Goal: Communication & Community: Answer question/provide support

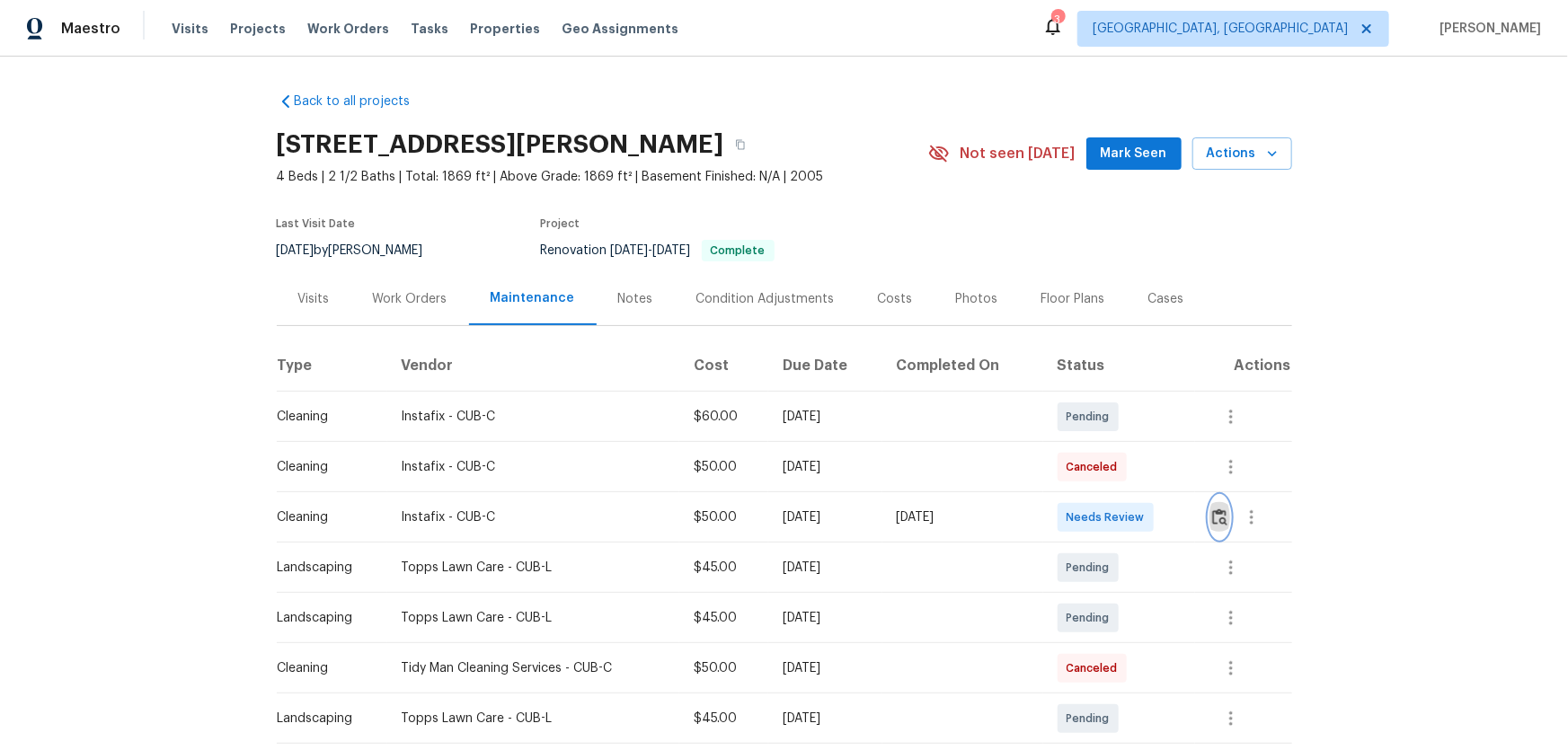
click at [1214, 513] on img "button" at bounding box center [1220, 516] width 16 height 17
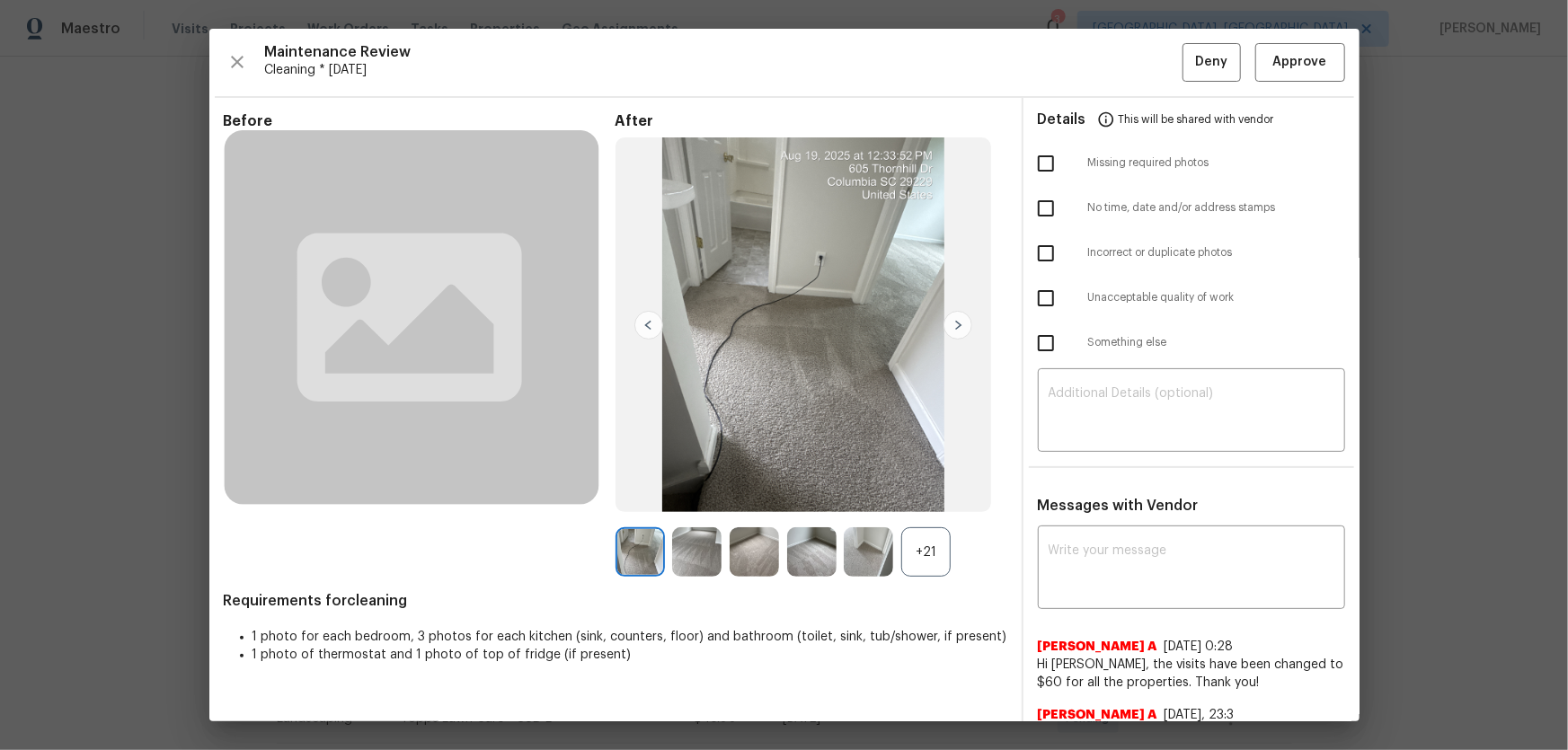
click at [927, 559] on div "+21" at bounding box center [926, 552] width 49 height 49
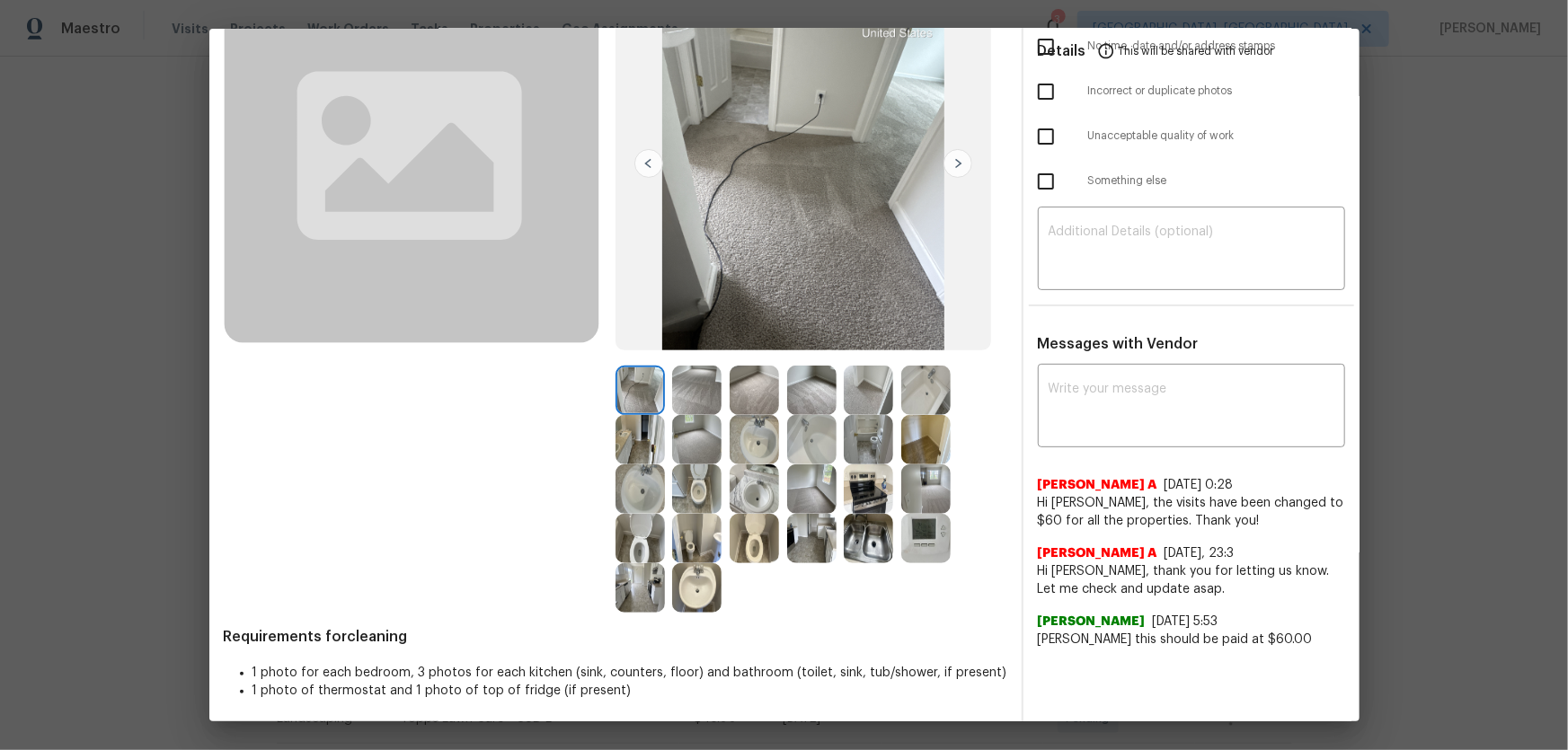
scroll to position [167, 0]
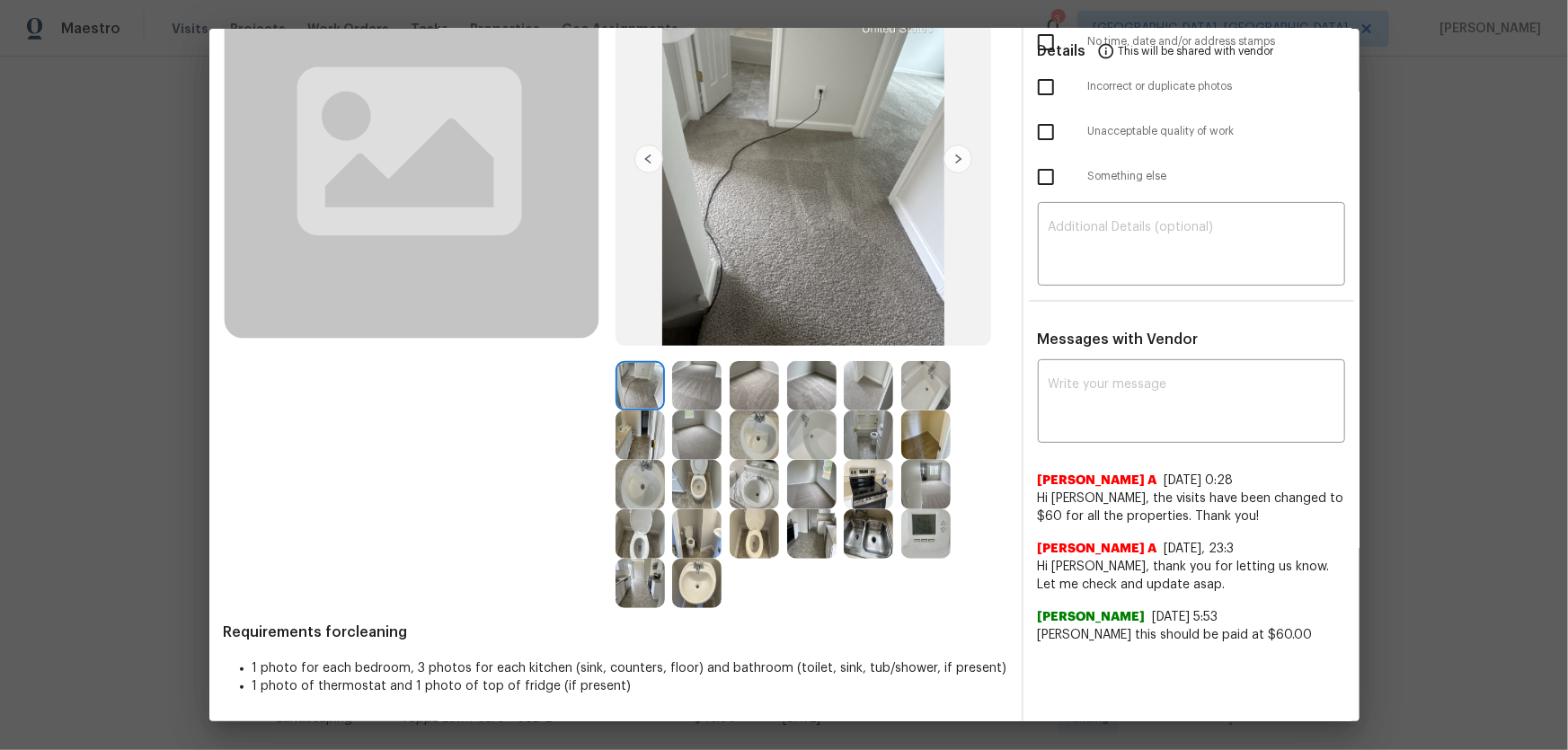
click at [913, 530] on img at bounding box center [926, 534] width 49 height 49
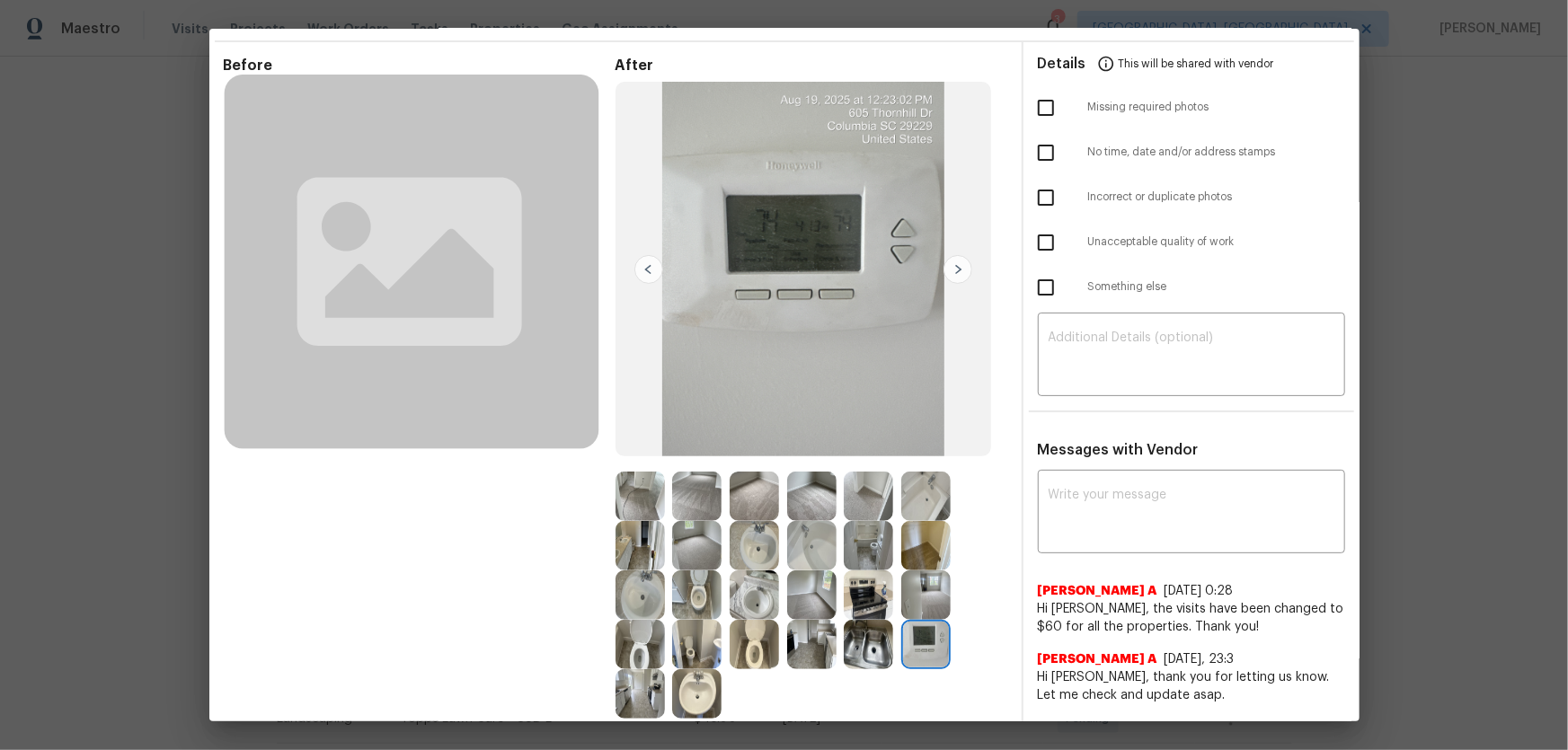
scroll to position [84, 0]
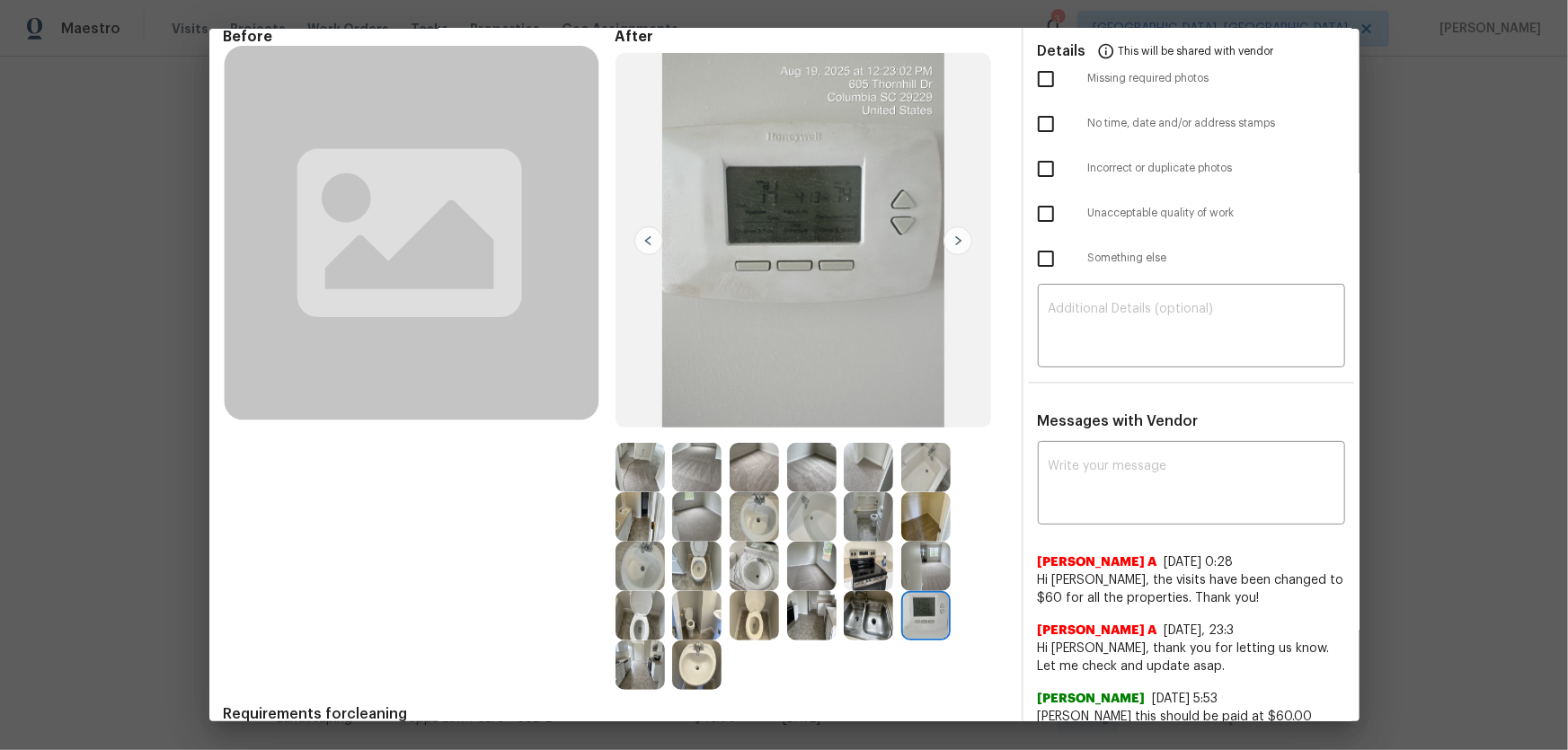
click at [747, 614] on img at bounding box center [755, 616] width 49 height 49
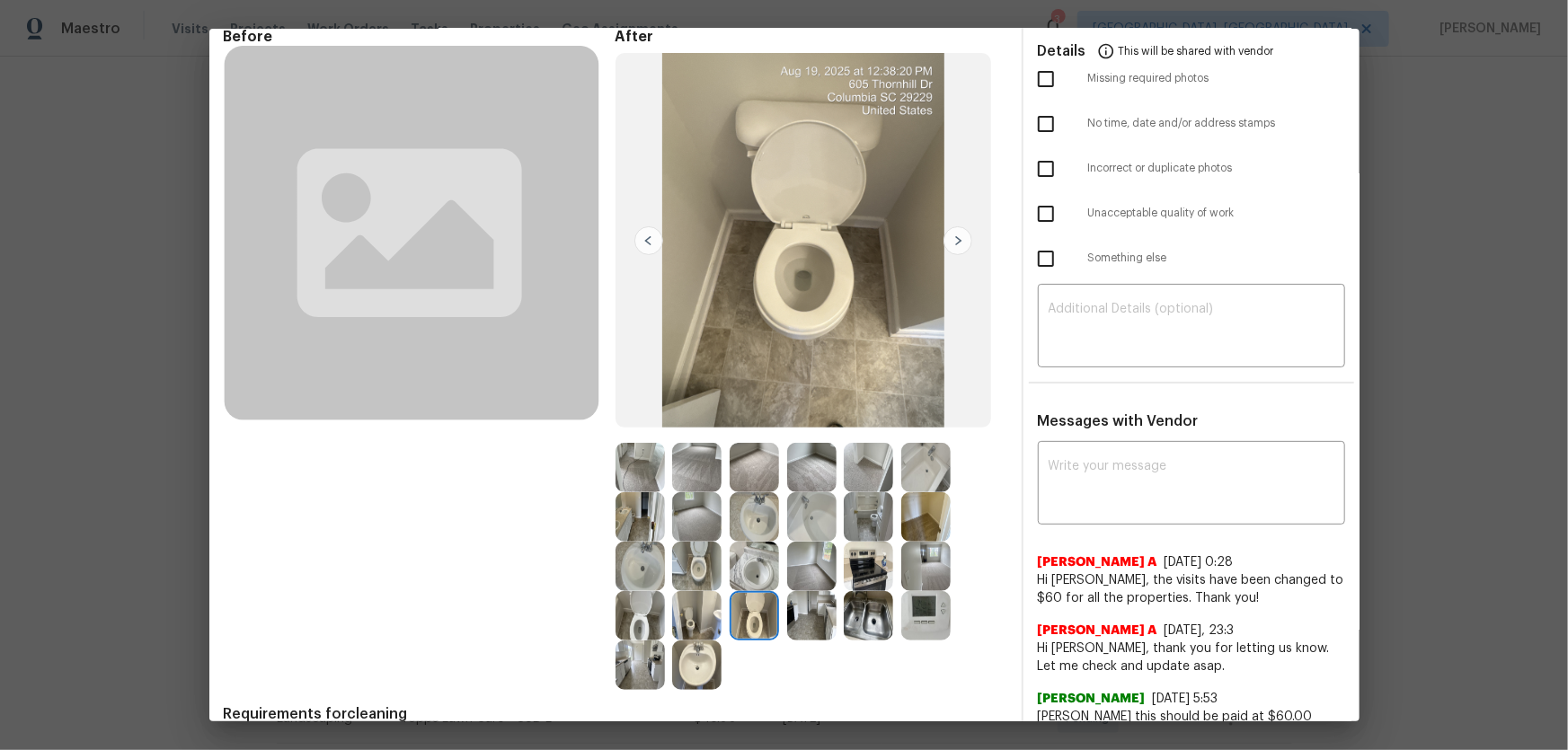
click at [693, 560] on img at bounding box center [697, 567] width 49 height 49
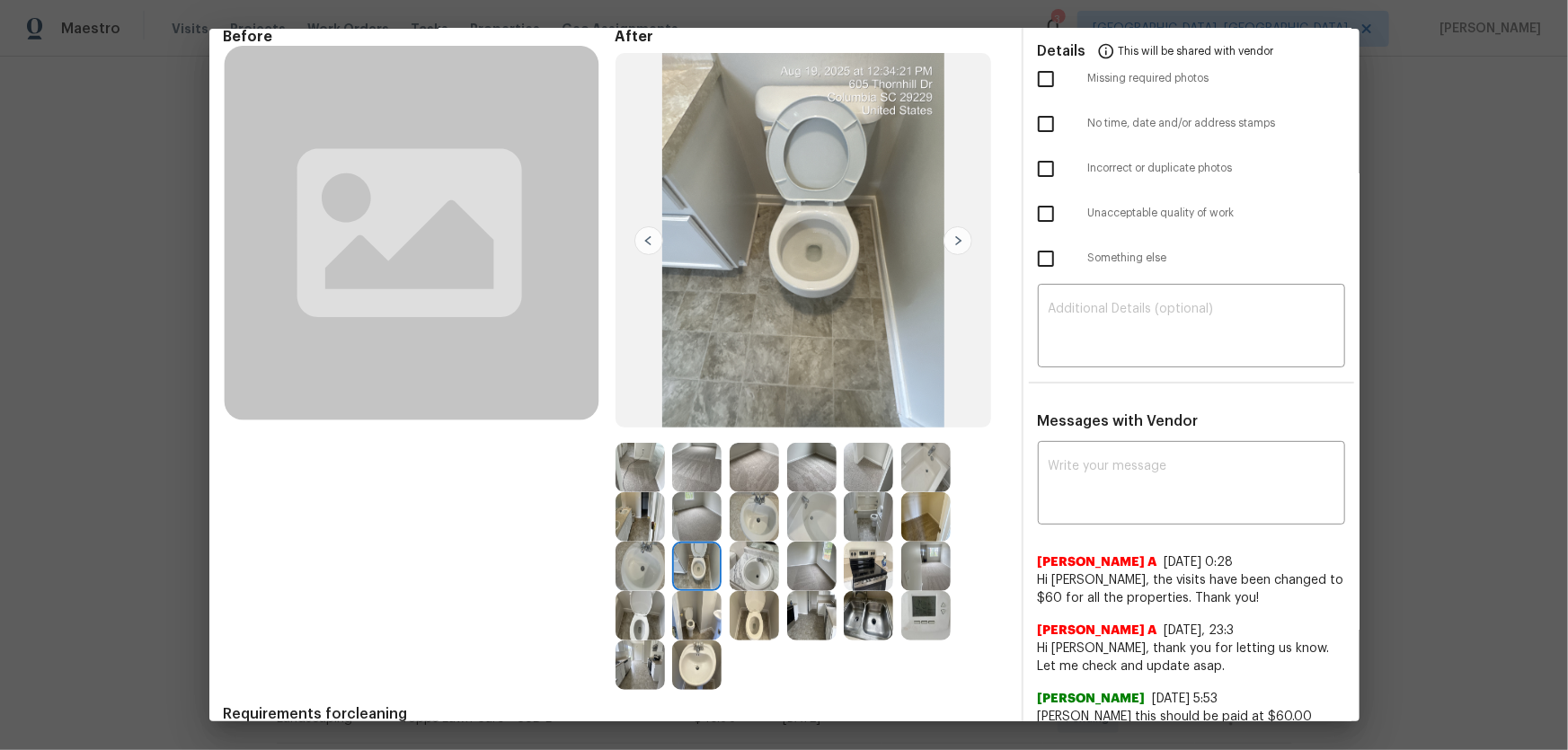
click at [641, 621] on img at bounding box center [640, 616] width 49 height 49
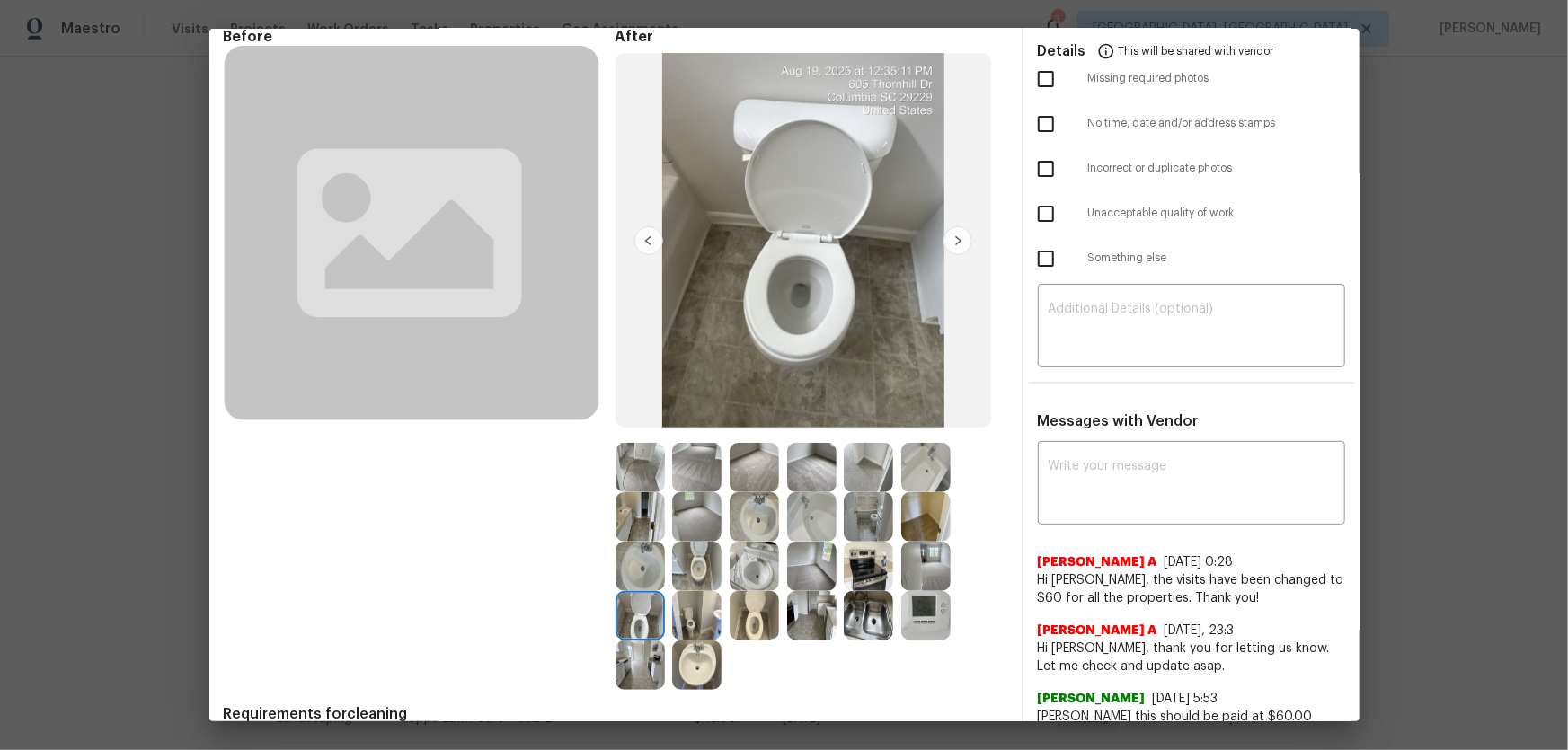
click at [641, 559] on img at bounding box center [640, 567] width 49 height 49
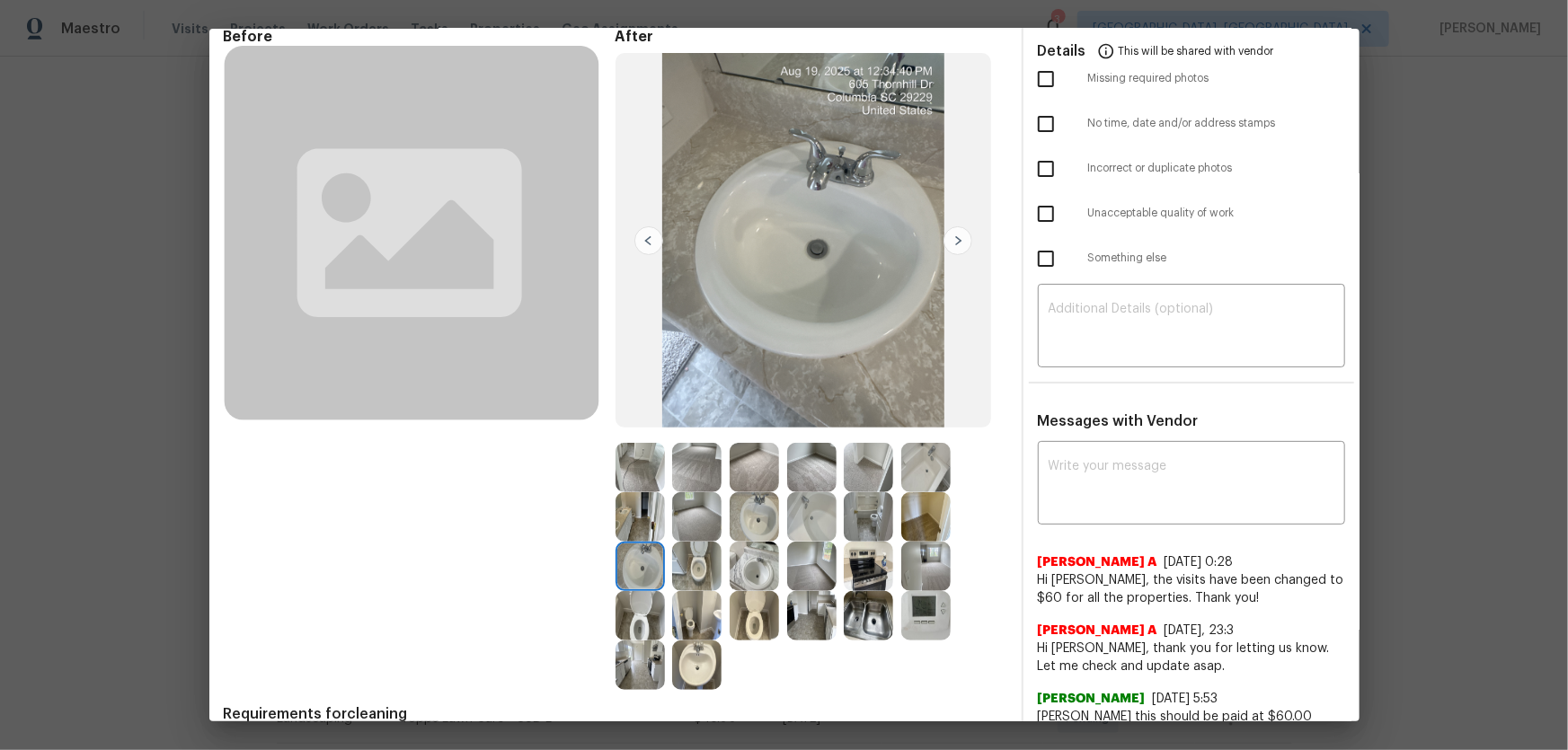
click at [684, 650] on img at bounding box center [697, 666] width 49 height 49
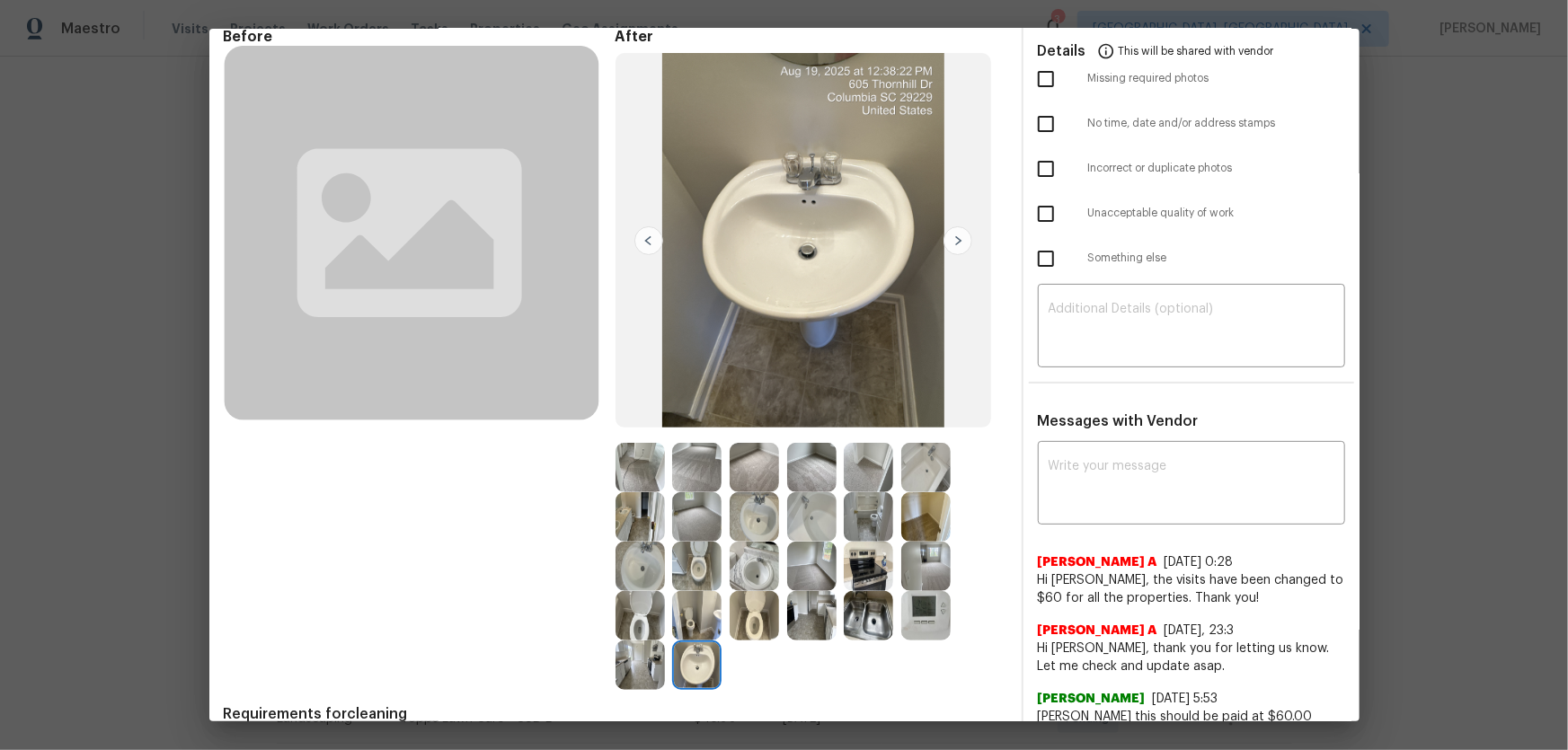
click at [768, 542] on img at bounding box center [755, 567] width 49 height 49
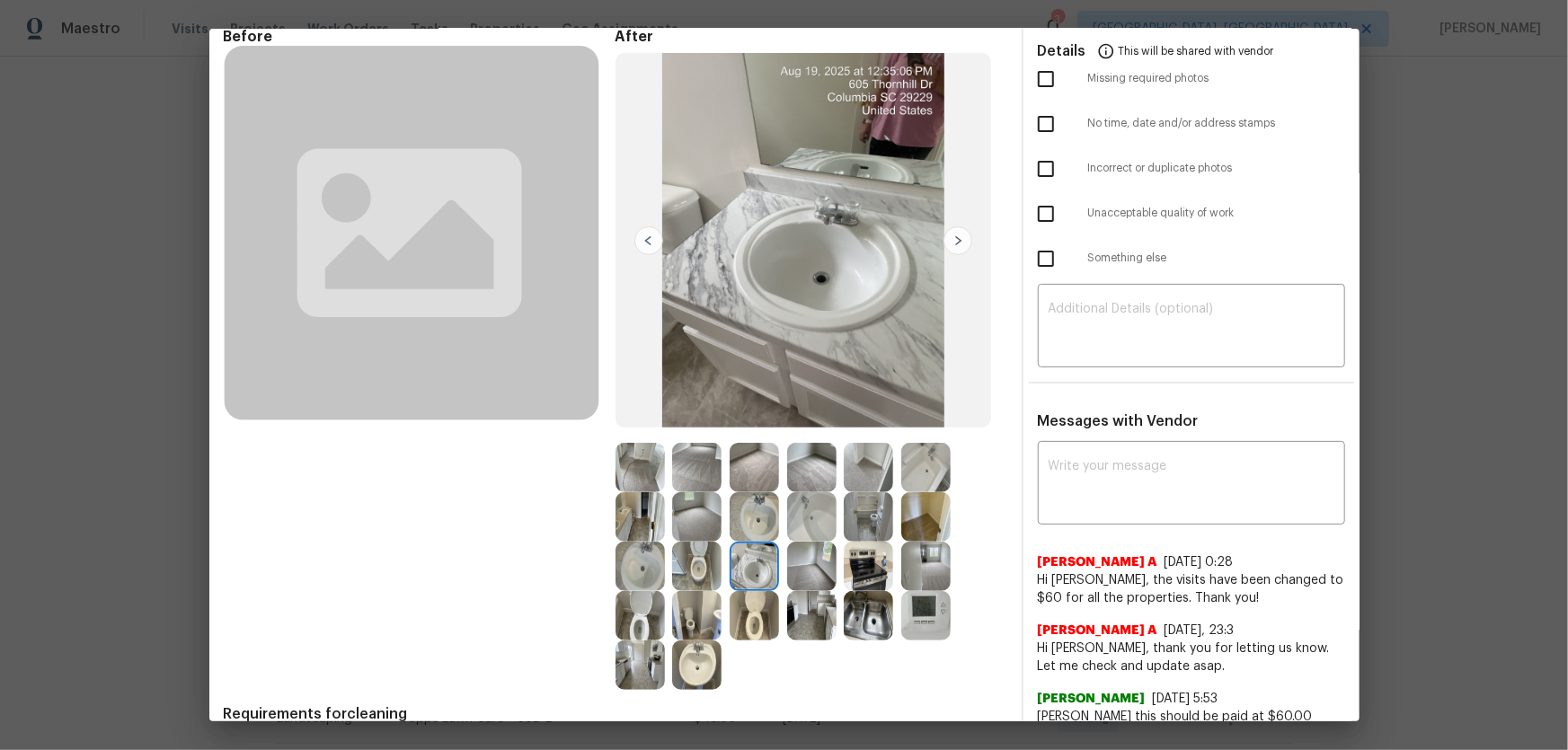
click at [818, 512] on img at bounding box center [811, 517] width 49 height 49
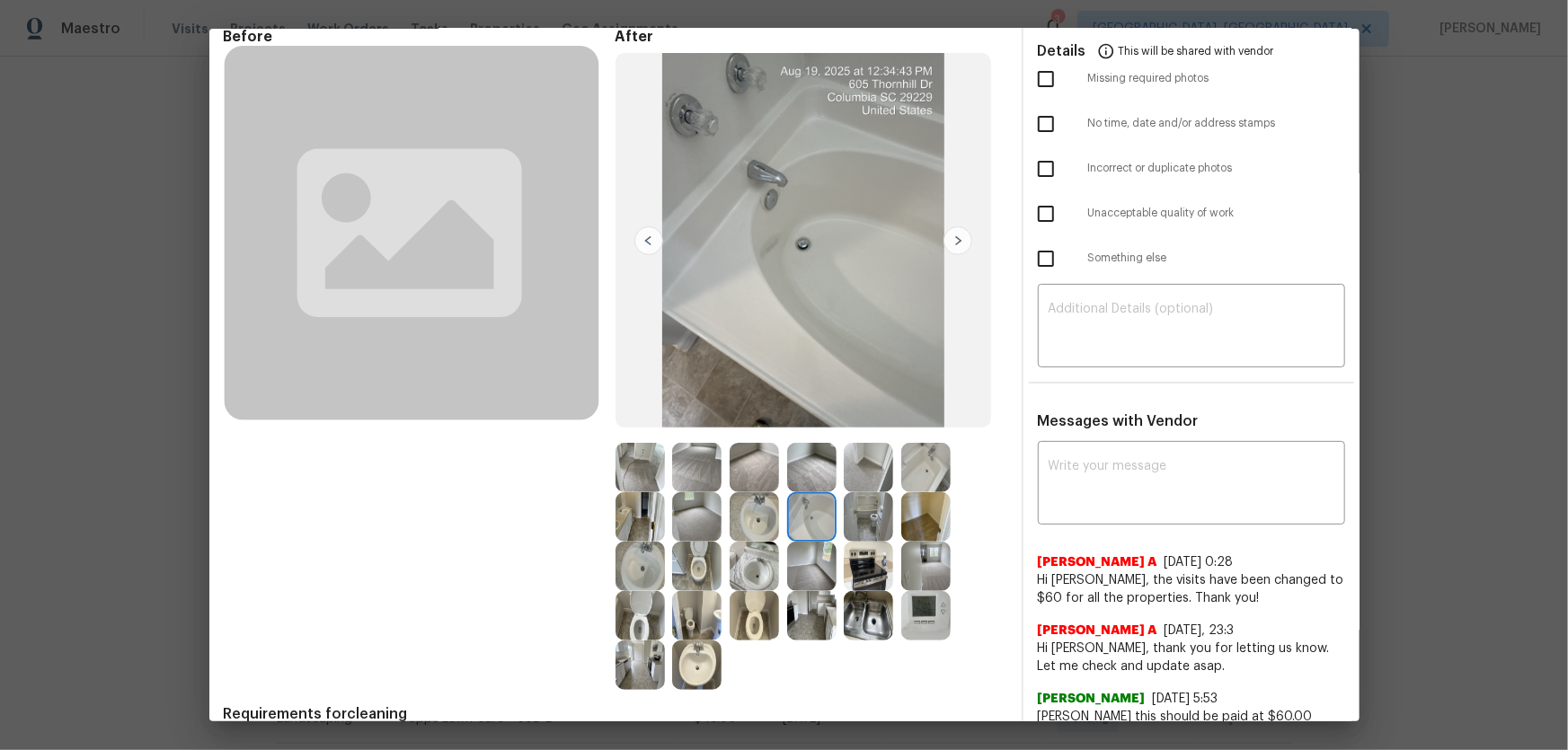
click at [886, 480] on img at bounding box center [868, 468] width 49 height 49
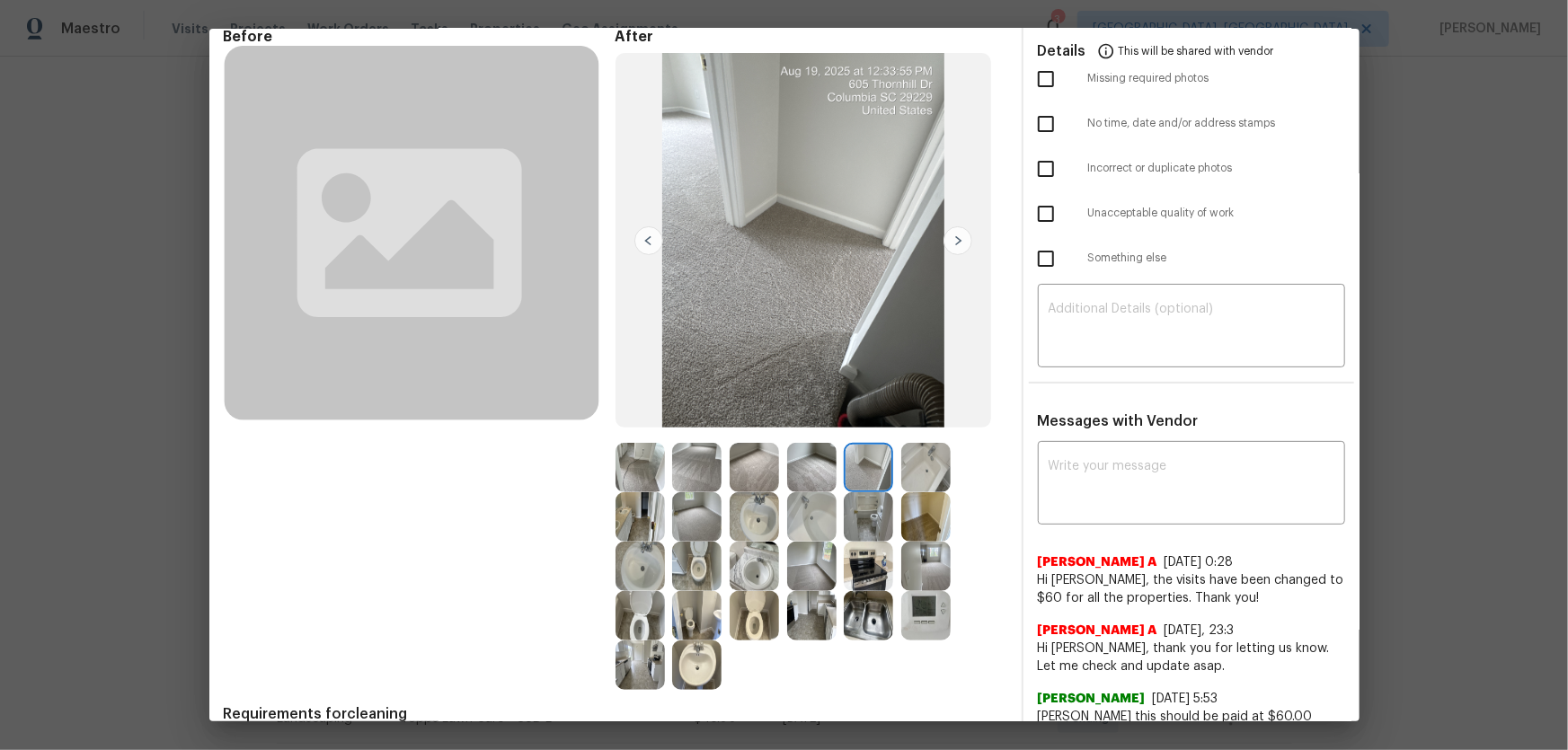
click at [871, 514] on img at bounding box center [868, 517] width 49 height 49
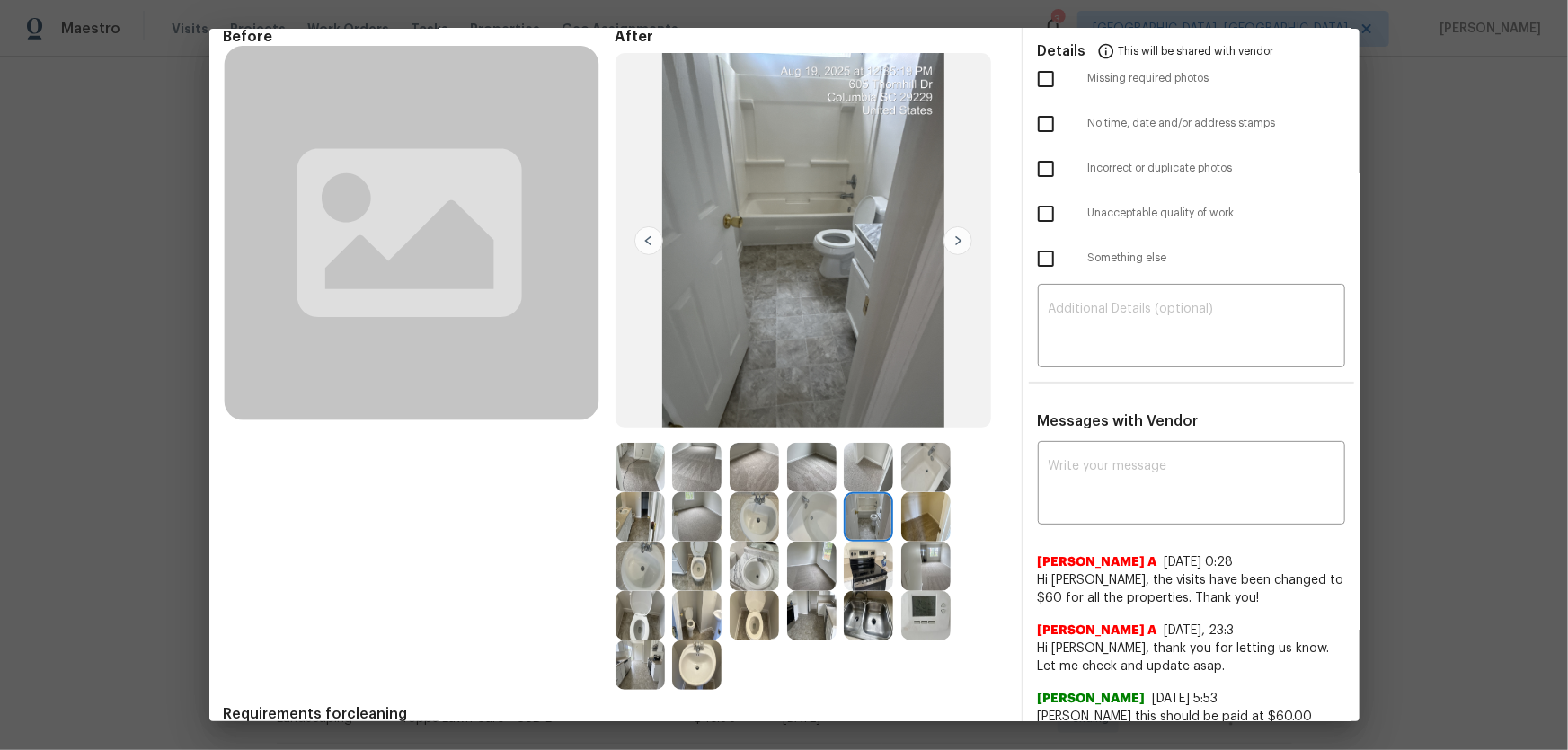
click at [921, 469] on img at bounding box center [926, 468] width 49 height 49
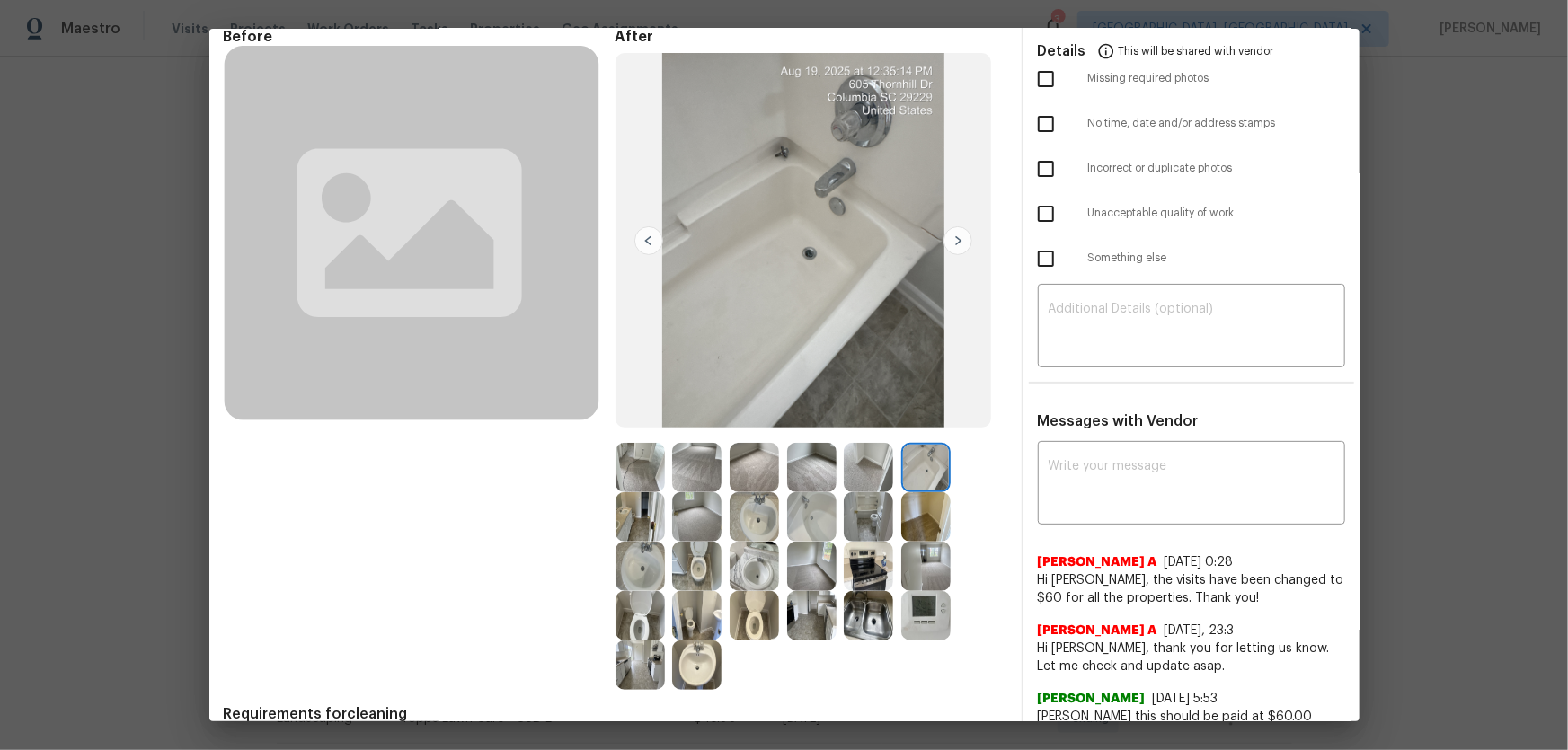
click at [863, 629] on img at bounding box center [868, 616] width 49 height 49
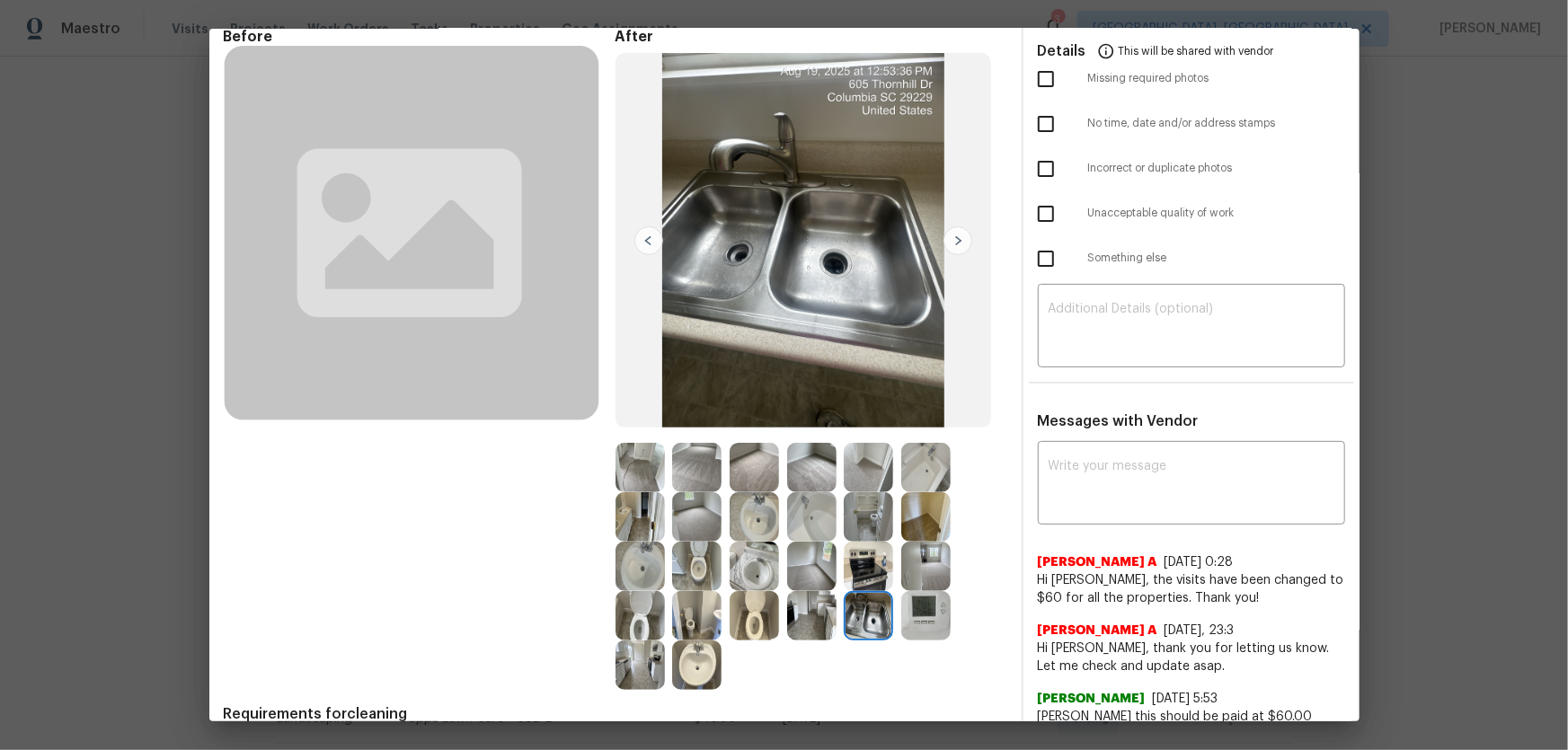
click at [871, 575] on img at bounding box center [868, 567] width 49 height 49
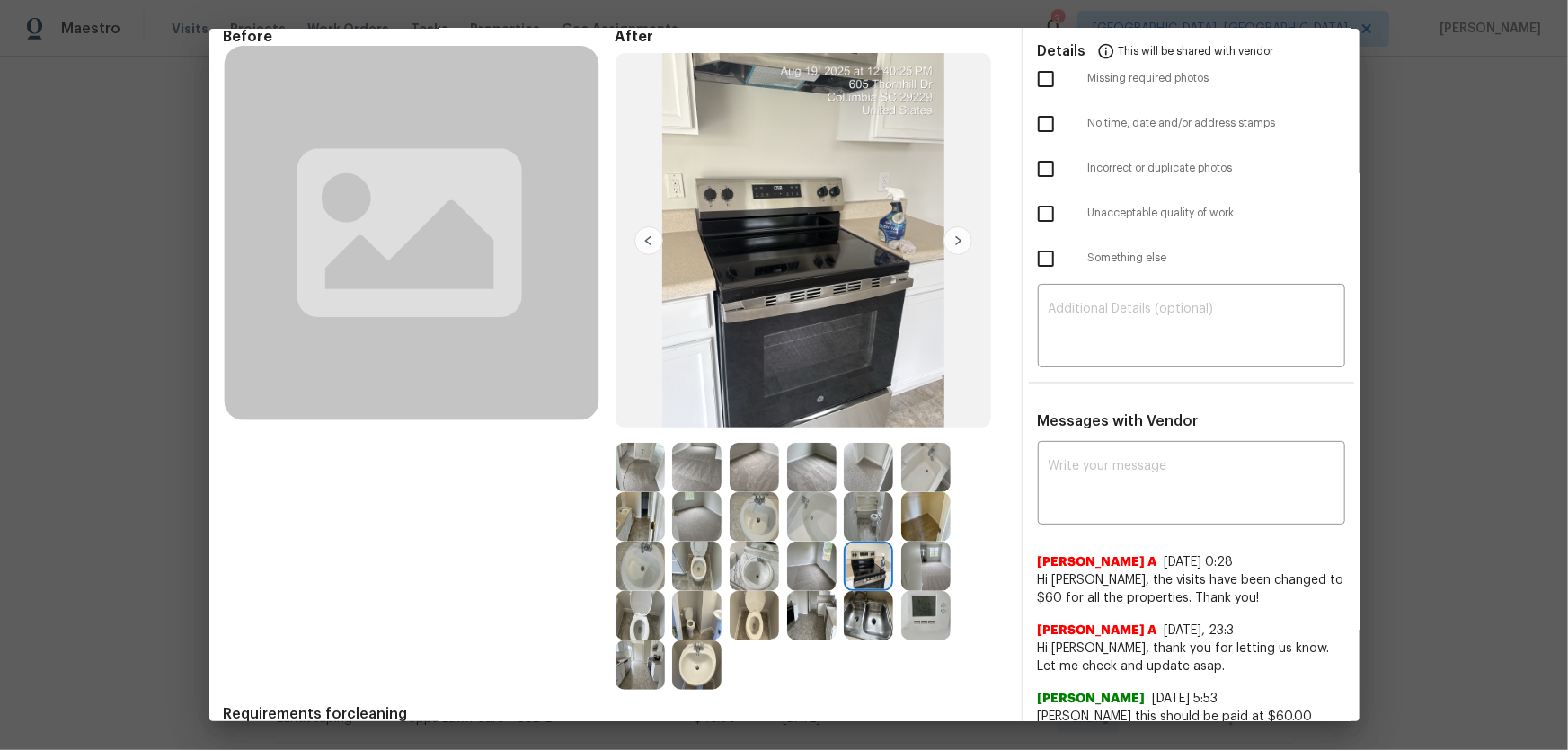
click at [814, 625] on img at bounding box center [811, 616] width 49 height 49
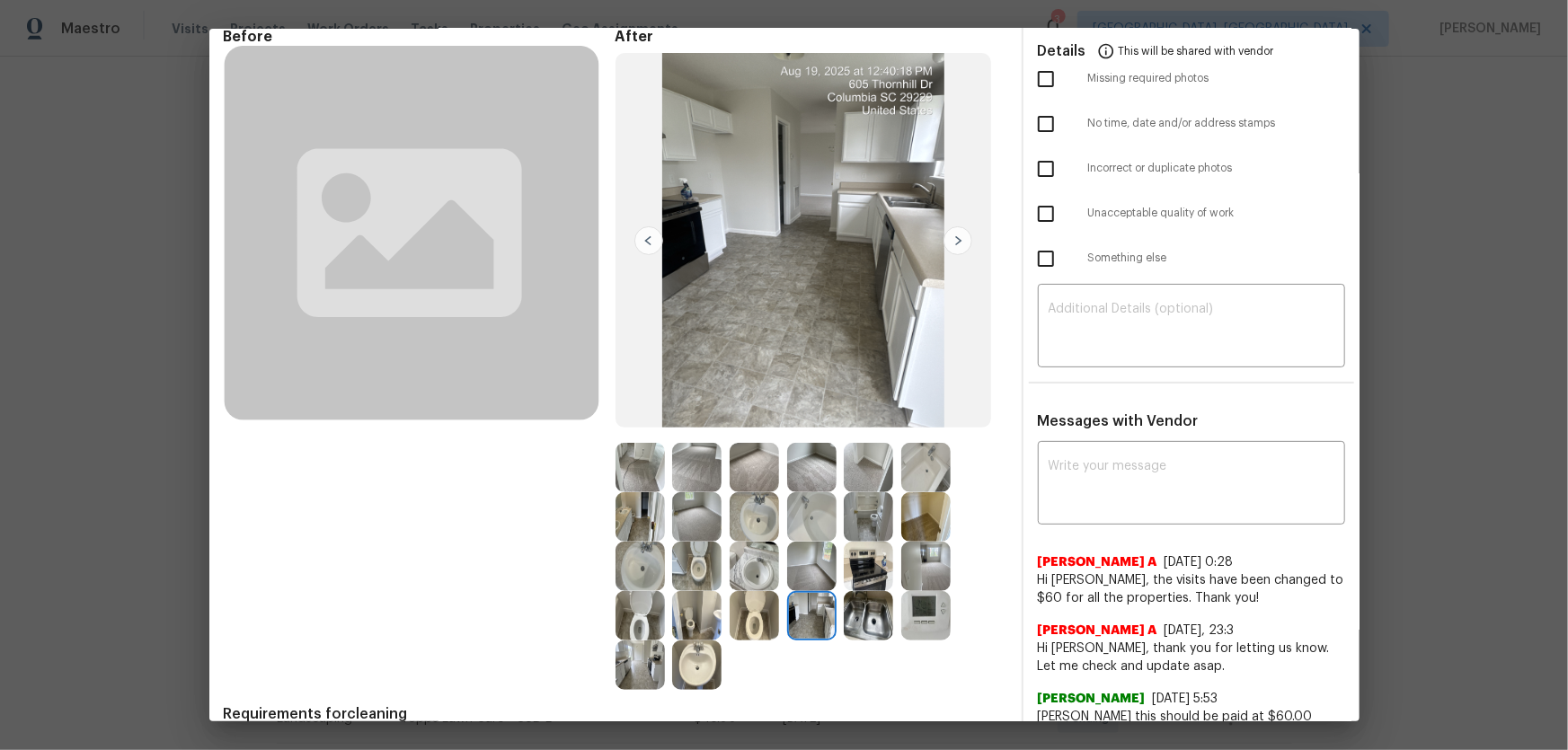
click at [749, 634] on img at bounding box center [755, 616] width 49 height 49
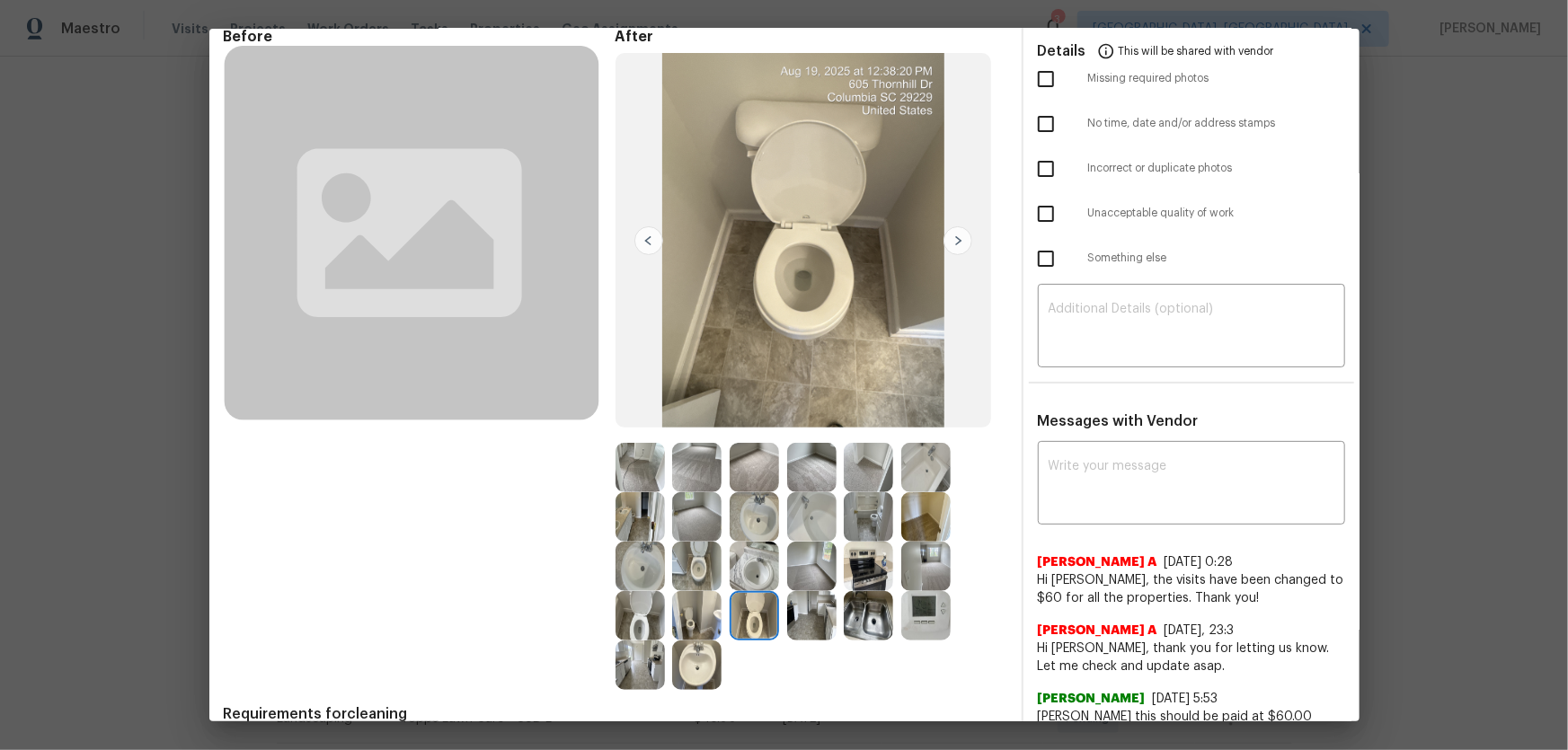
click at [810, 470] on img at bounding box center [811, 468] width 49 height 49
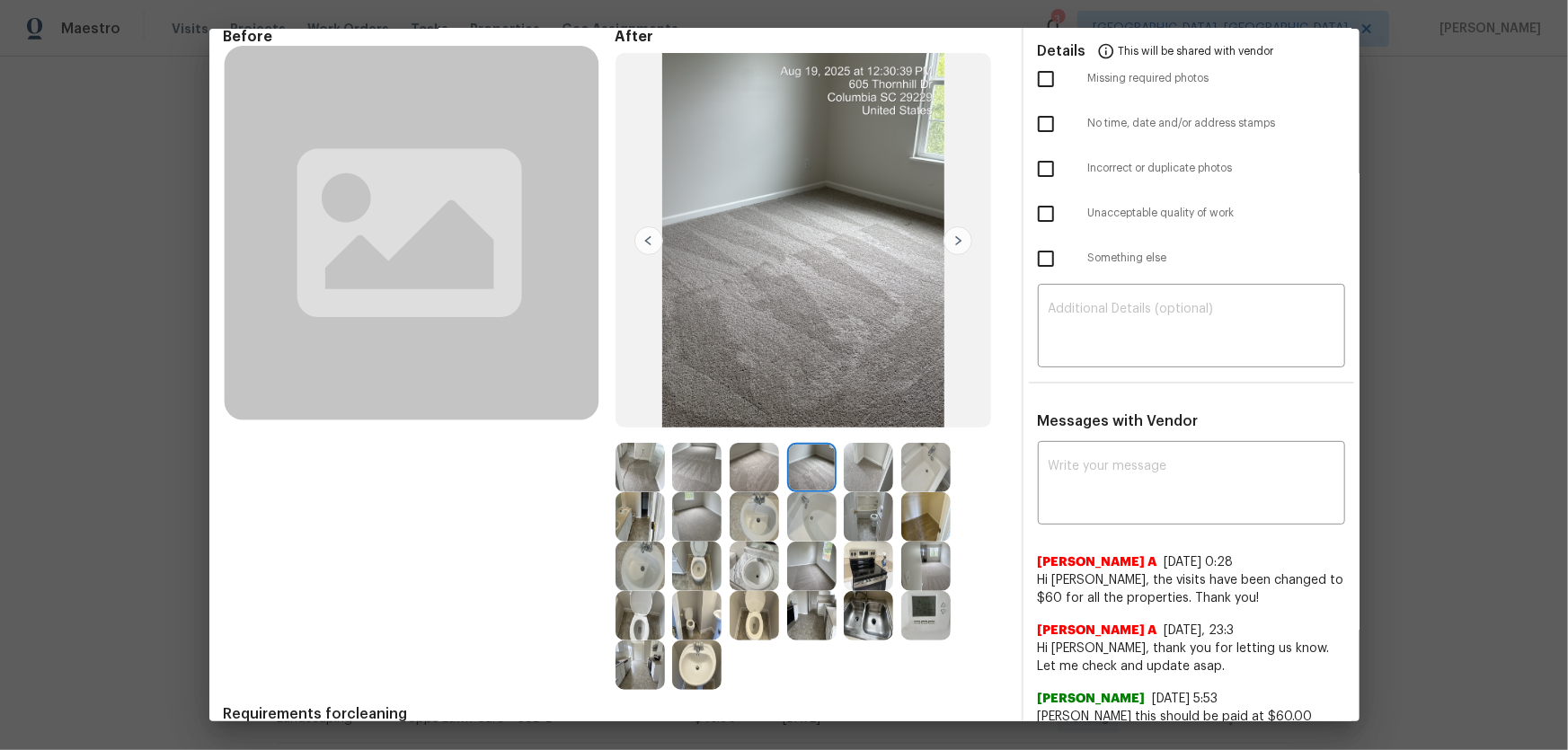
click at [764, 462] on img at bounding box center [755, 468] width 49 height 49
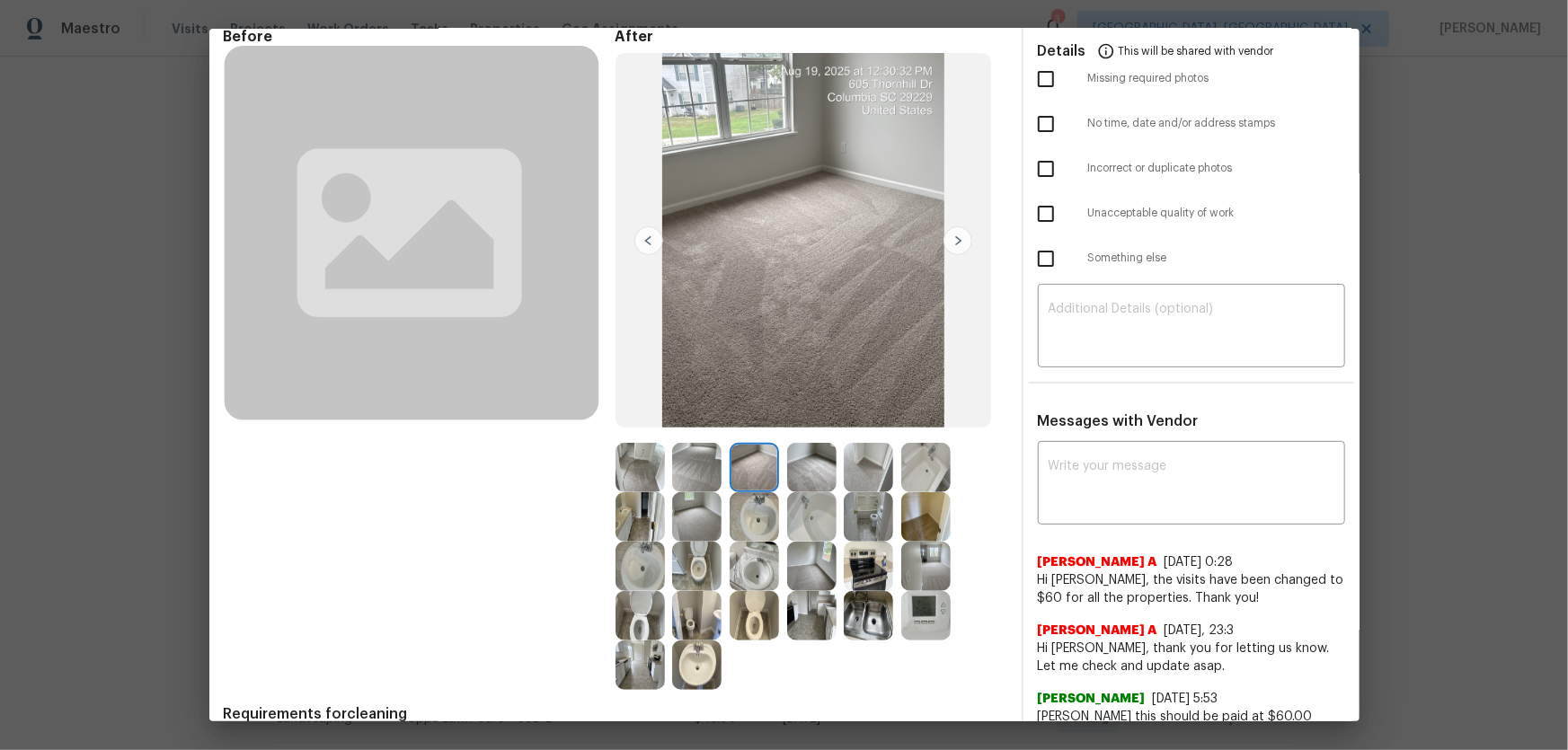
click at [683, 472] on img at bounding box center [697, 468] width 49 height 49
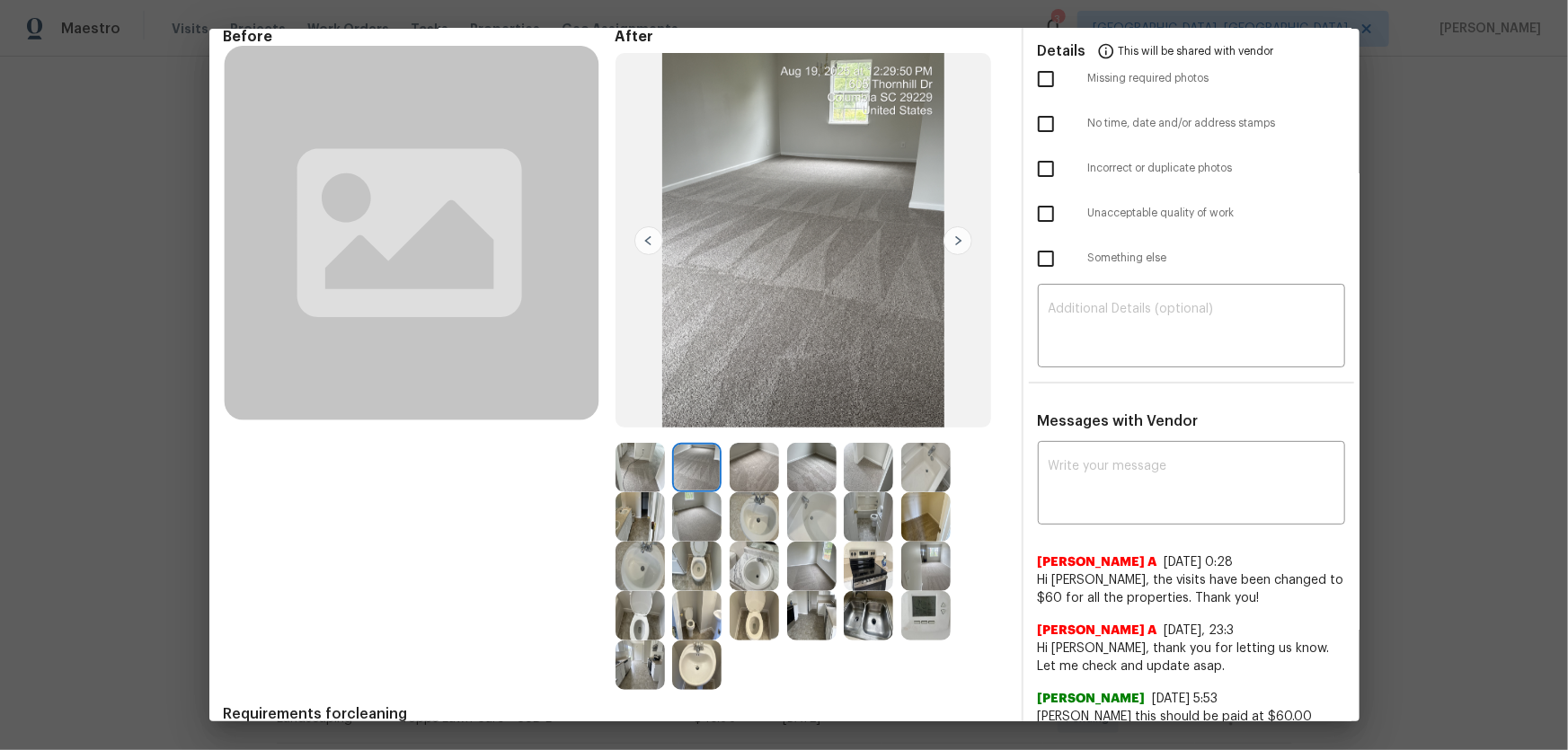
click at [688, 522] on img at bounding box center [697, 517] width 49 height 49
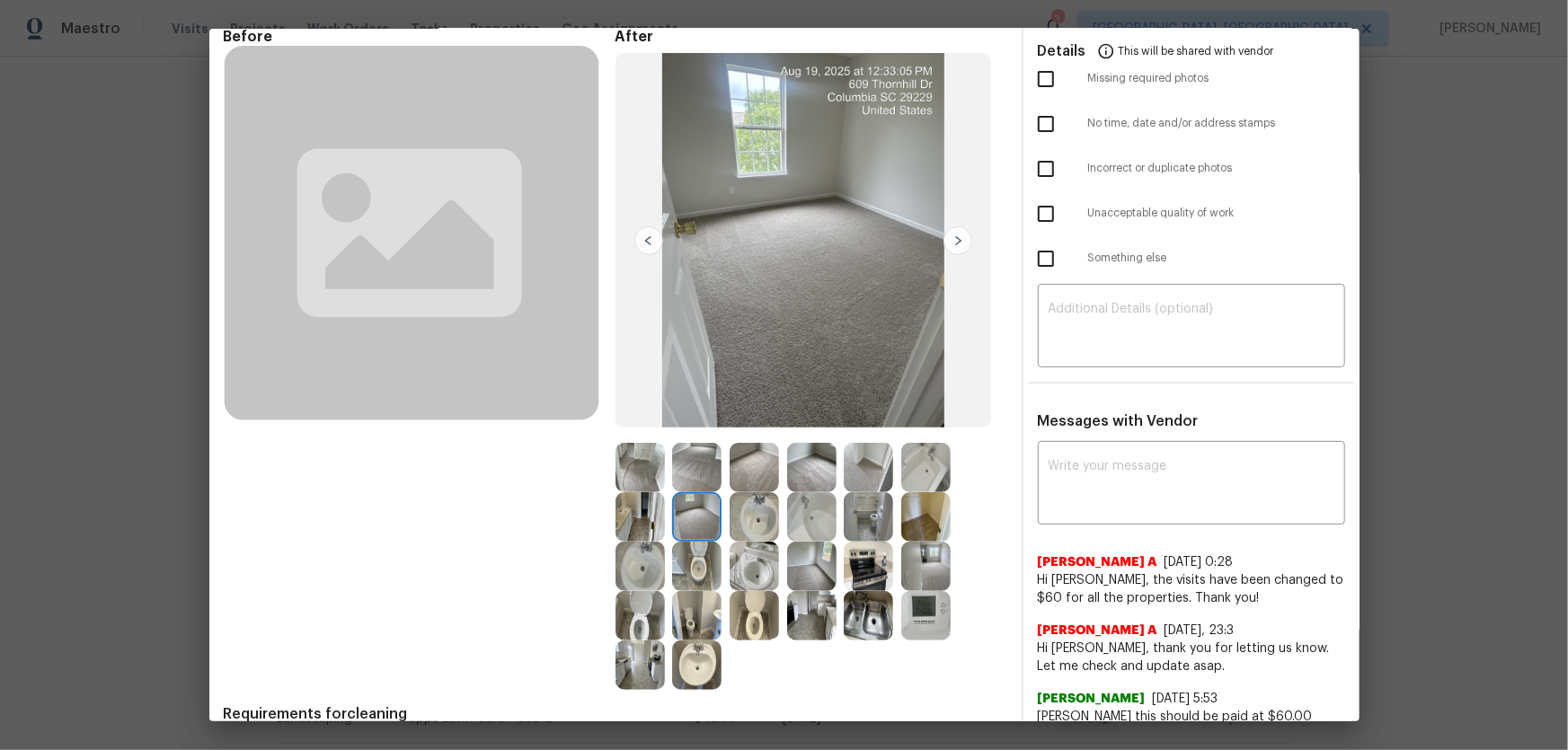
click at [688, 569] on img at bounding box center [697, 567] width 49 height 49
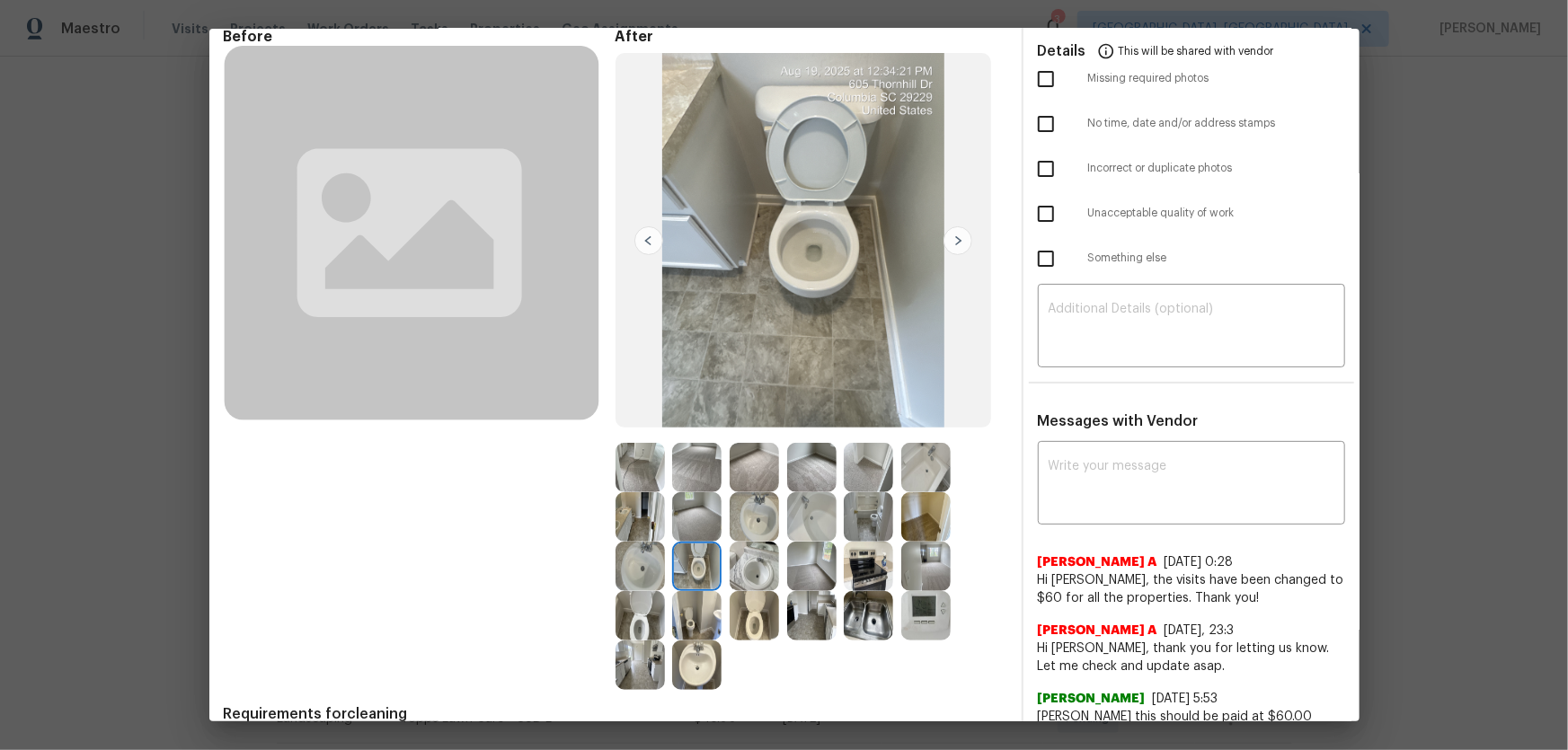
click at [915, 613] on img at bounding box center [926, 616] width 49 height 49
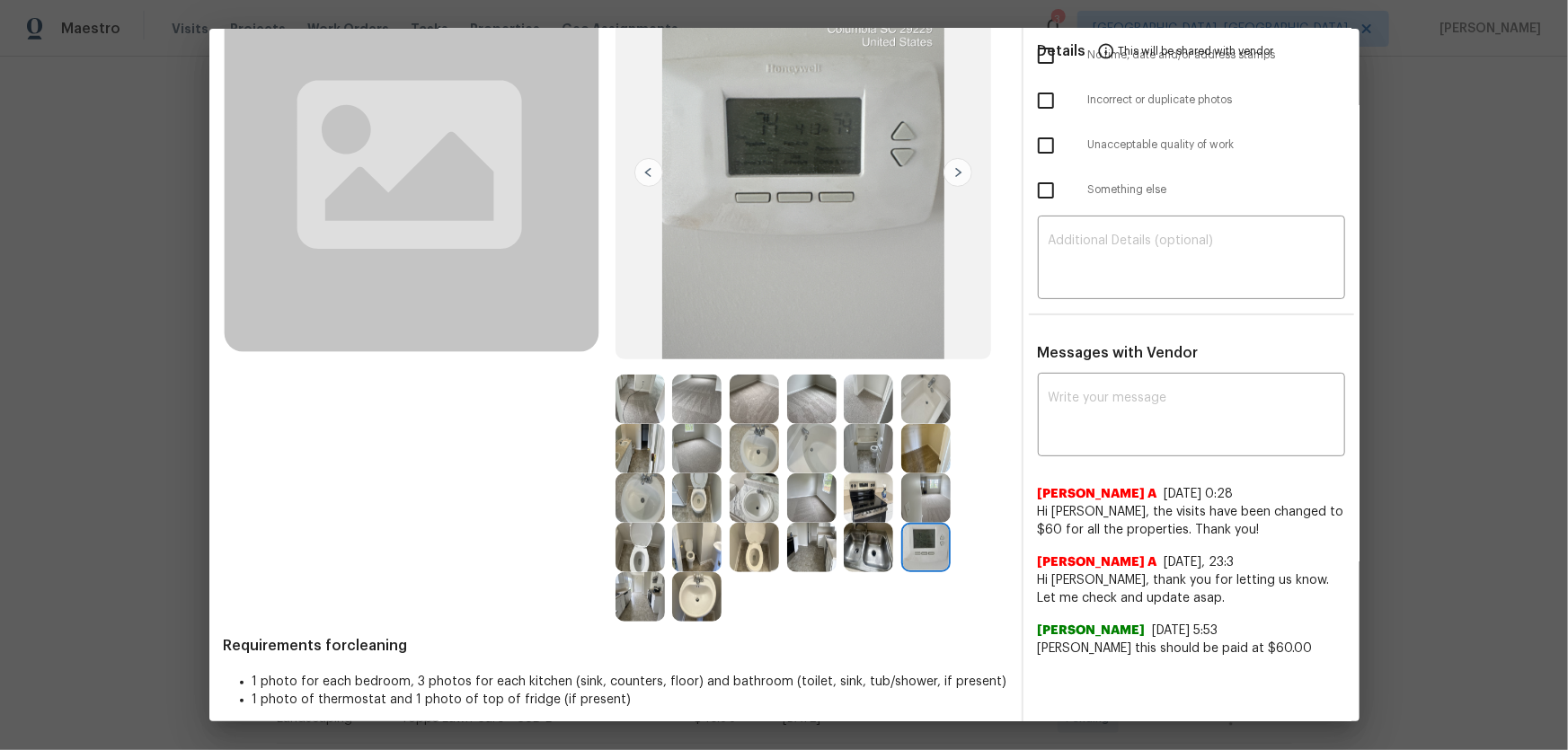
scroll to position [163, 0]
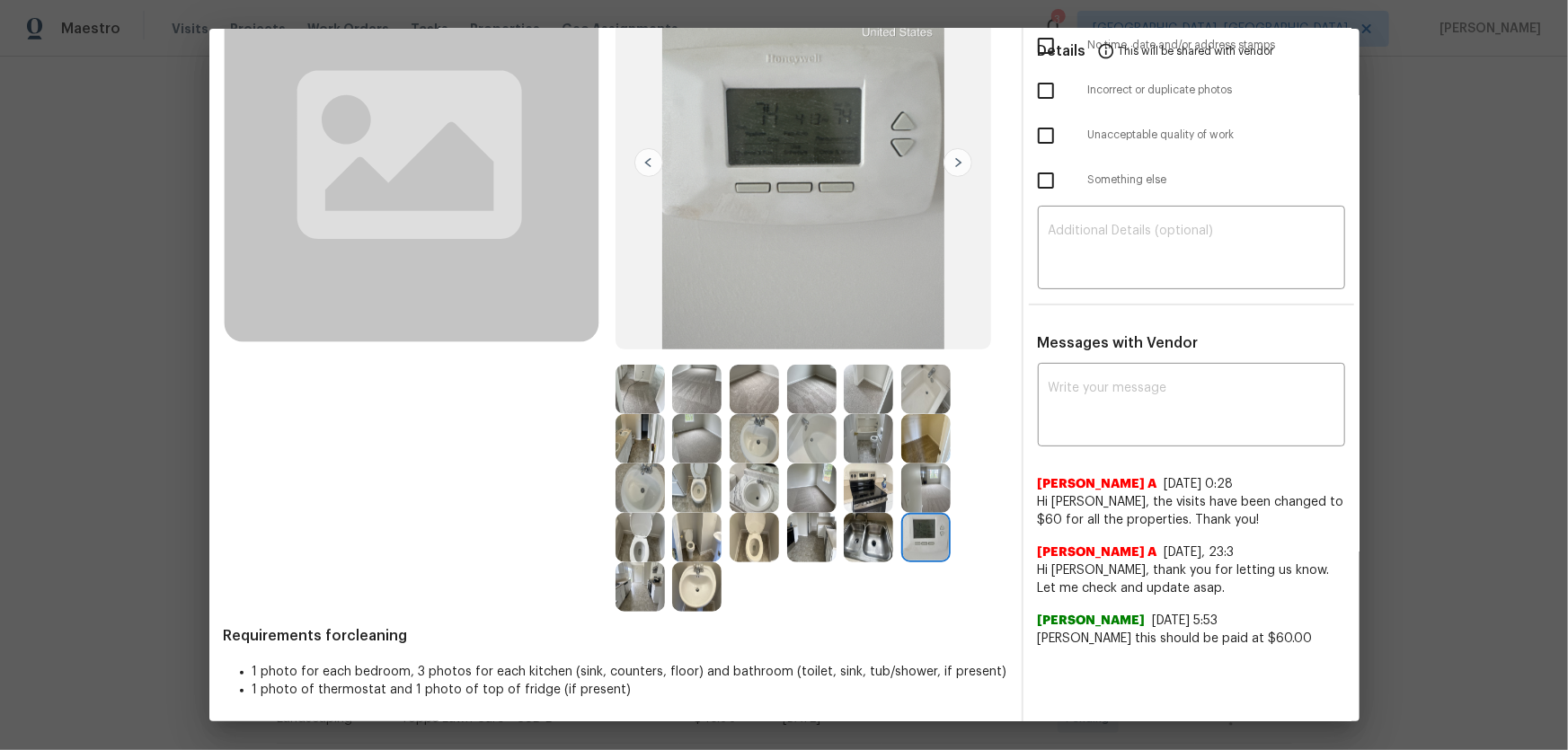
click at [626, 593] on img at bounding box center [640, 587] width 49 height 49
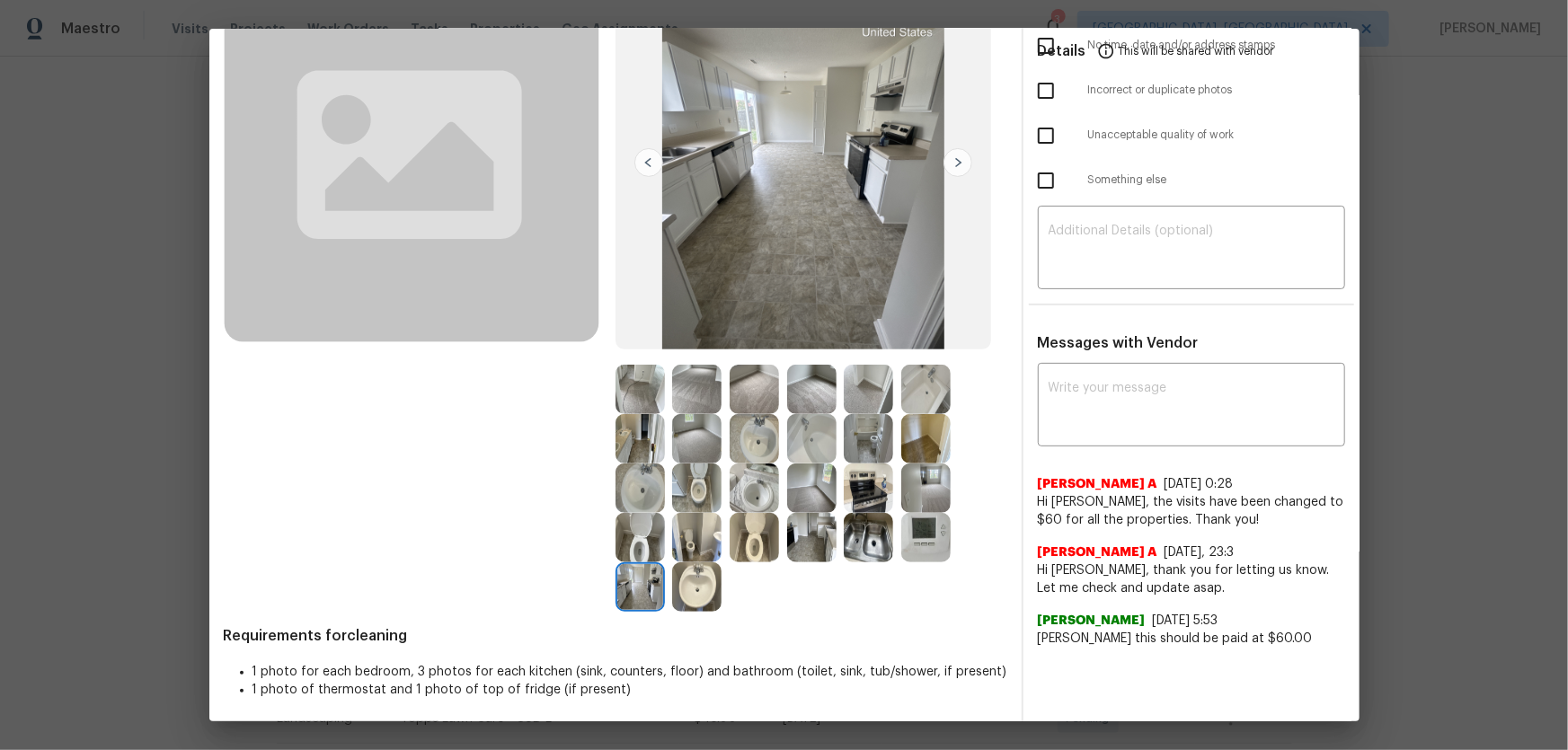
click at [808, 545] on img at bounding box center [811, 538] width 49 height 49
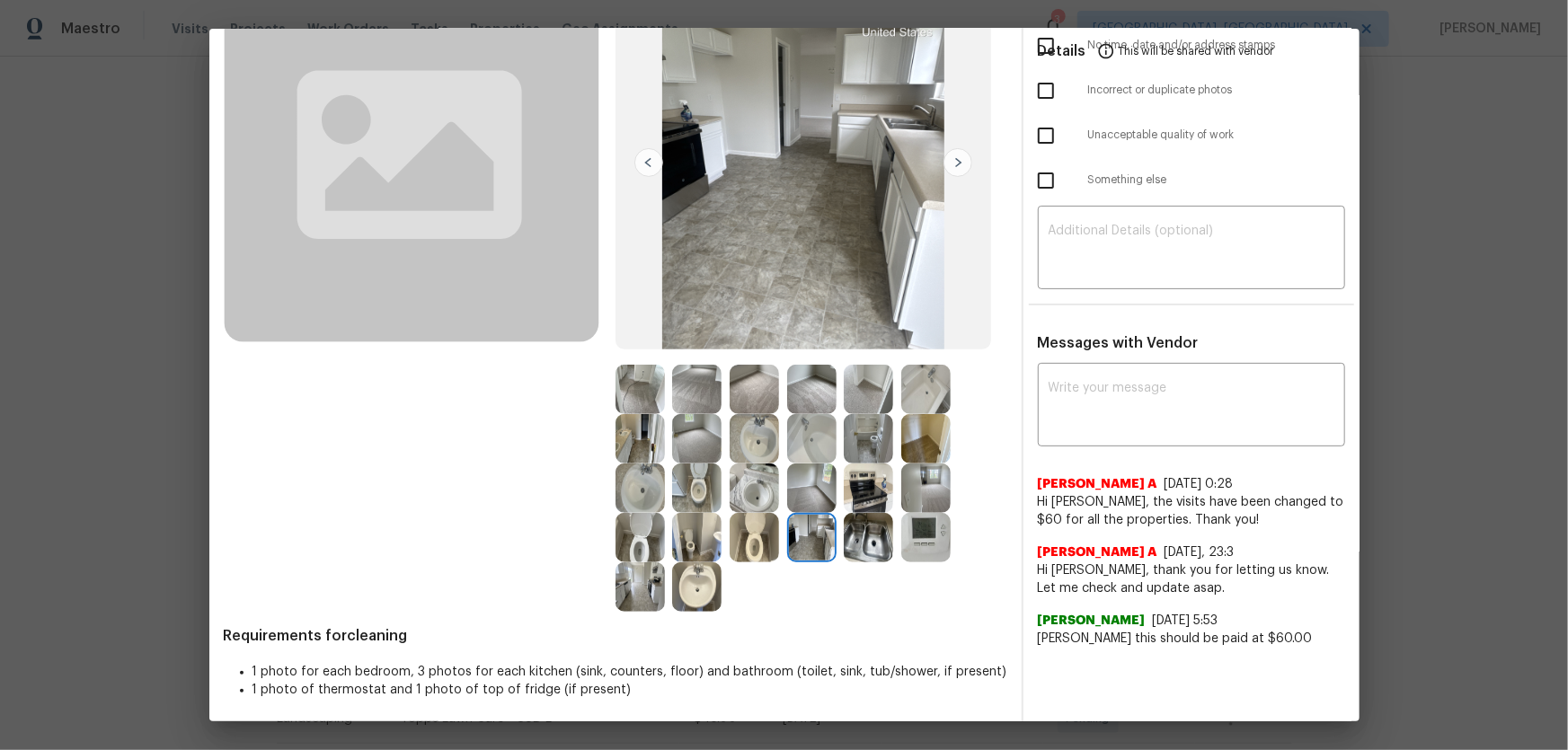
click at [862, 473] on img at bounding box center [868, 488] width 49 height 49
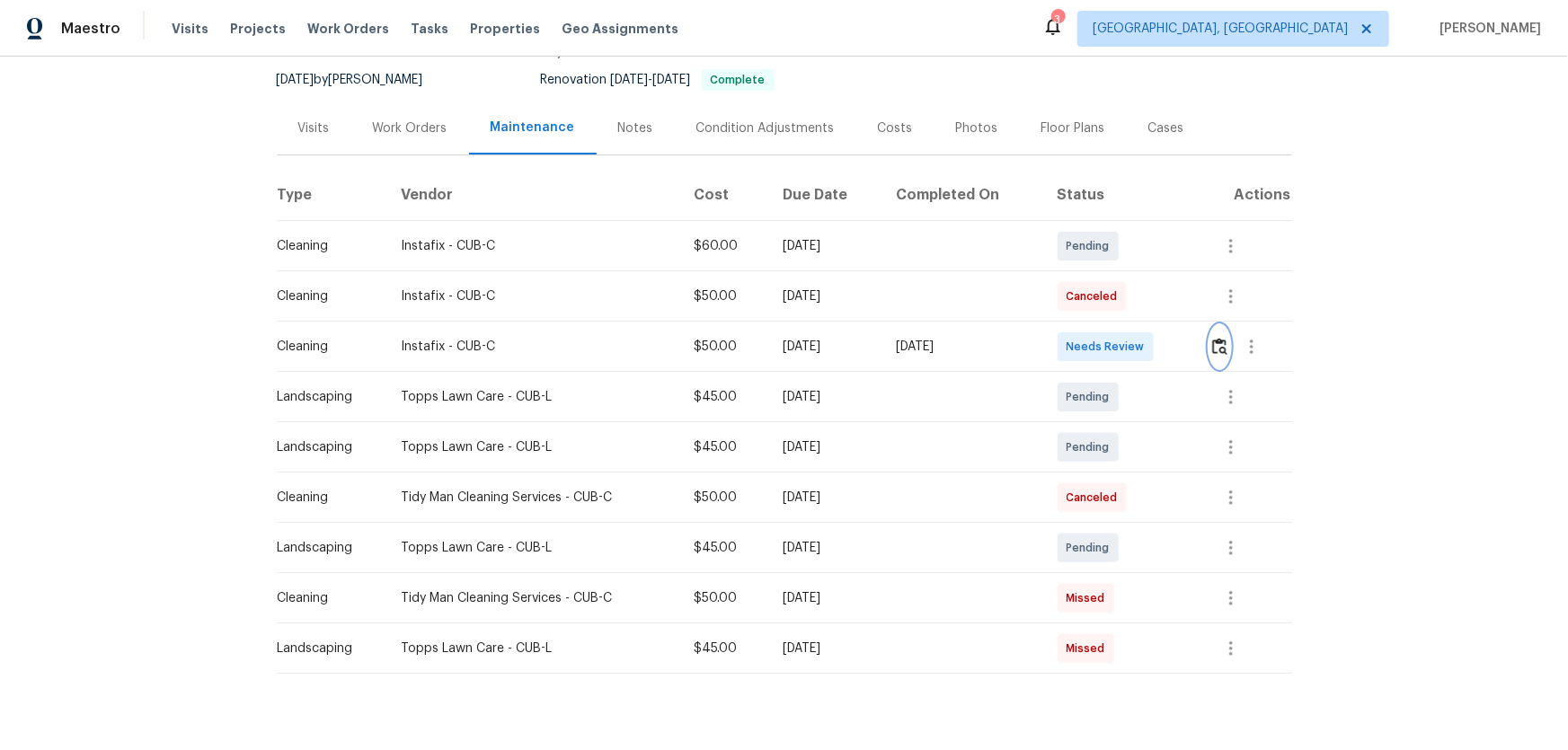
scroll to position [214, 0]
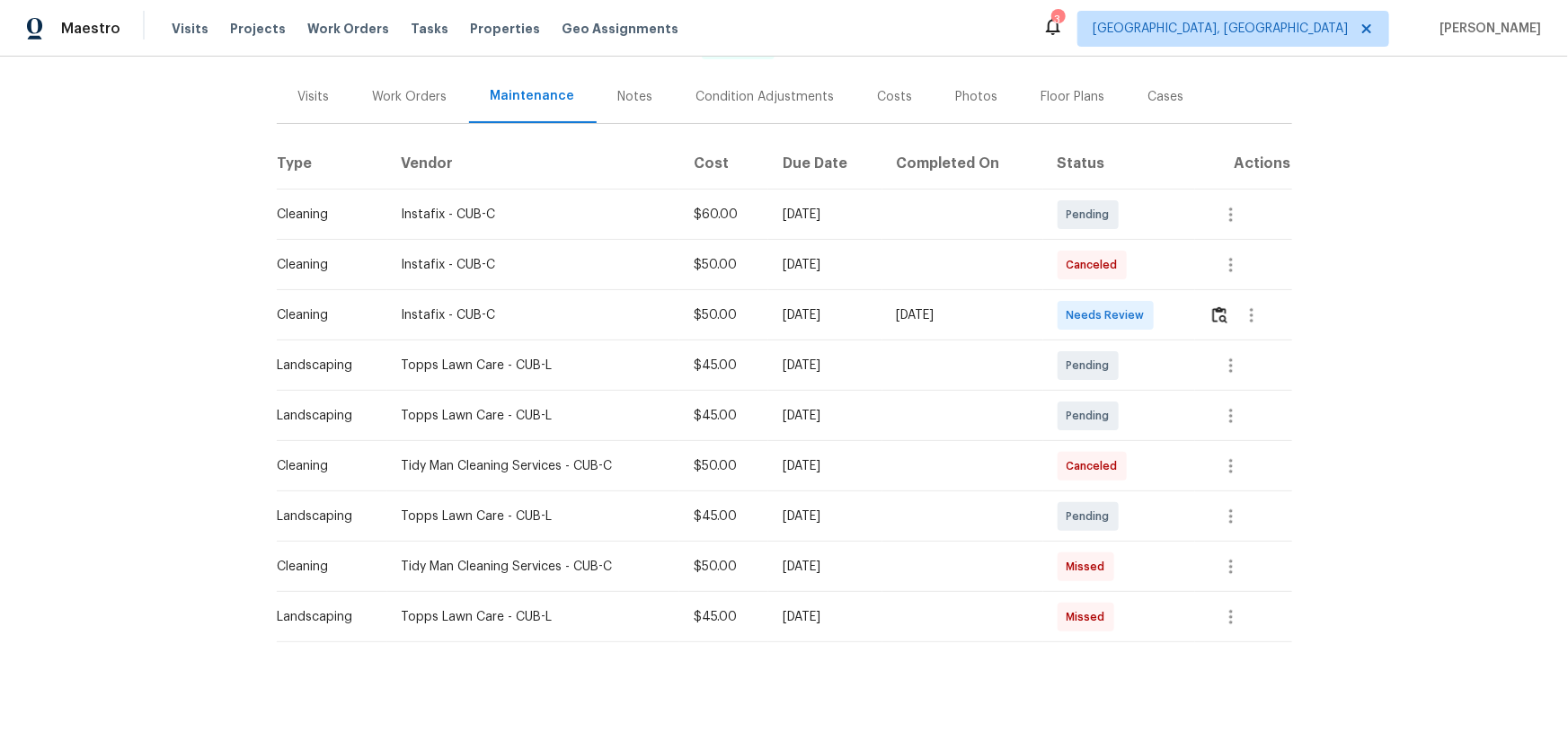
click at [1225, 322] on div at bounding box center [1250, 315] width 81 height 43
click at [1219, 307] on img "button" at bounding box center [1220, 315] width 16 height 17
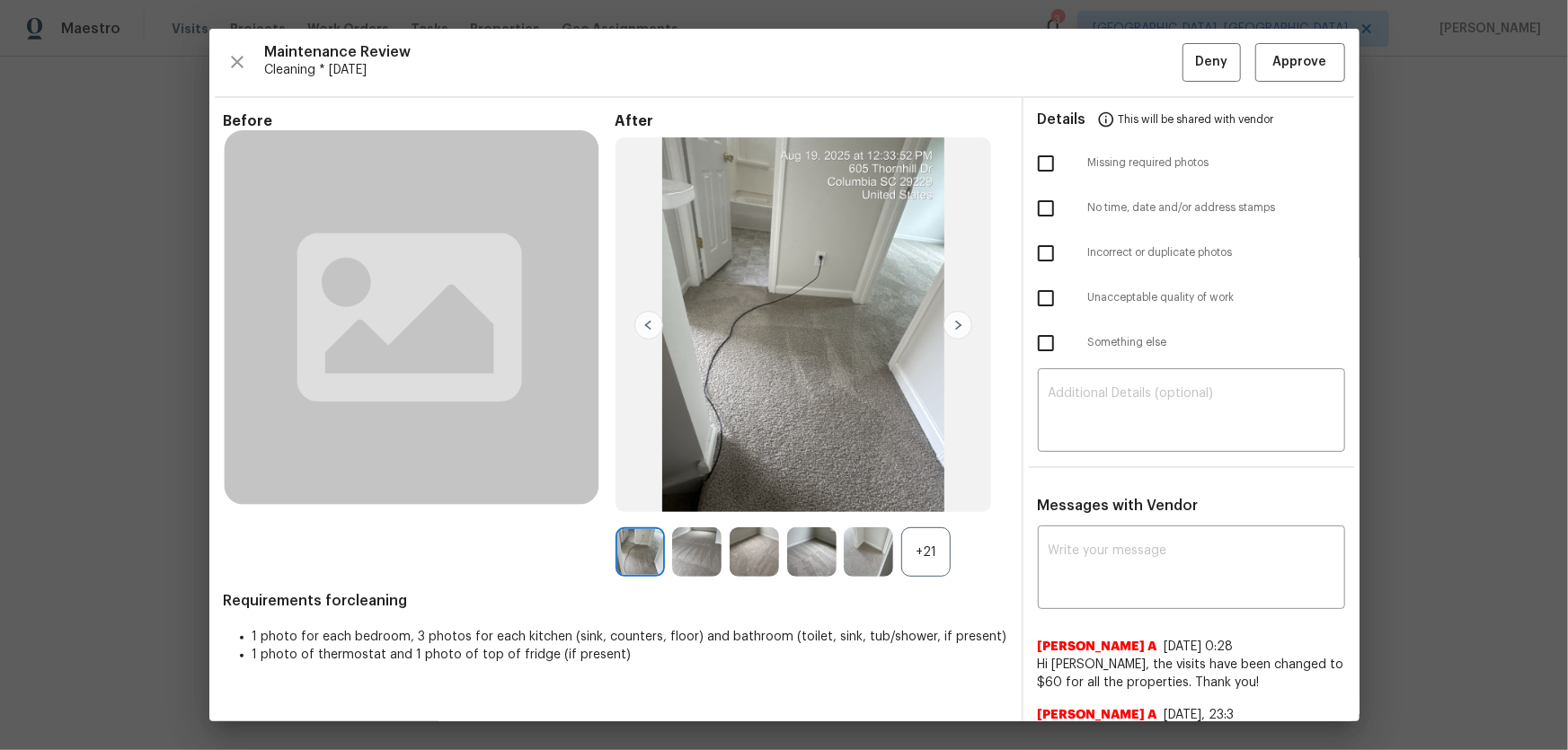
click at [926, 549] on div "+21" at bounding box center [926, 552] width 49 height 49
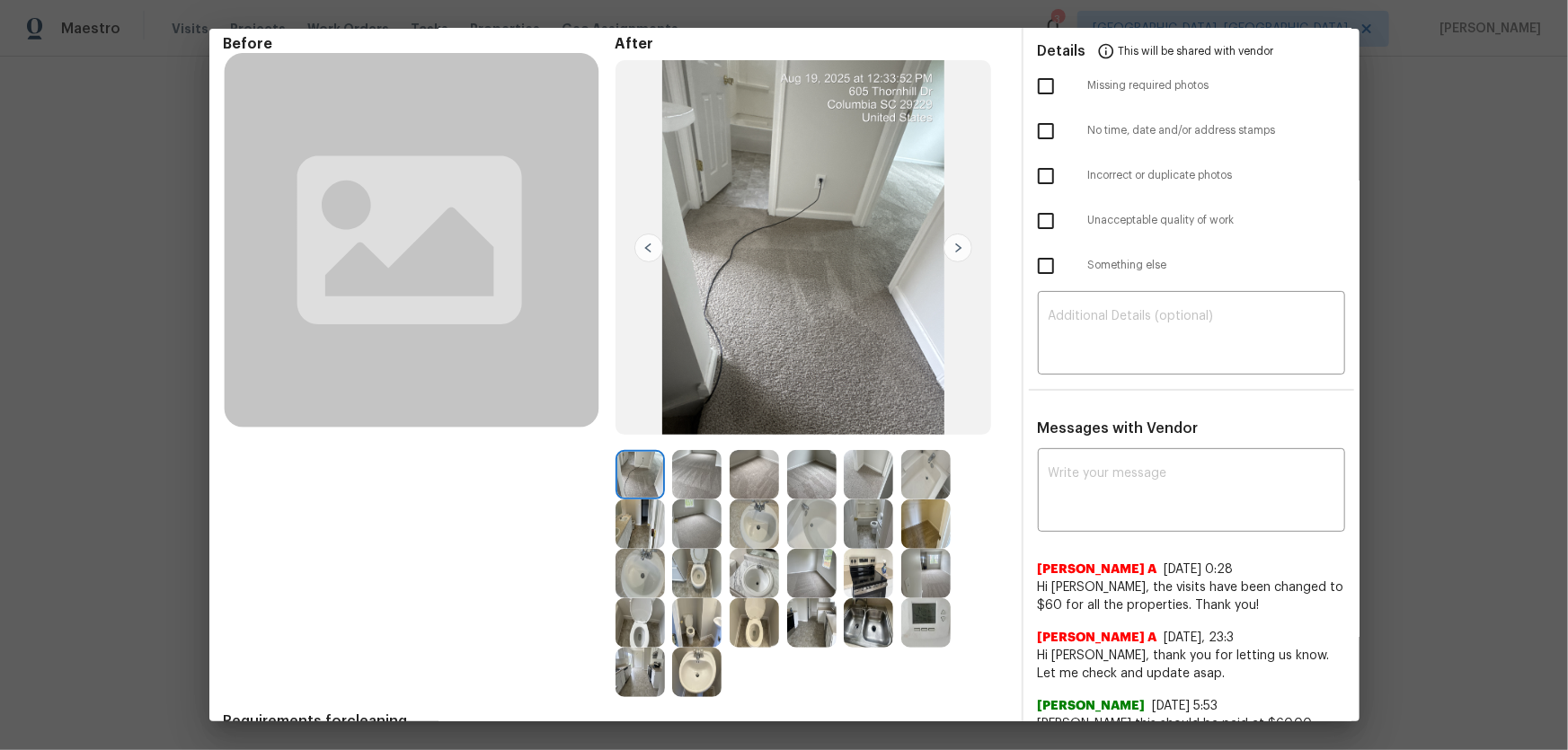
scroll to position [167, 0]
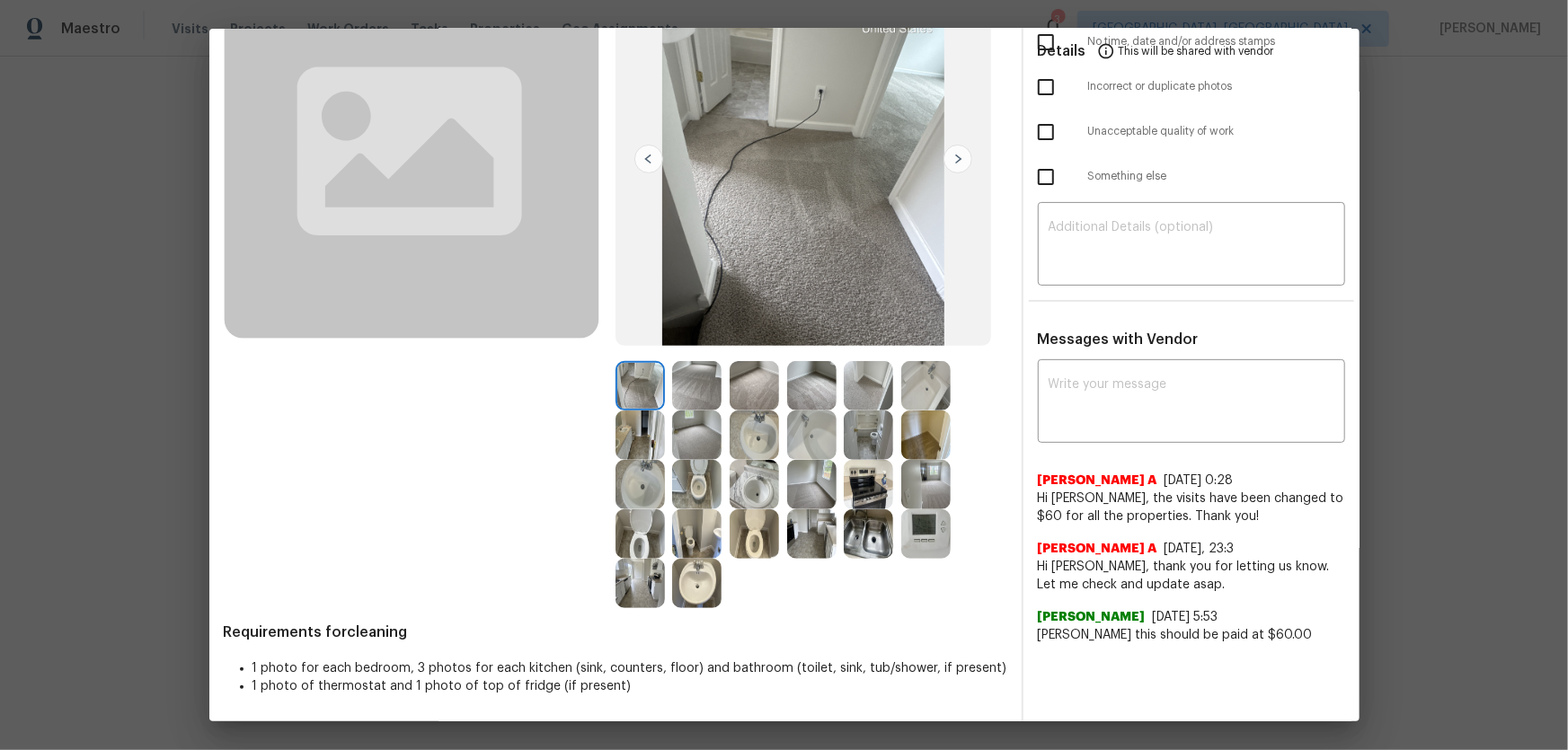
click at [869, 536] on img at bounding box center [868, 534] width 49 height 49
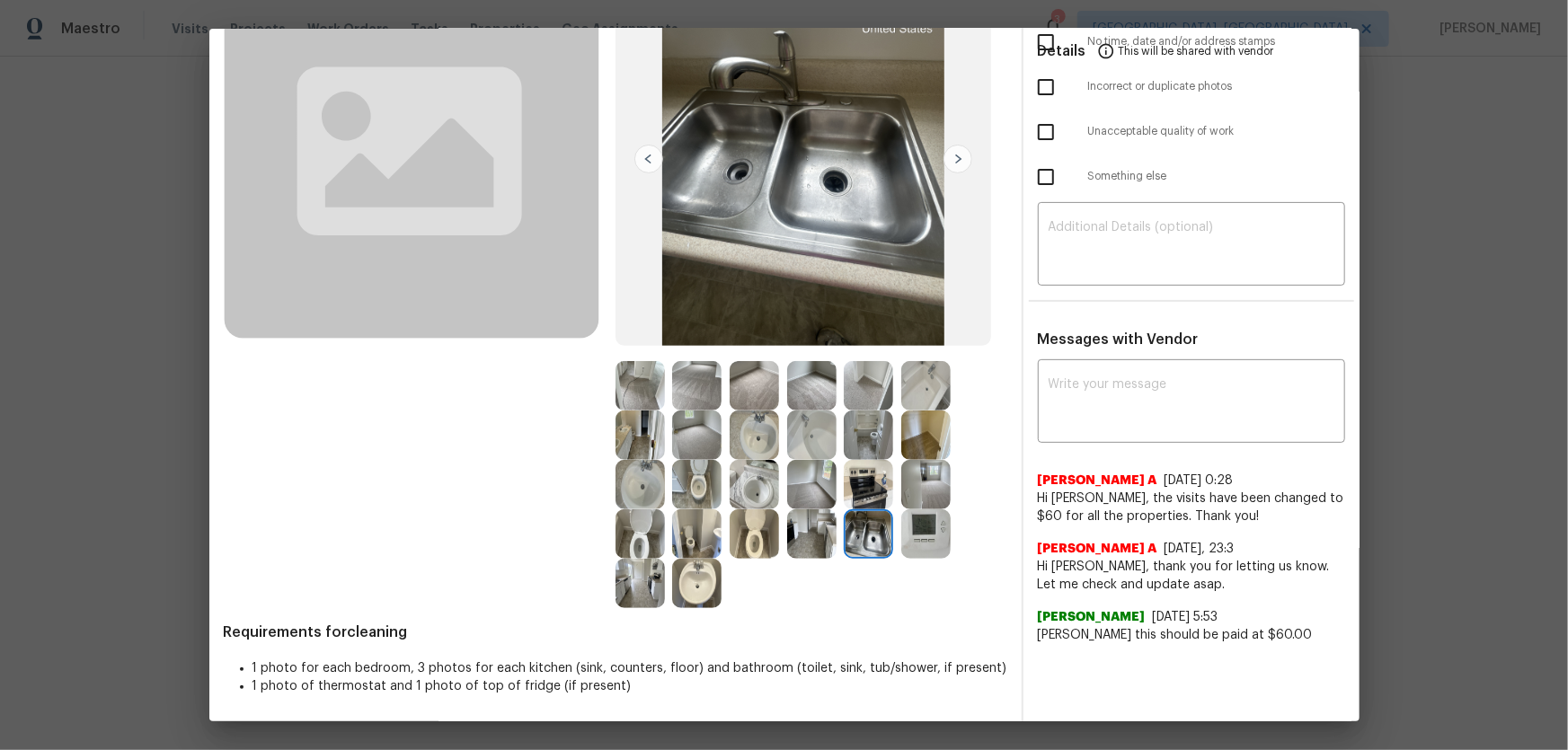
click at [865, 493] on img at bounding box center [868, 484] width 49 height 49
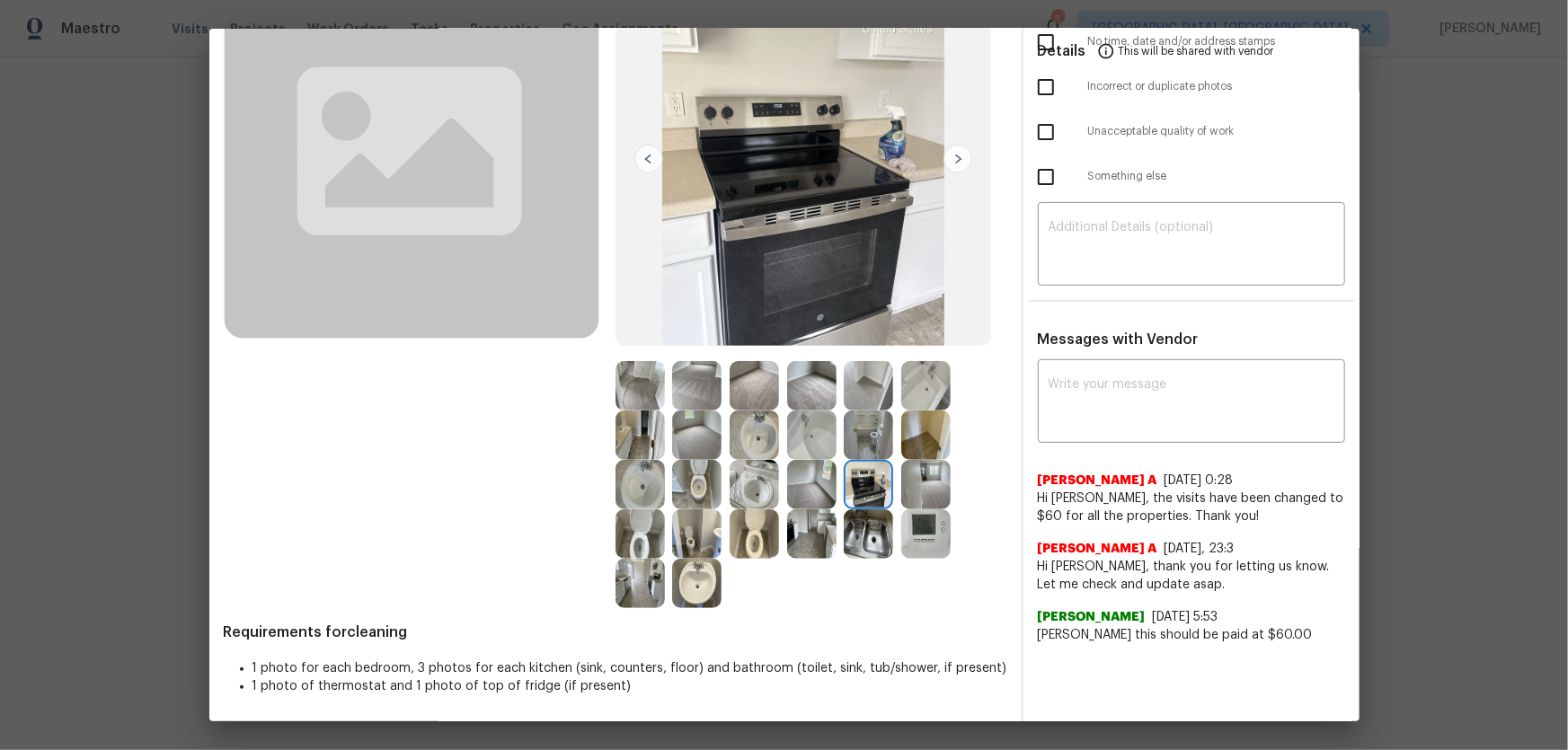
click at [639, 590] on img at bounding box center [640, 583] width 49 height 49
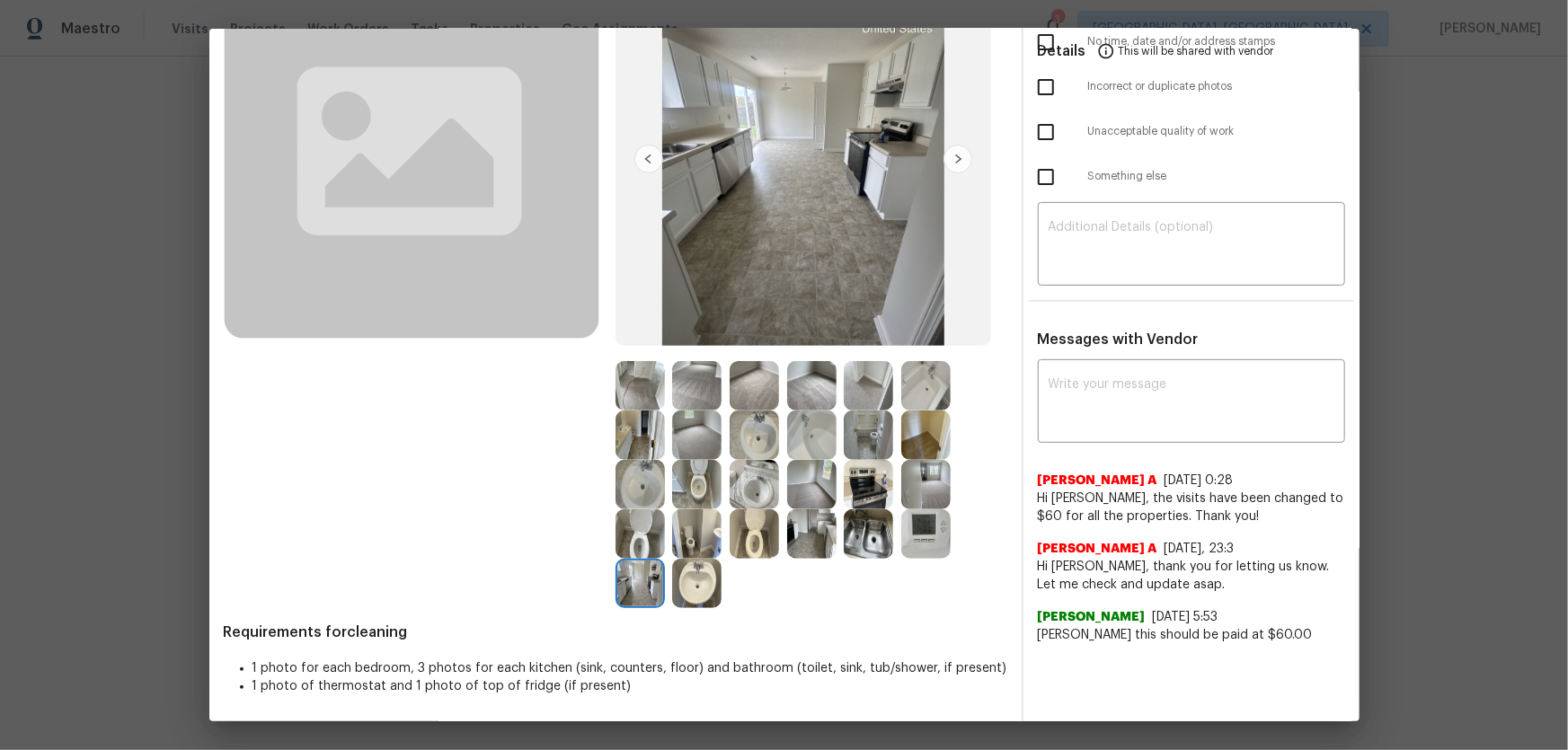
click at [629, 537] on img at bounding box center [640, 534] width 49 height 49
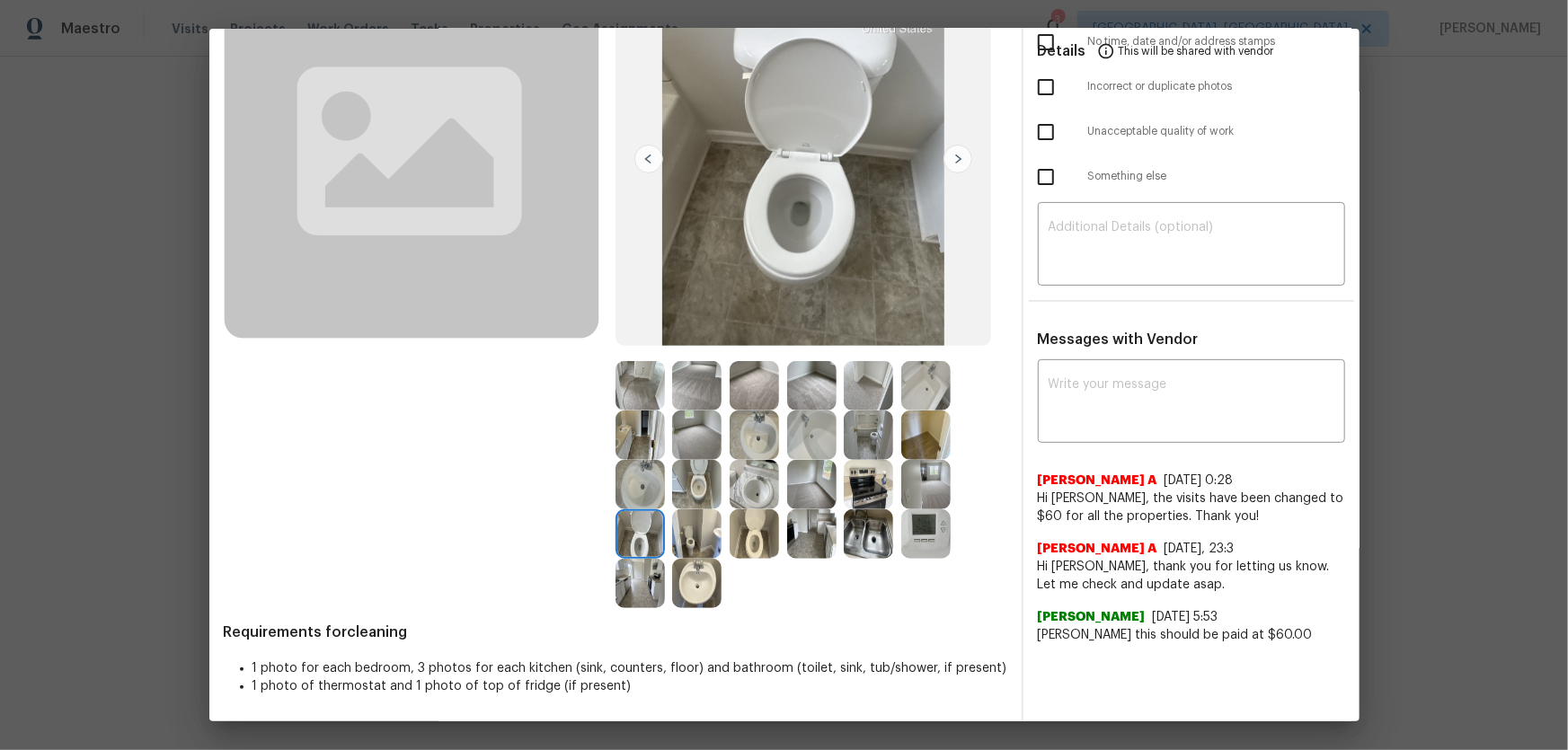
click at [638, 480] on img at bounding box center [640, 484] width 49 height 49
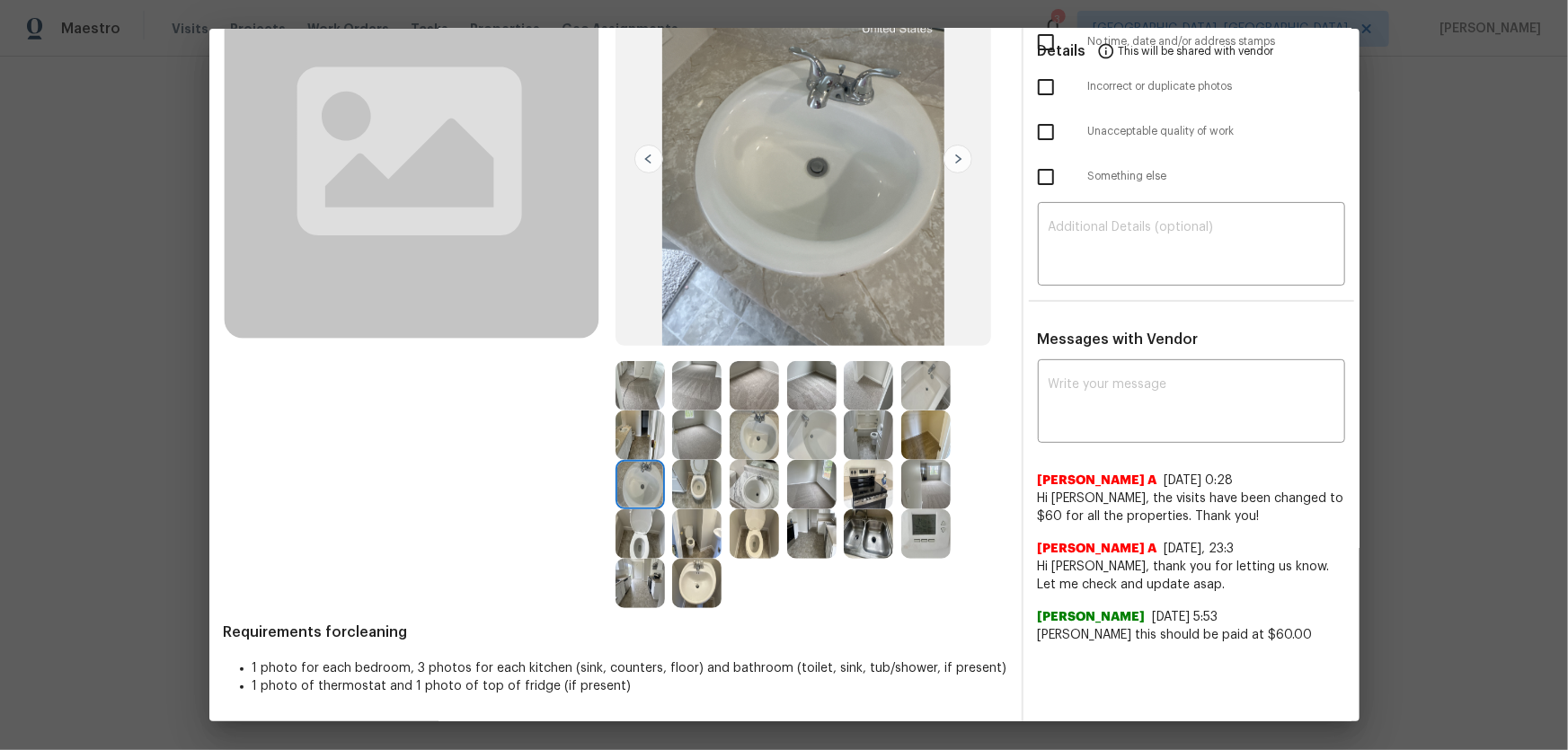
click at [638, 419] on img at bounding box center [640, 435] width 49 height 49
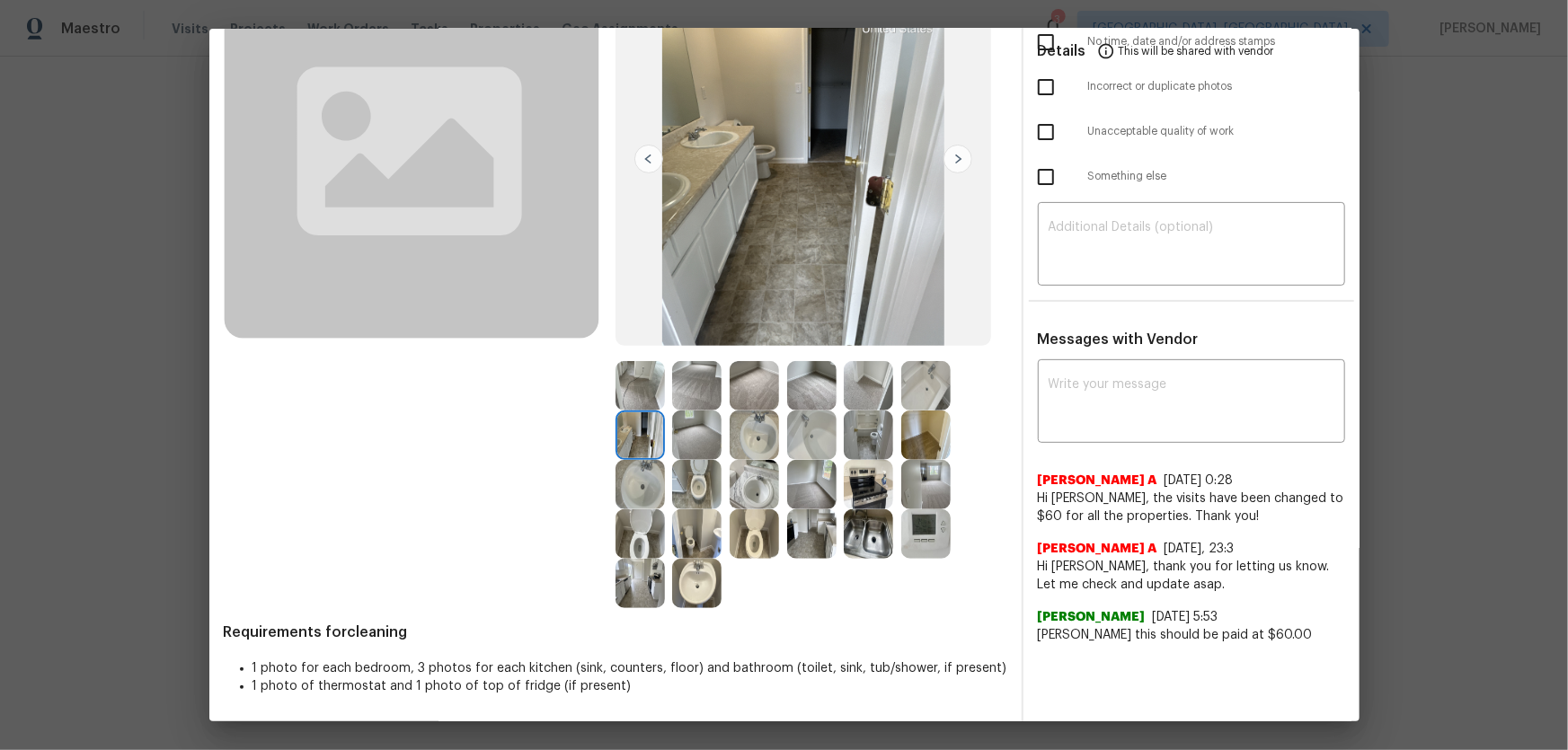
click at [638, 397] on img at bounding box center [640, 386] width 49 height 49
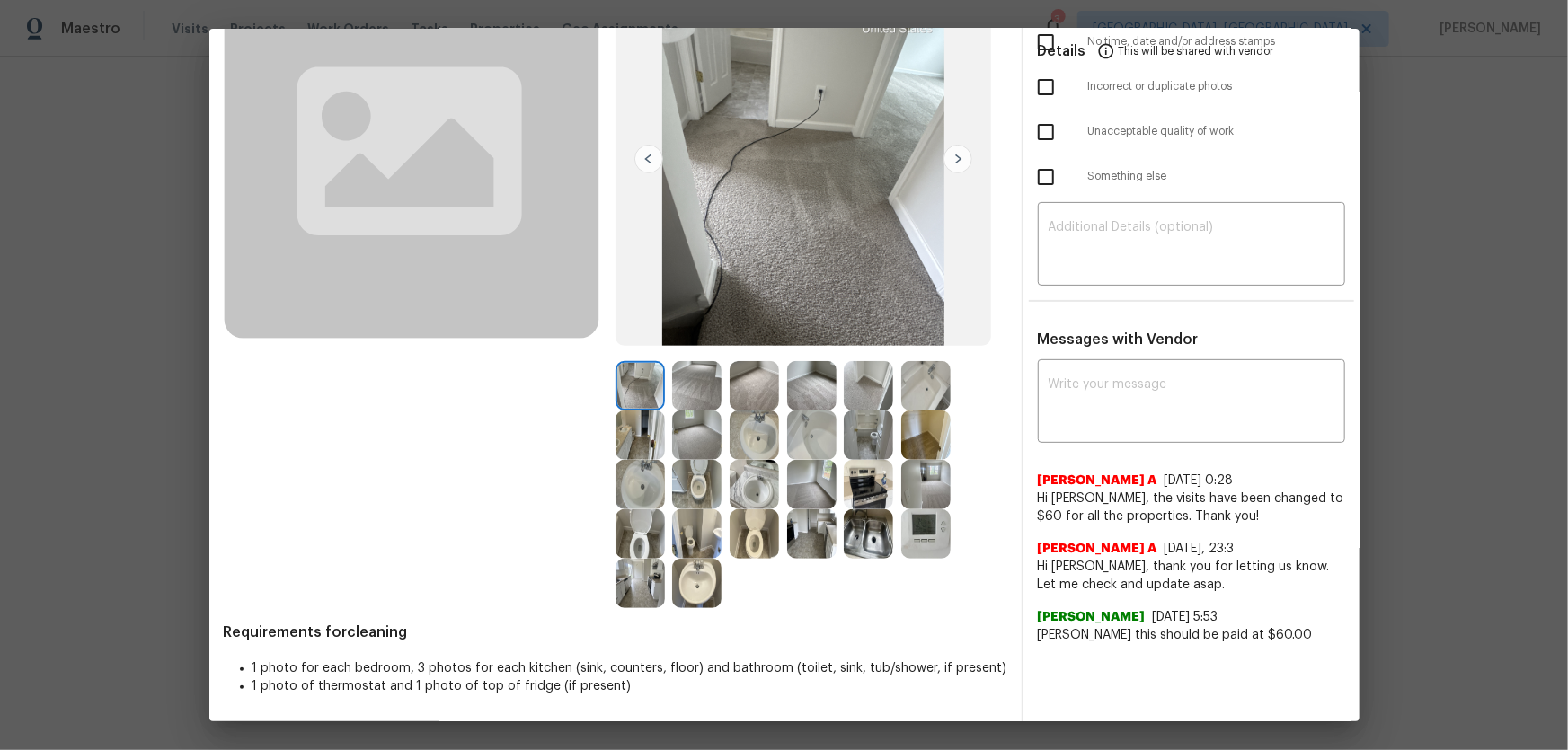
click at [681, 396] on img at bounding box center [697, 386] width 49 height 49
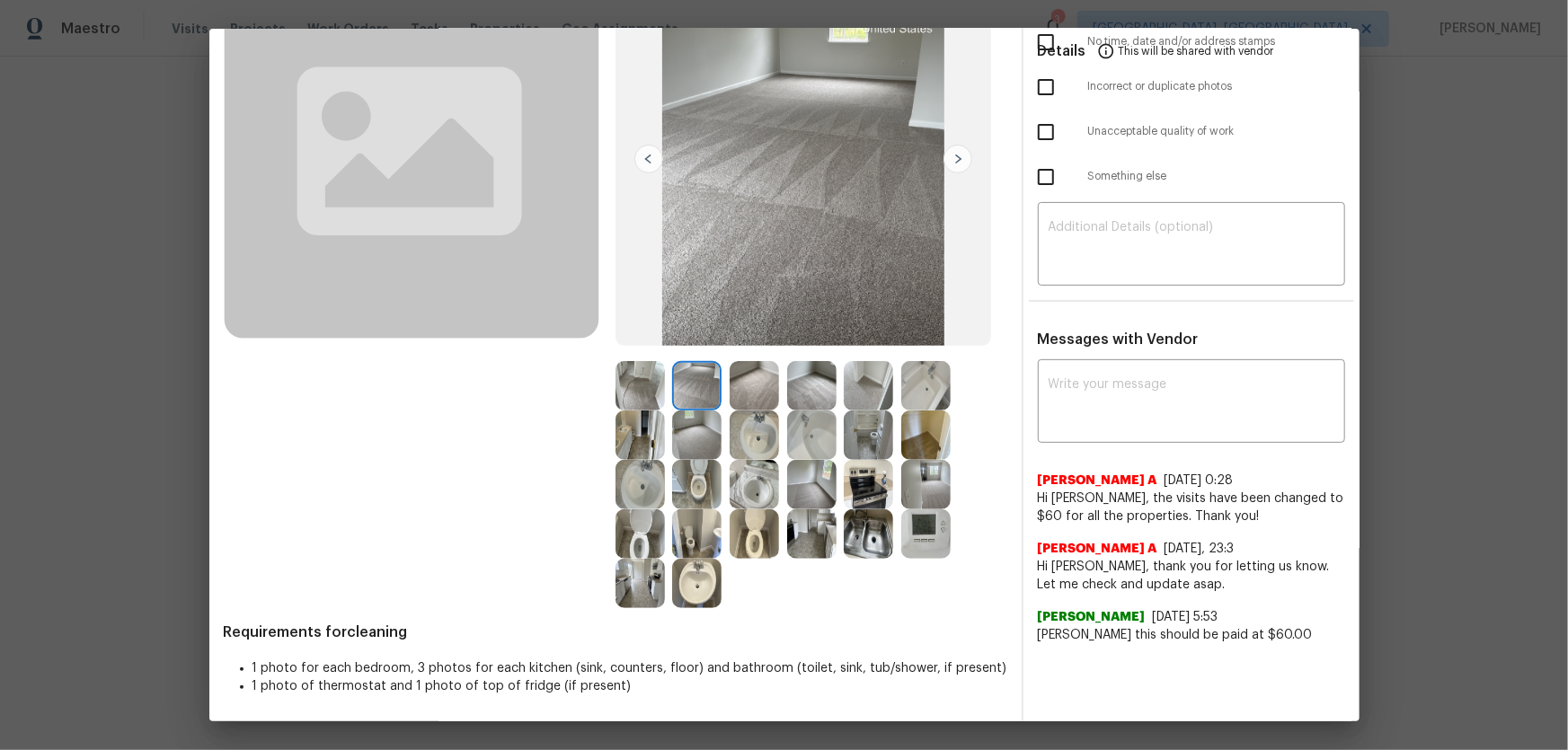
click at [737, 396] on img at bounding box center [755, 386] width 49 height 49
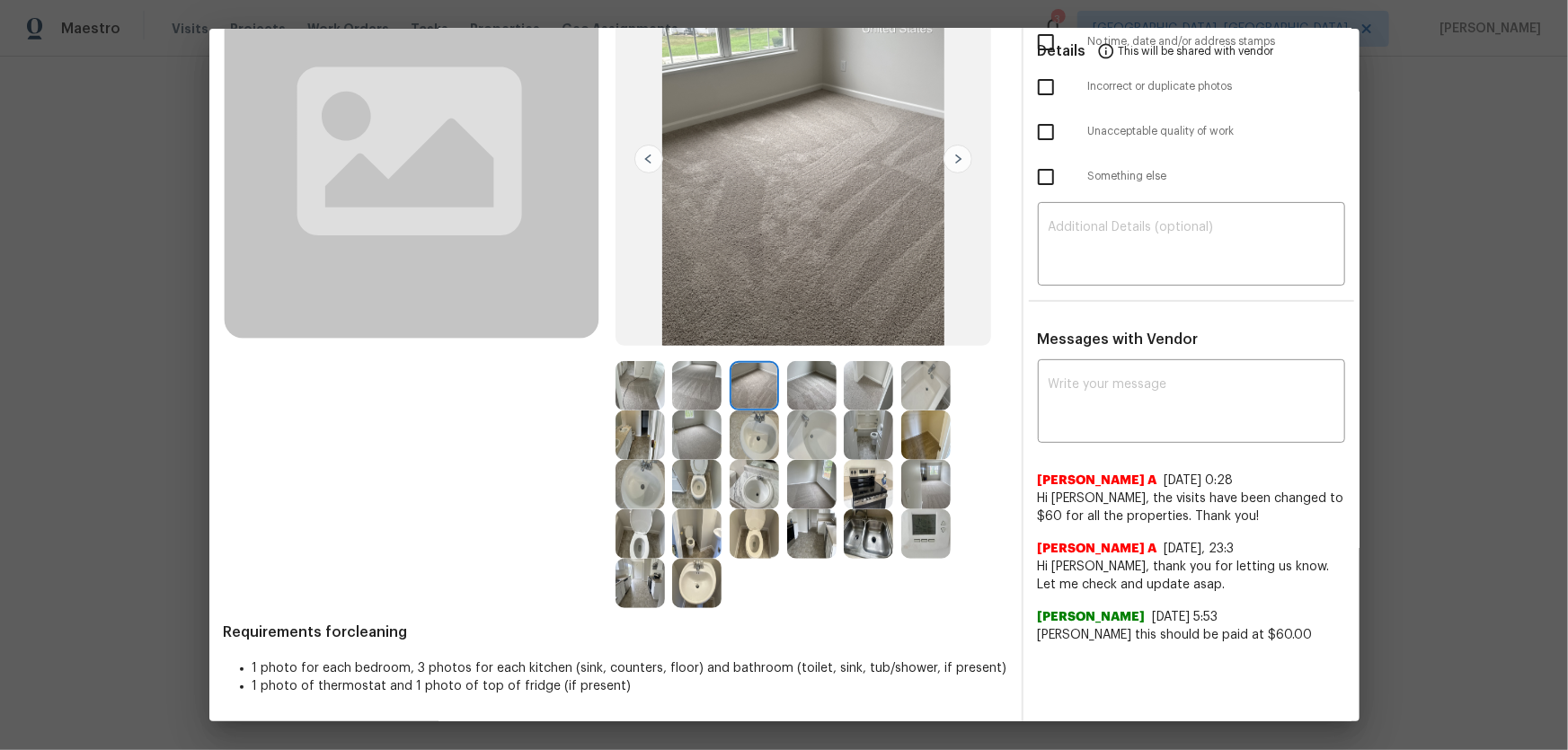
click at [796, 383] on img at bounding box center [811, 386] width 49 height 49
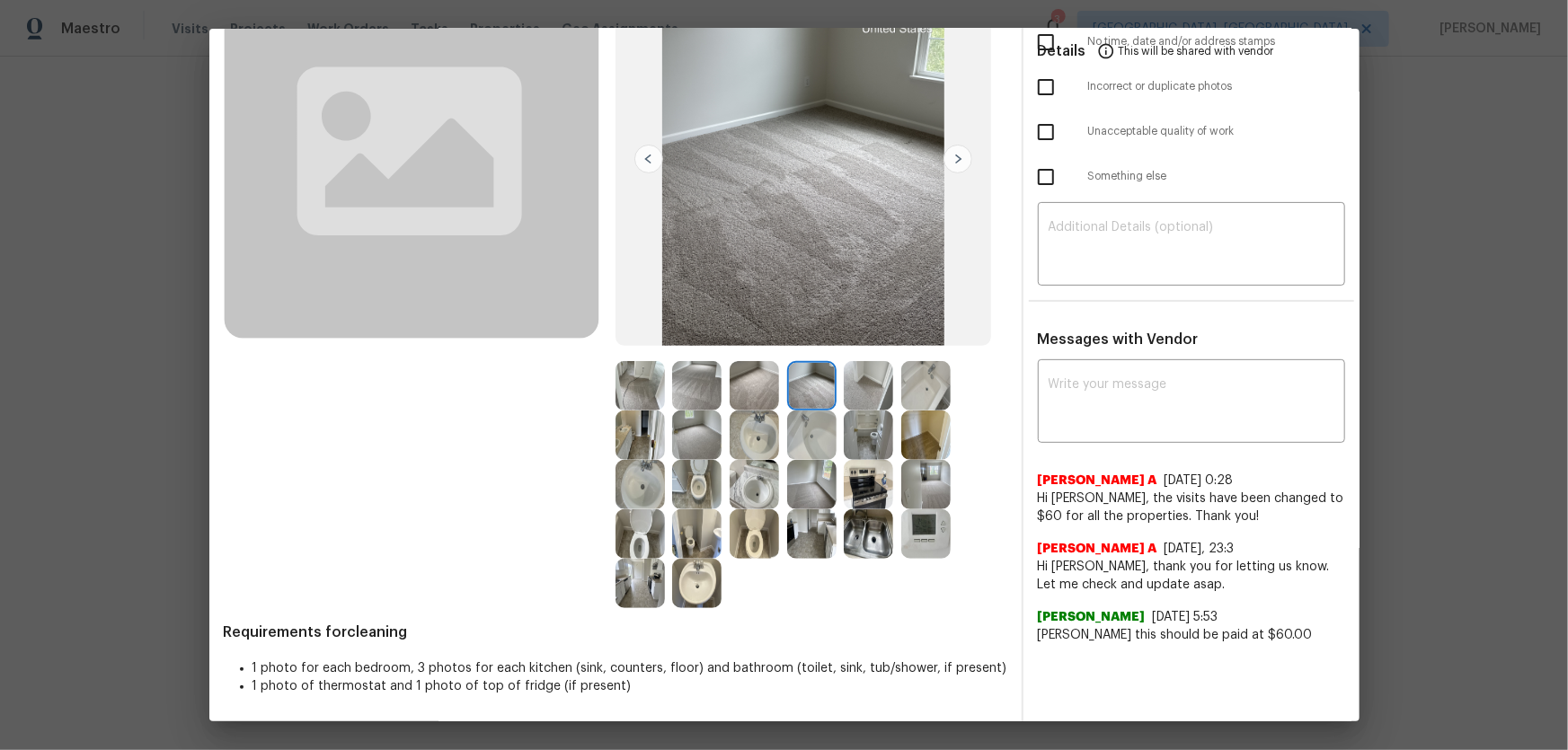
click at [851, 388] on img at bounding box center [868, 386] width 49 height 49
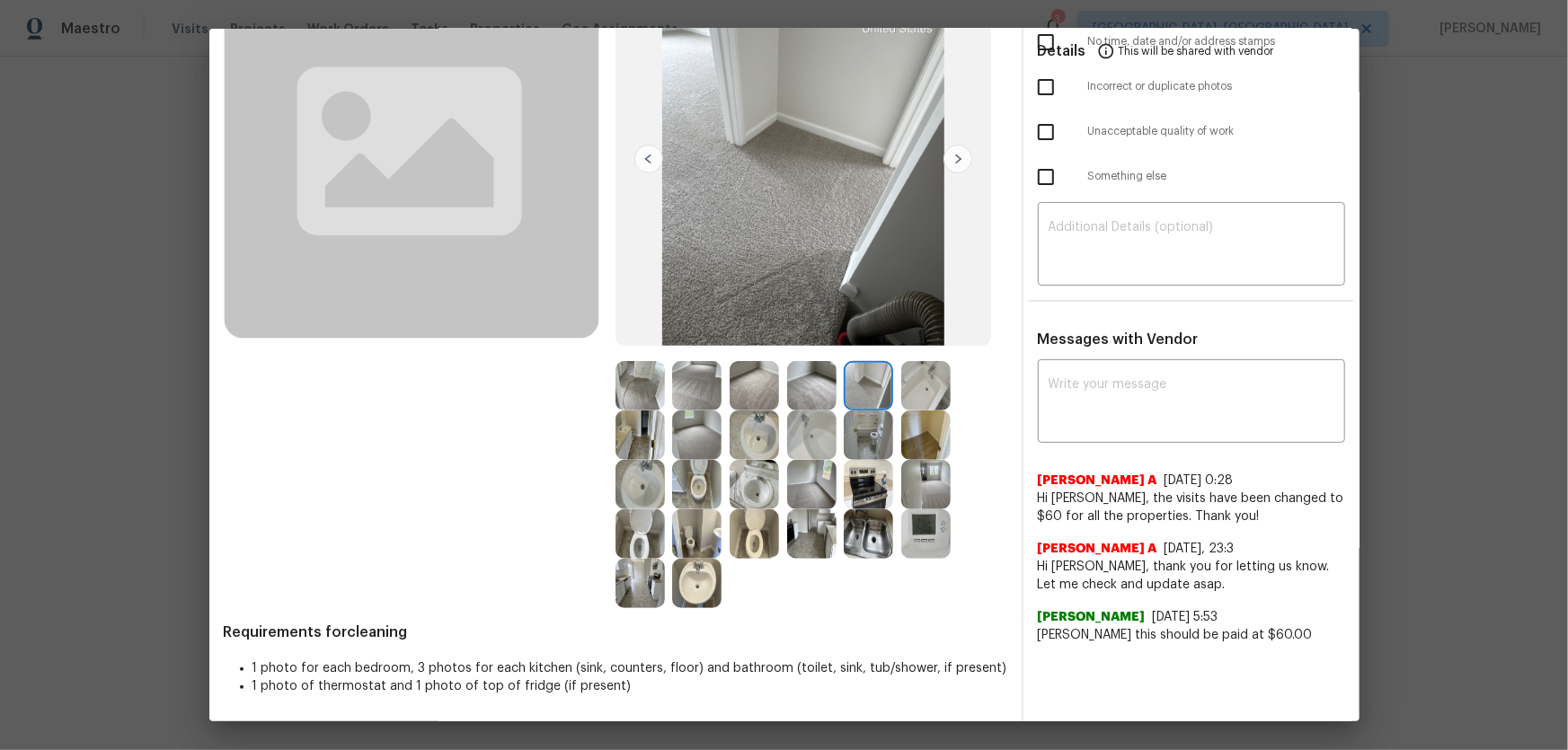
click at [814, 435] on img at bounding box center [811, 435] width 49 height 49
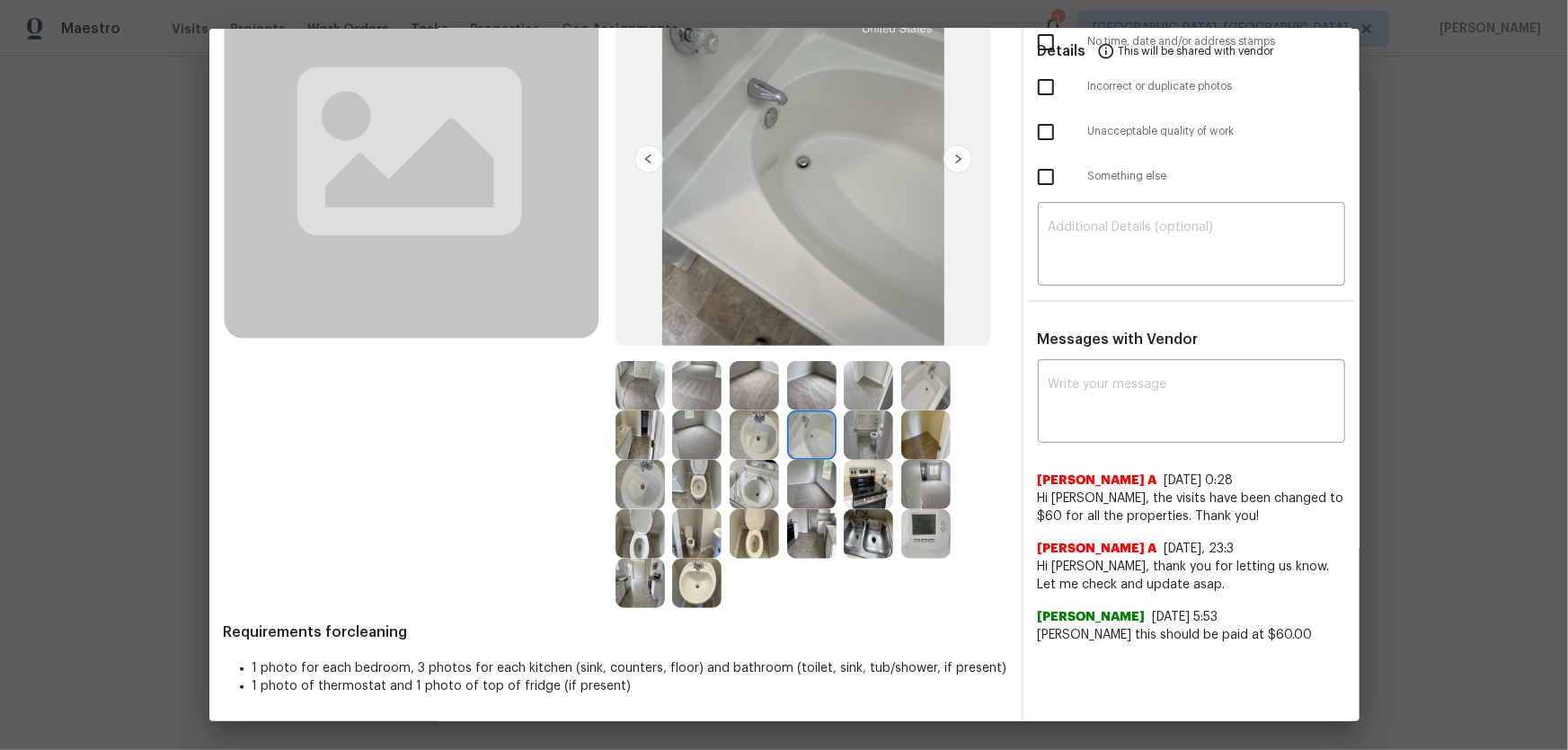
click at [801, 484] on img at bounding box center [811, 484] width 49 height 49
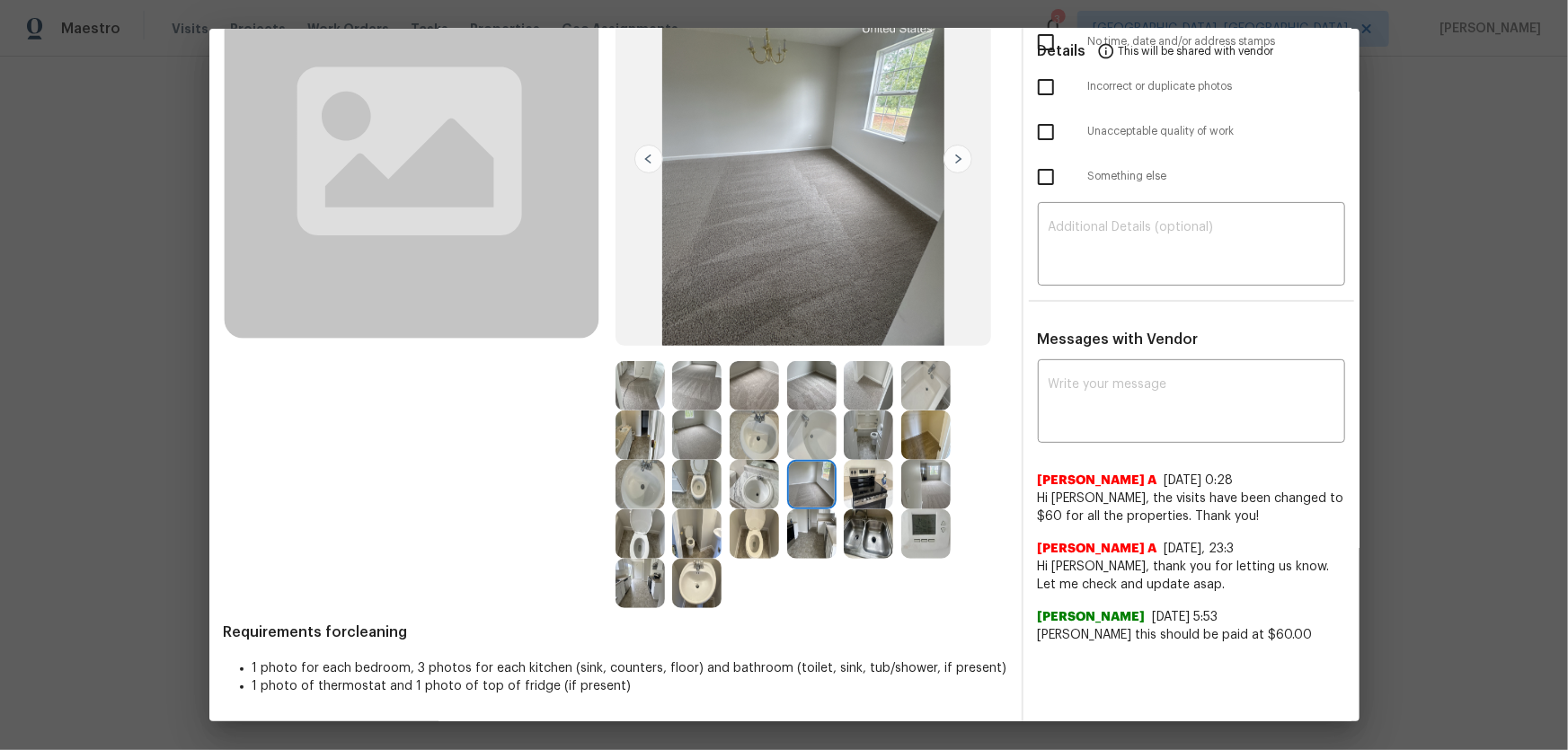
click at [806, 514] on img at bounding box center [811, 534] width 49 height 49
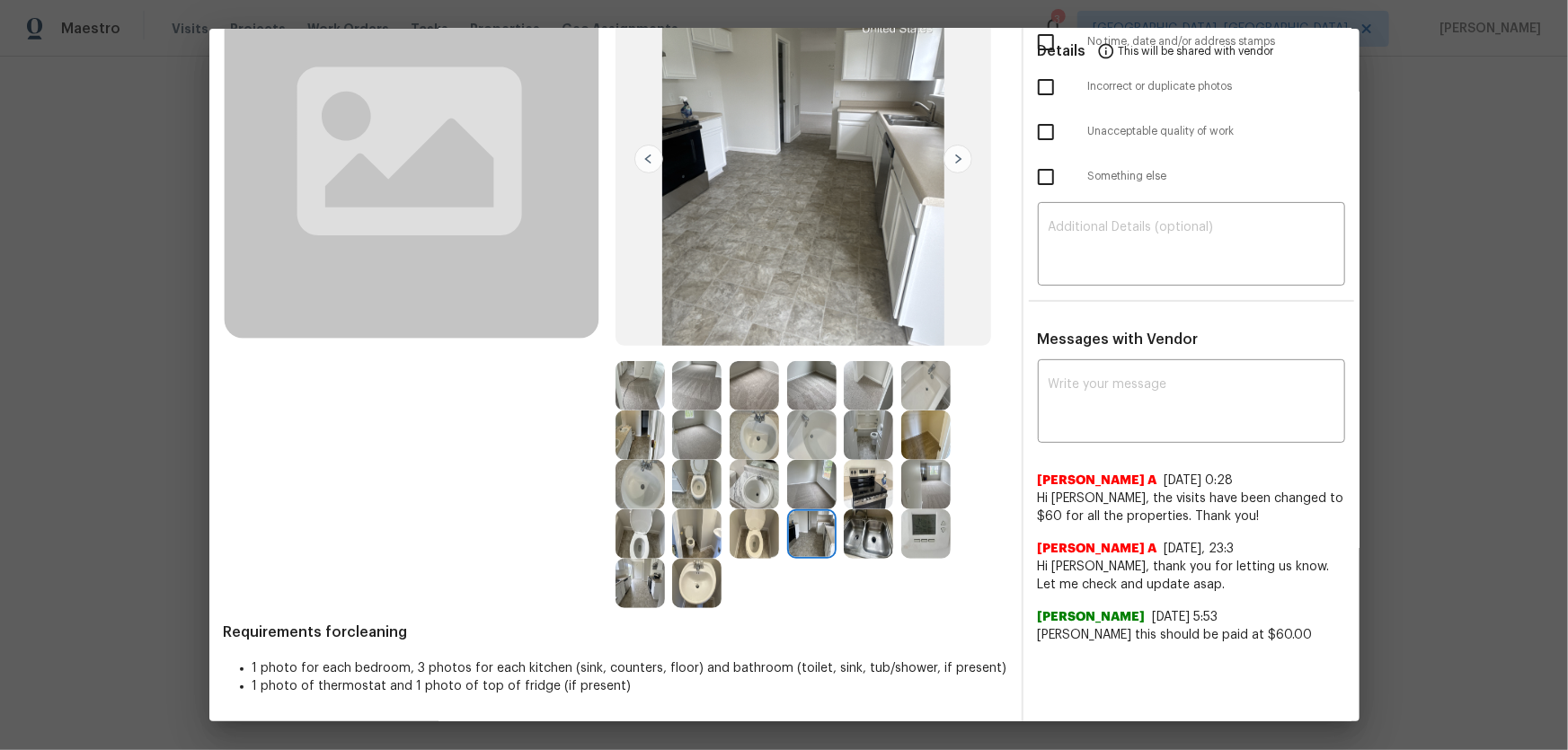
click at [858, 527] on img at bounding box center [868, 534] width 49 height 49
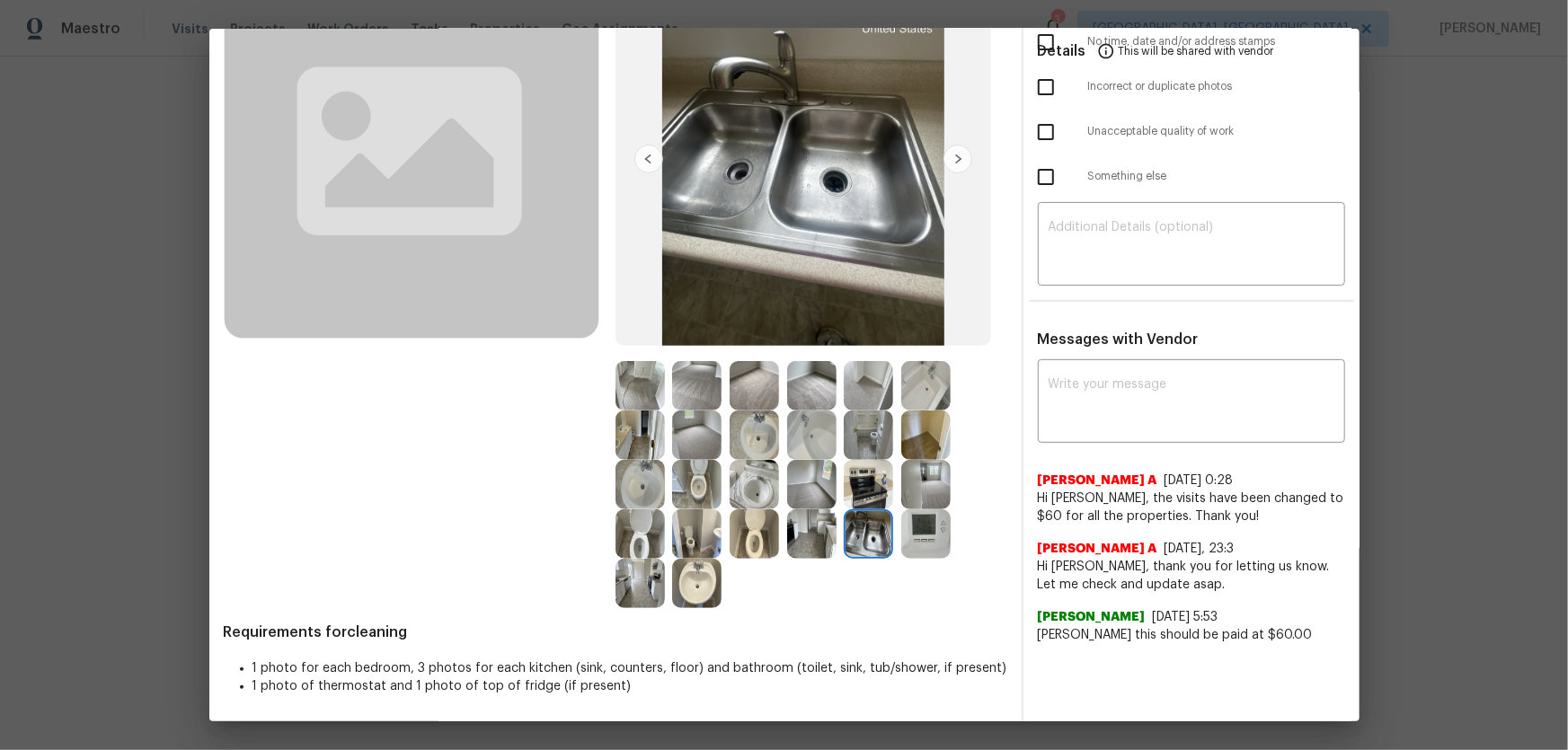
click at [901, 527] on img at bounding box center [926, 534] width 49 height 49
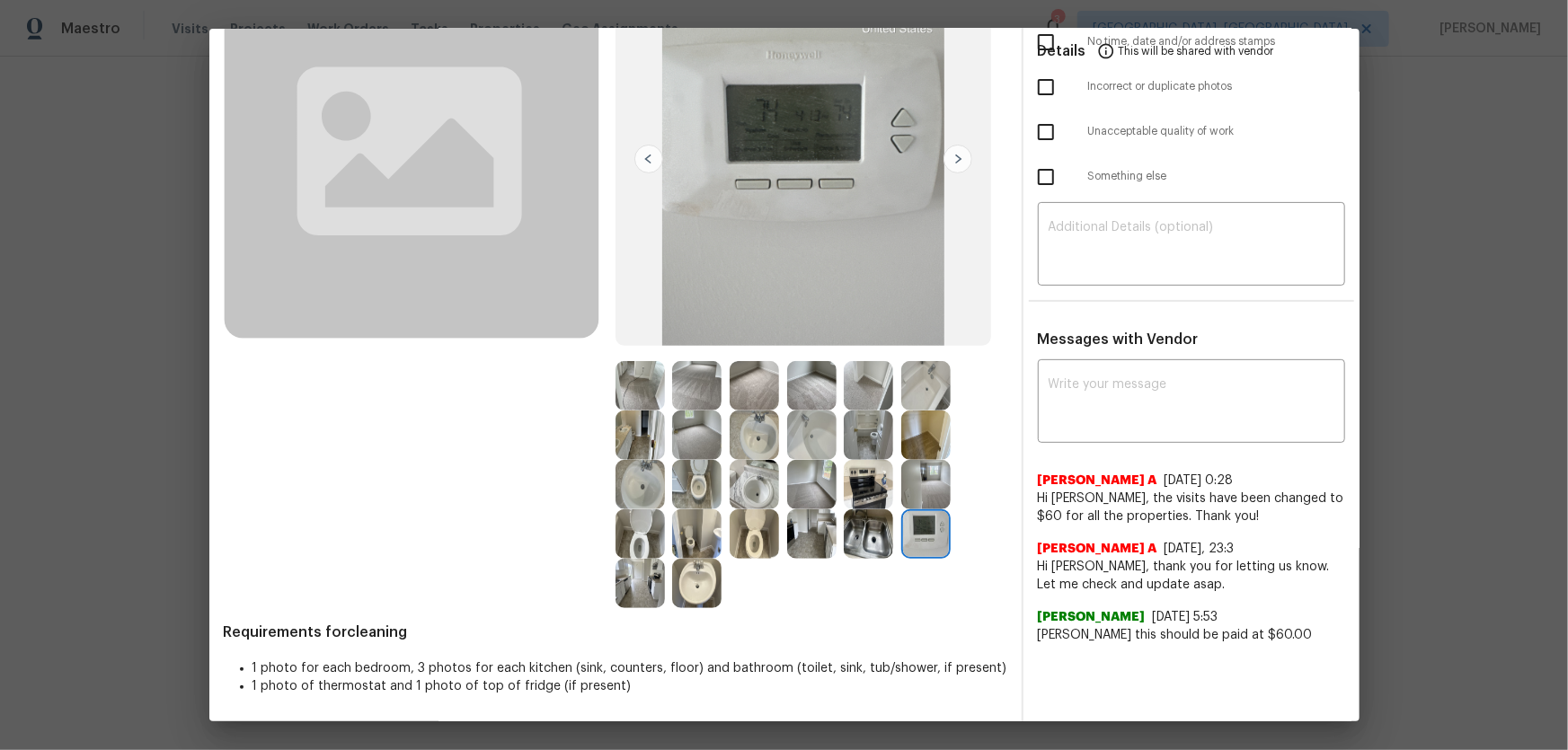
click at [741, 418] on img at bounding box center [755, 435] width 49 height 49
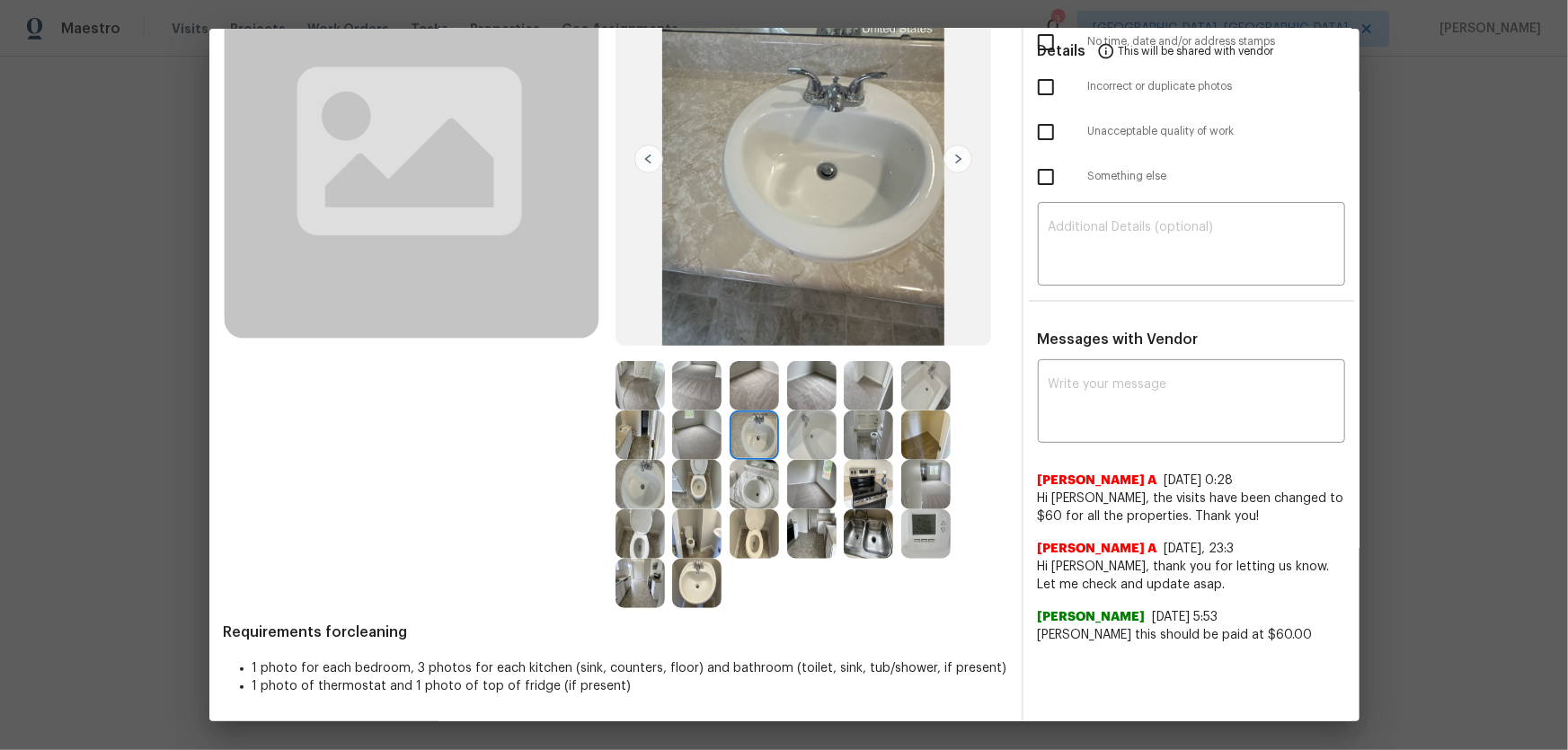
click at [757, 488] on img at bounding box center [755, 484] width 49 height 49
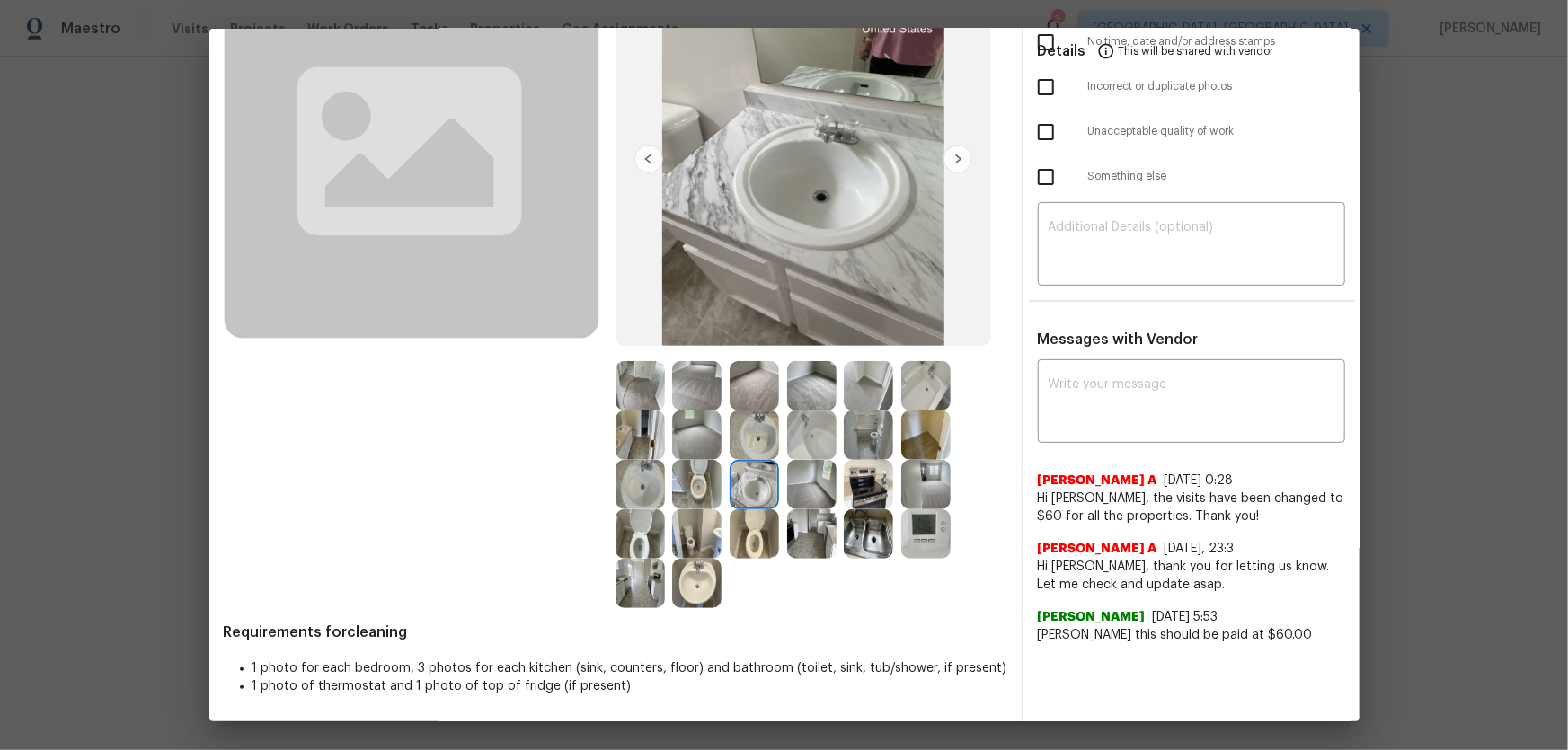
click at [812, 487] on img at bounding box center [811, 484] width 49 height 49
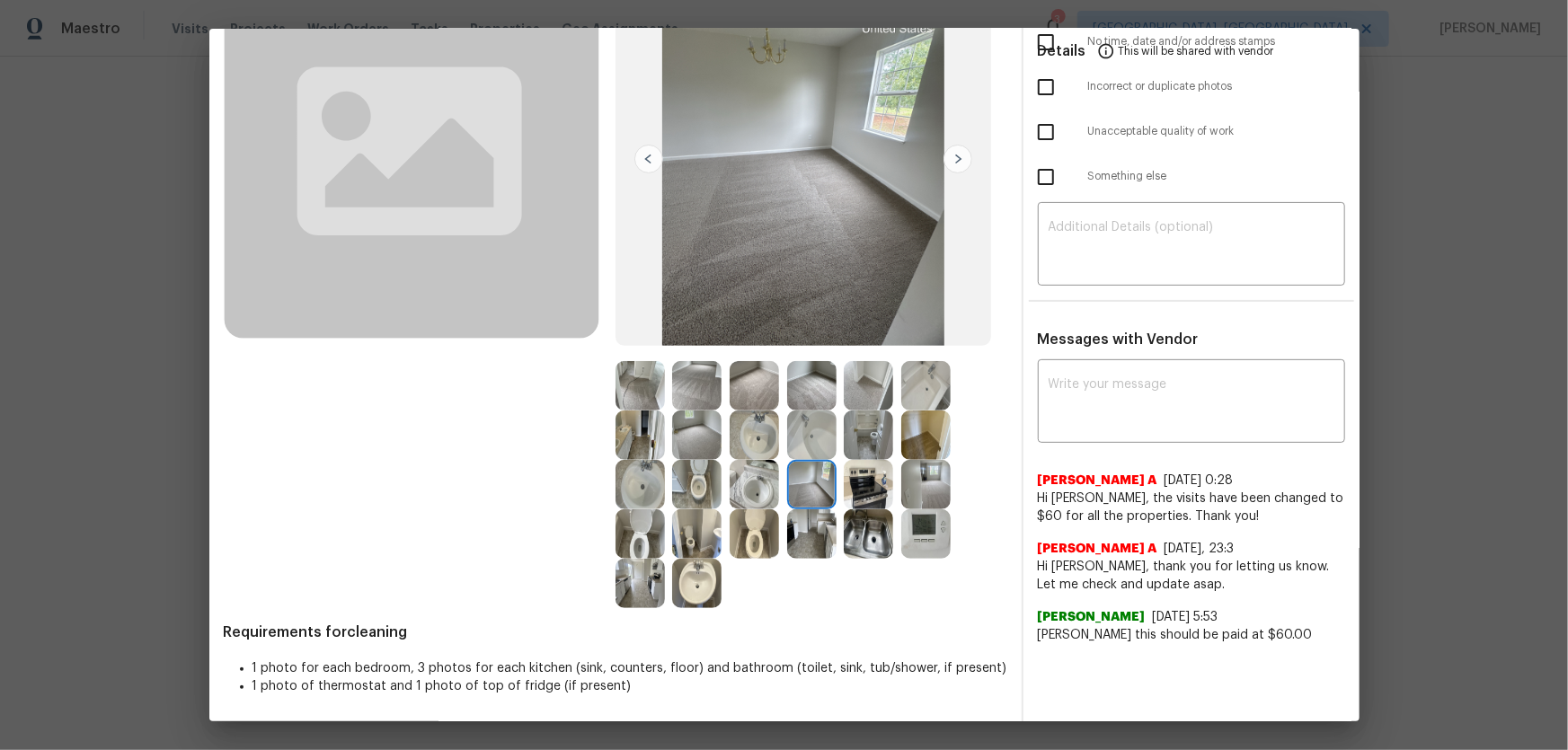
click at [844, 491] on img at bounding box center [868, 484] width 49 height 49
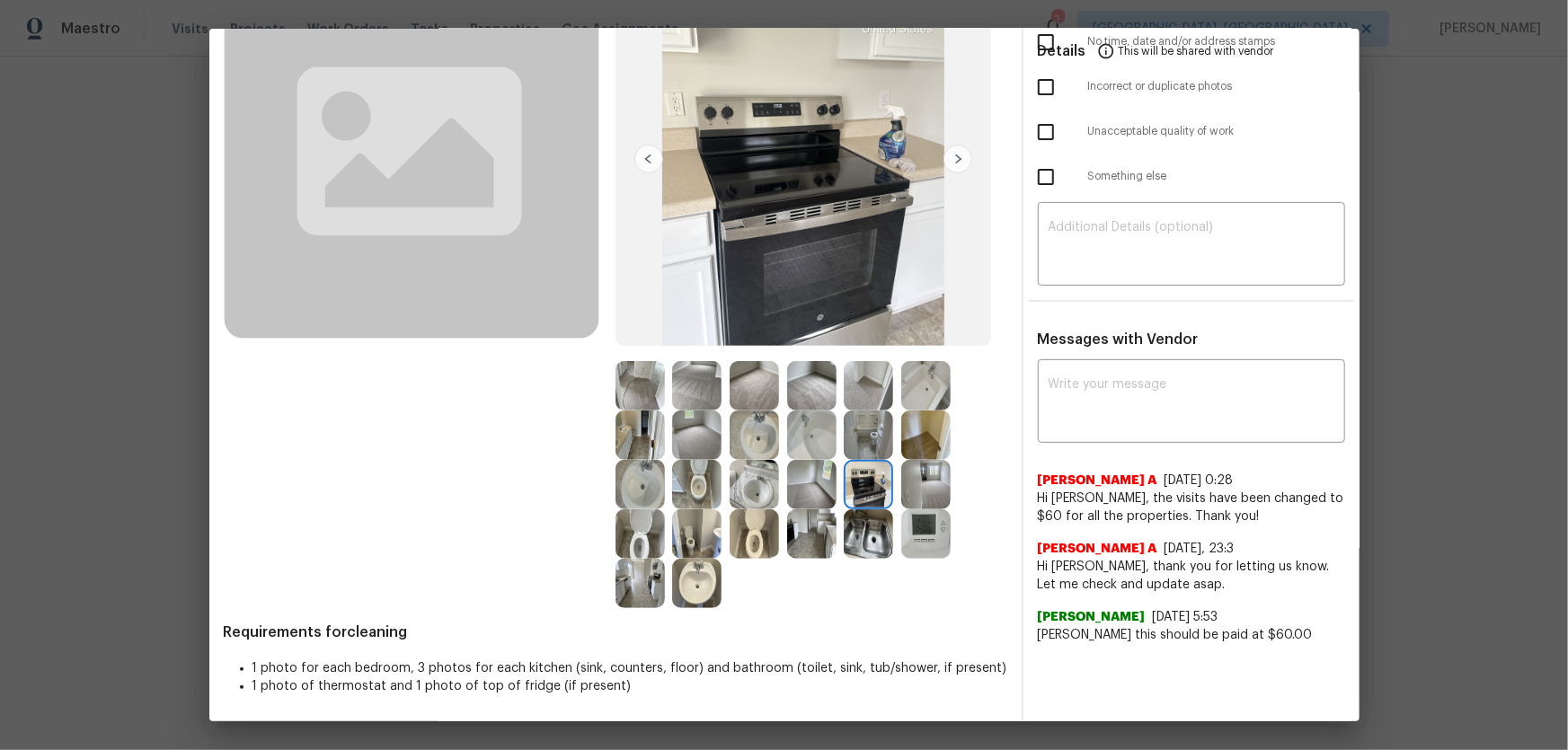
click at [856, 538] on img at bounding box center [868, 534] width 49 height 49
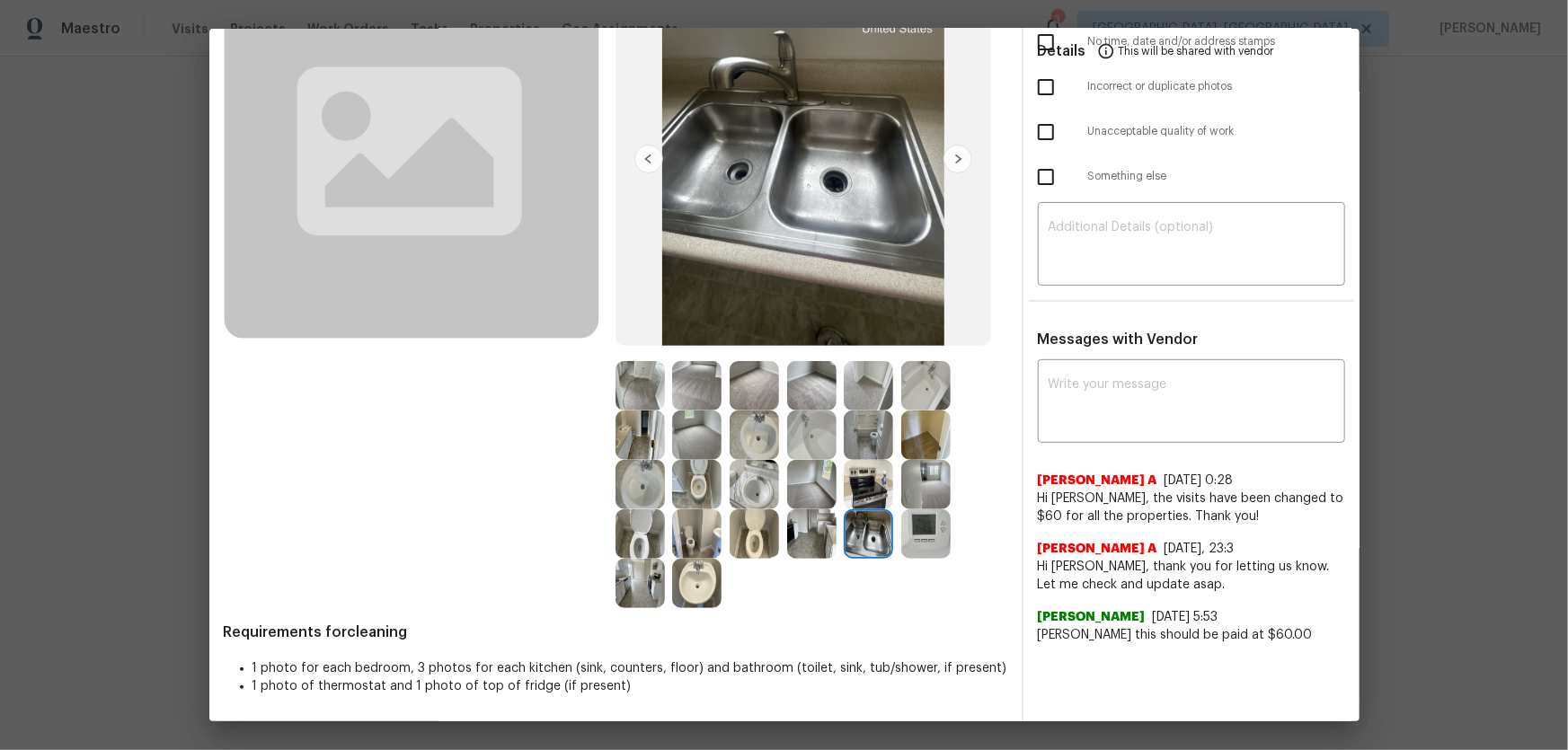
click at [798, 544] on img at bounding box center [811, 534] width 49 height 49
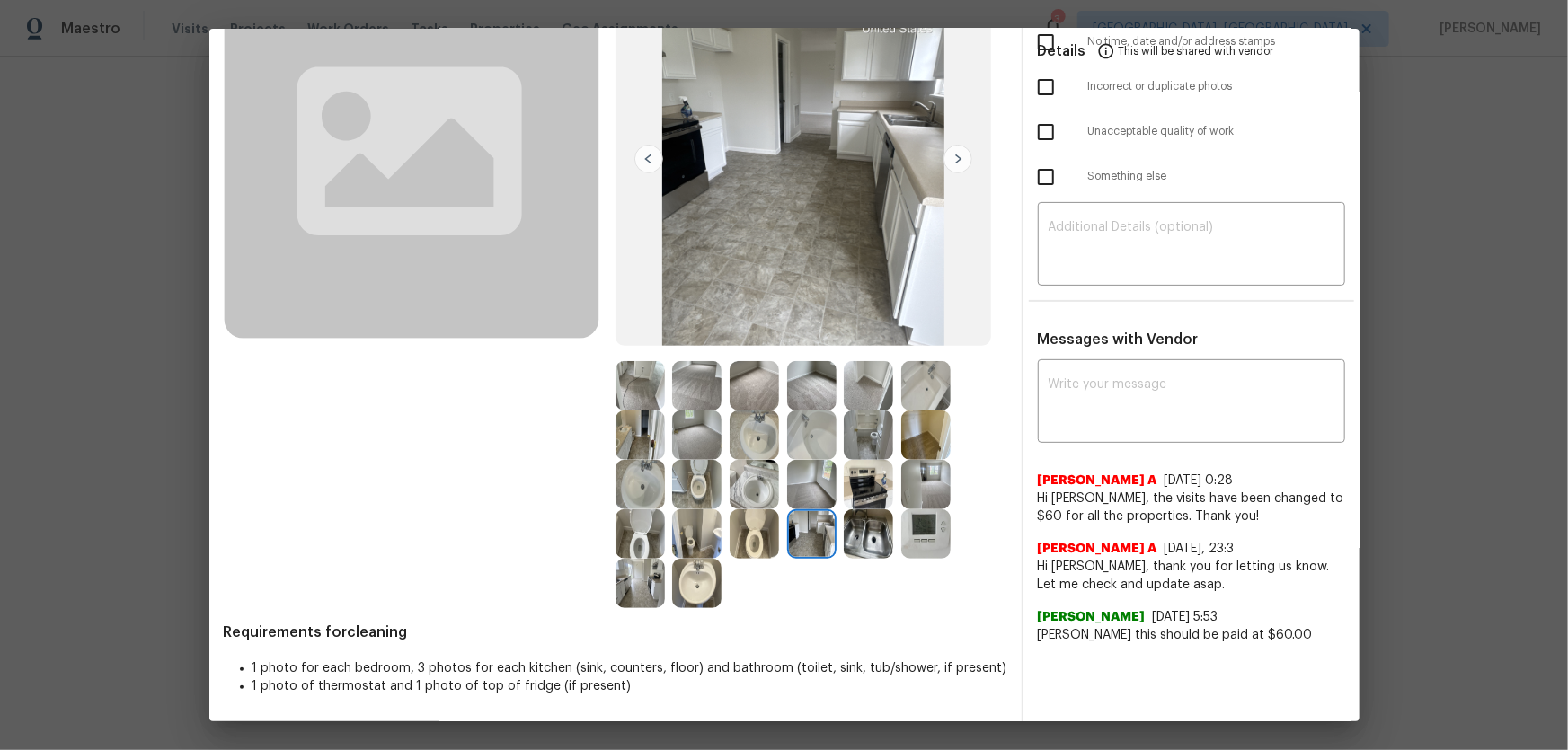
click at [751, 546] on img at bounding box center [755, 534] width 49 height 49
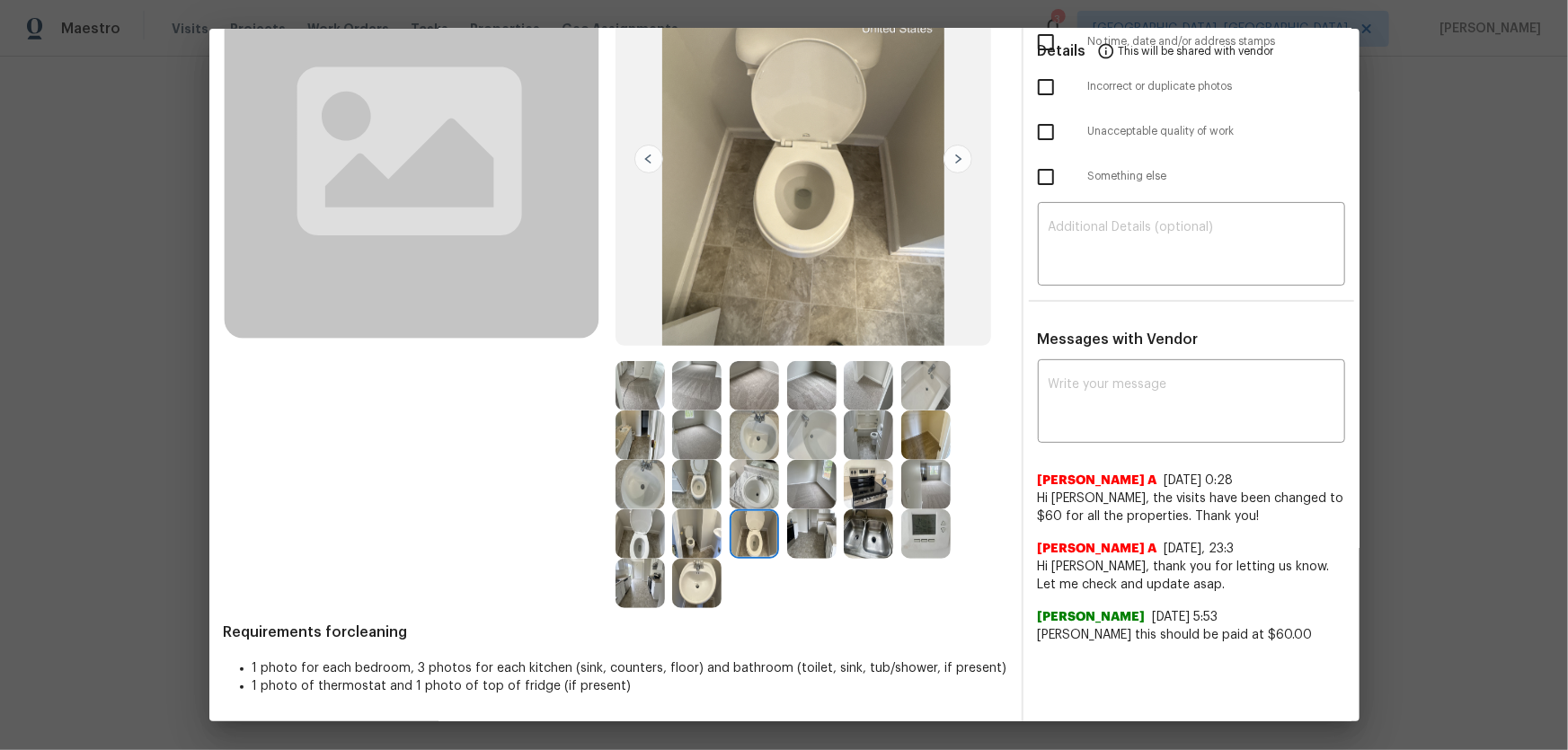
click at [701, 584] on img at bounding box center [697, 583] width 49 height 49
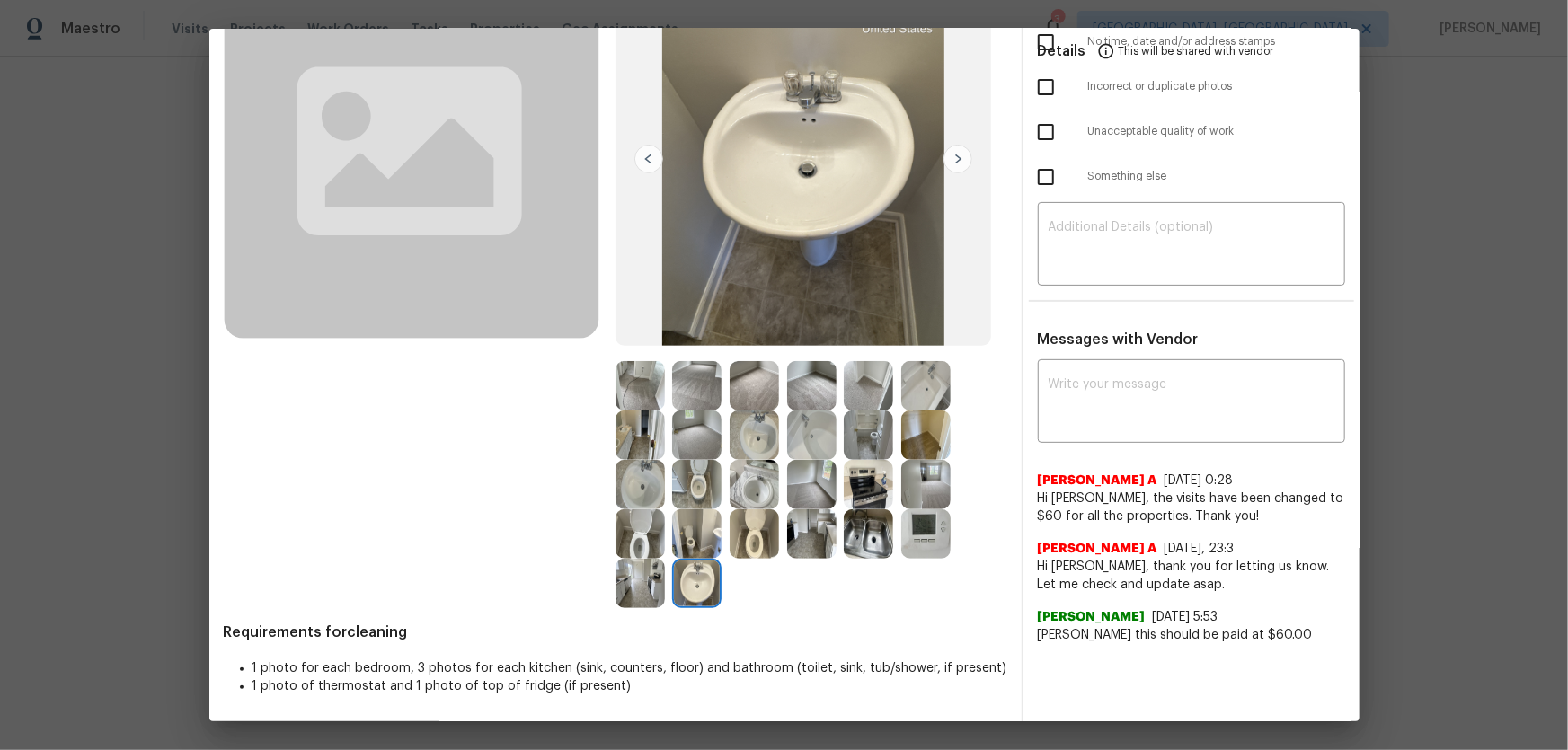
click at [699, 543] on img at bounding box center [697, 534] width 49 height 49
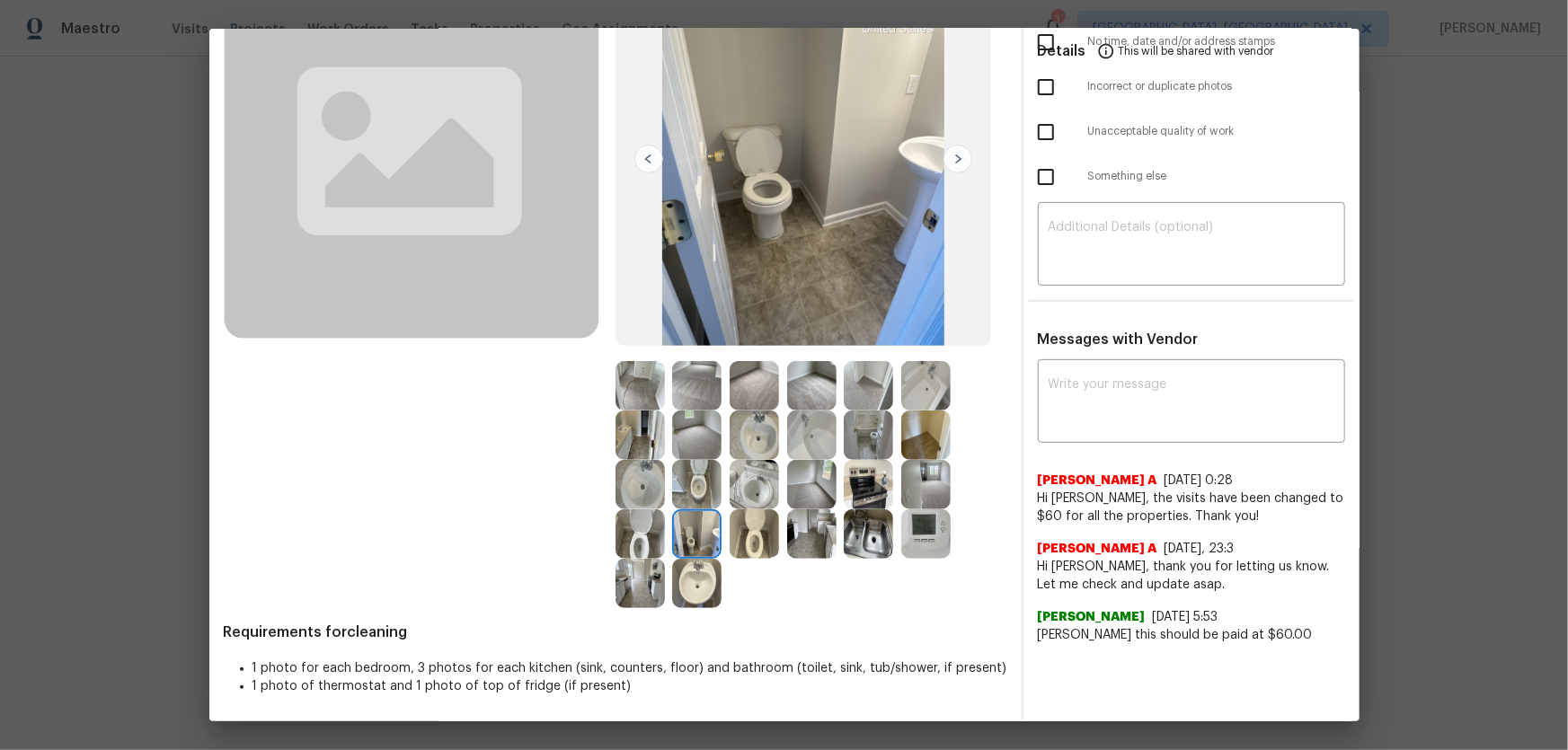
click at [651, 520] on img at bounding box center [640, 534] width 49 height 49
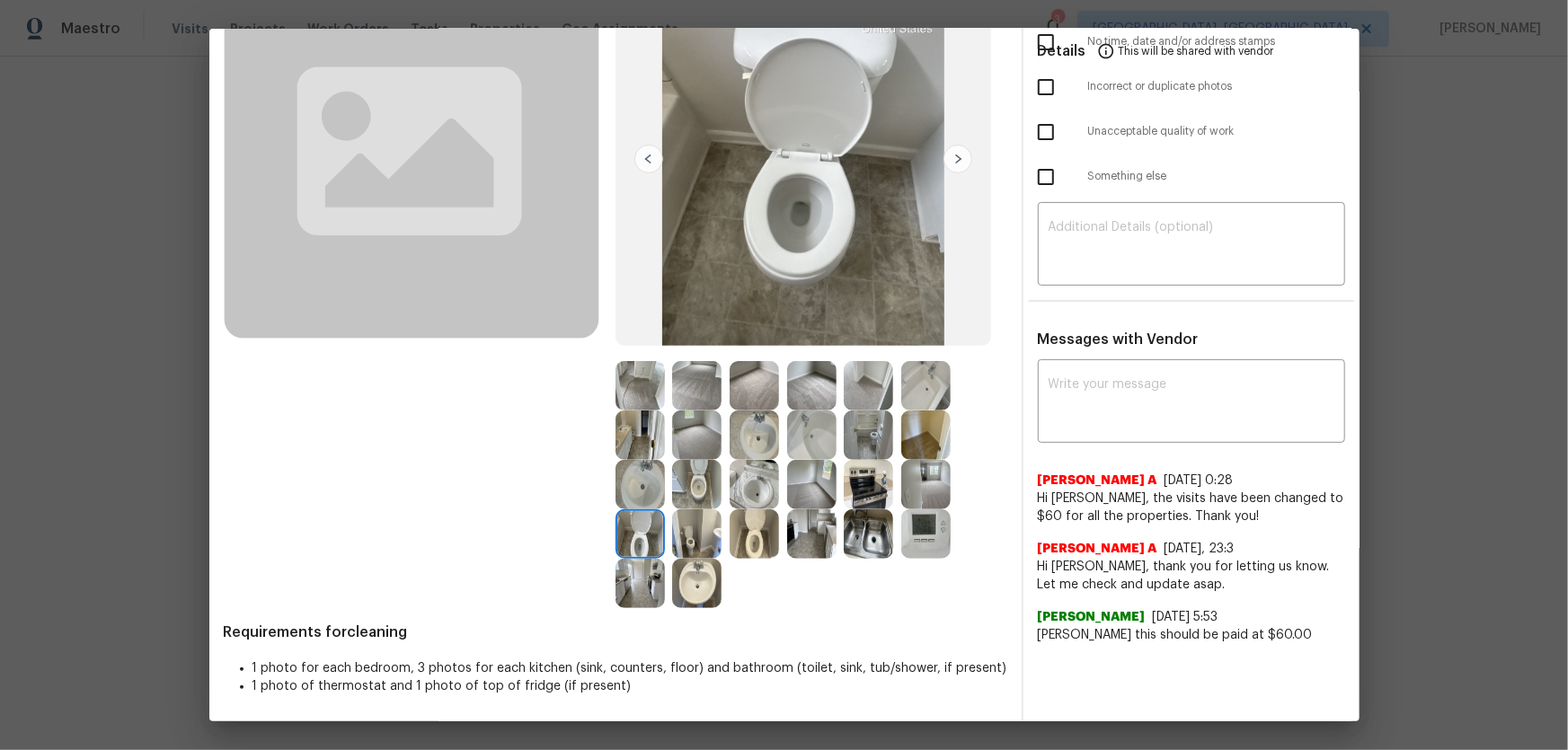
click at [645, 575] on img at bounding box center [640, 583] width 49 height 49
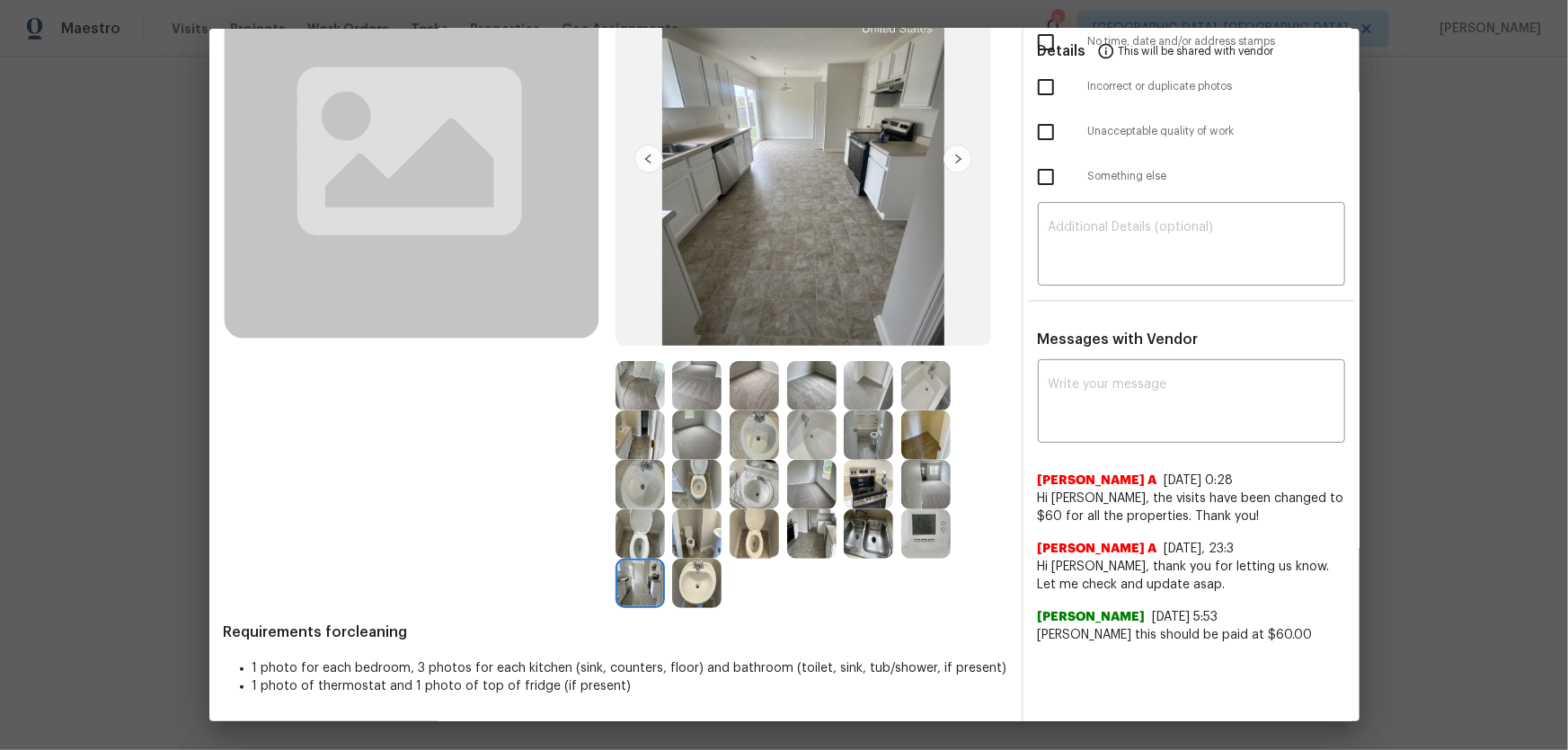
click at [643, 488] on img at bounding box center [640, 484] width 49 height 49
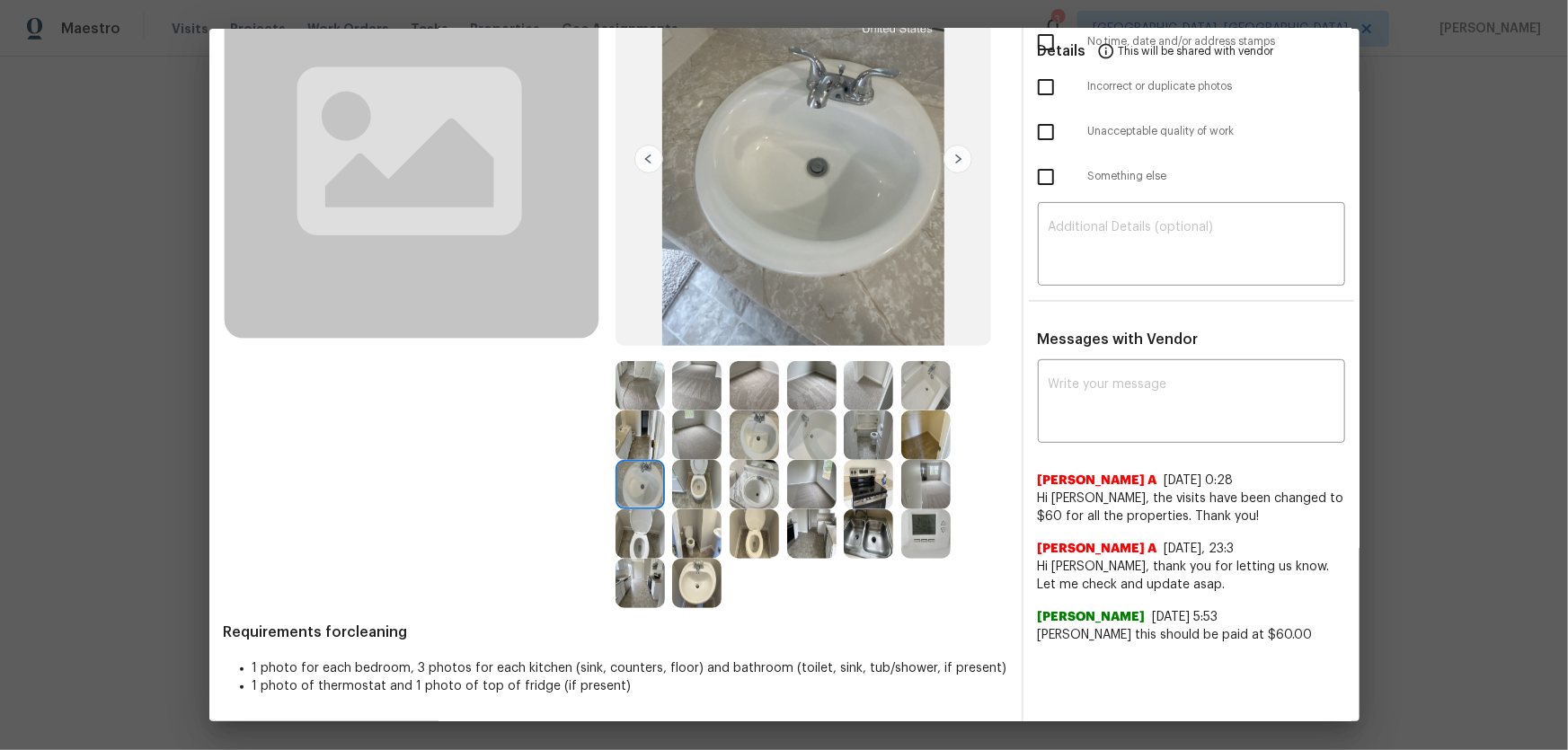
click at [643, 439] on img at bounding box center [640, 435] width 49 height 49
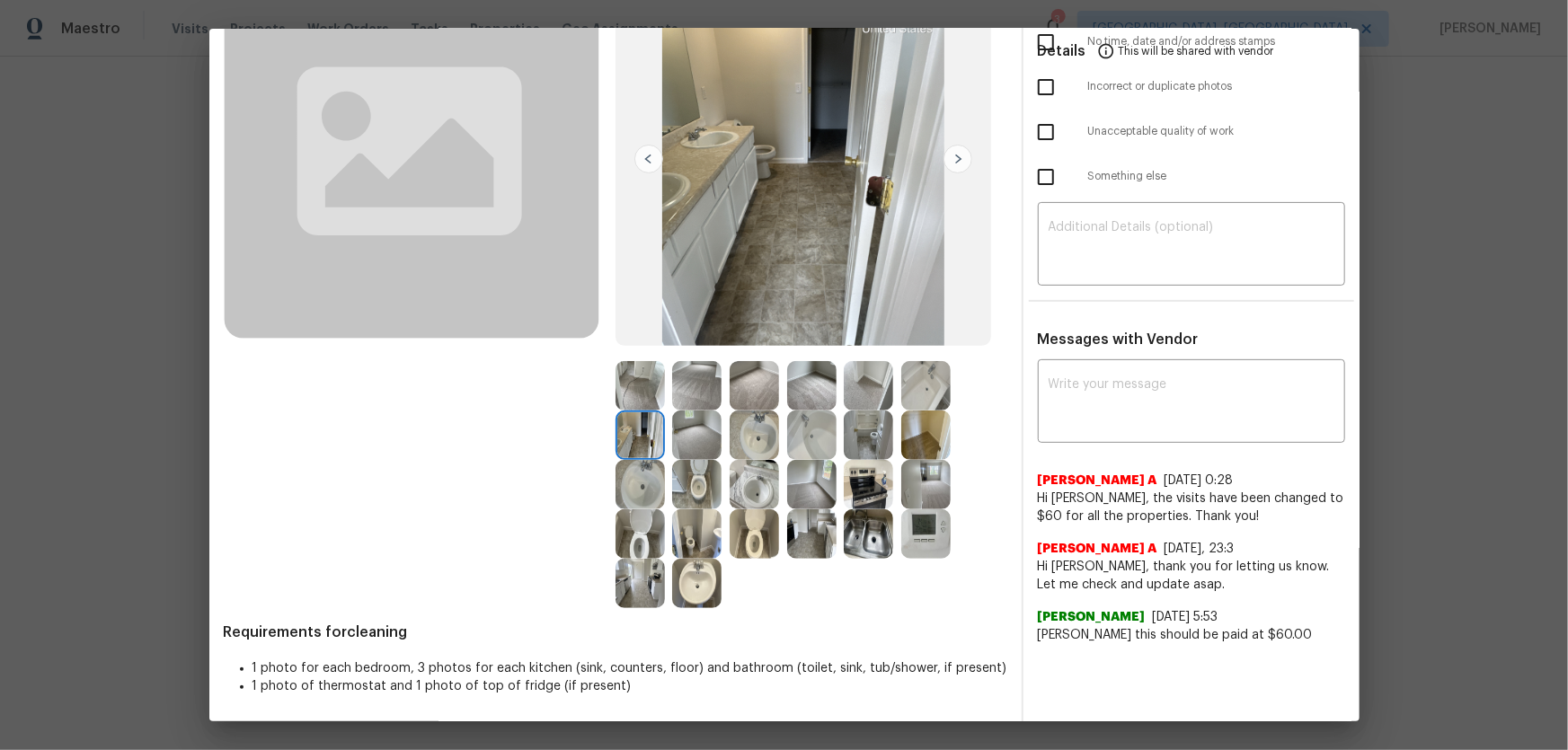
click at [643, 371] on img at bounding box center [640, 386] width 49 height 49
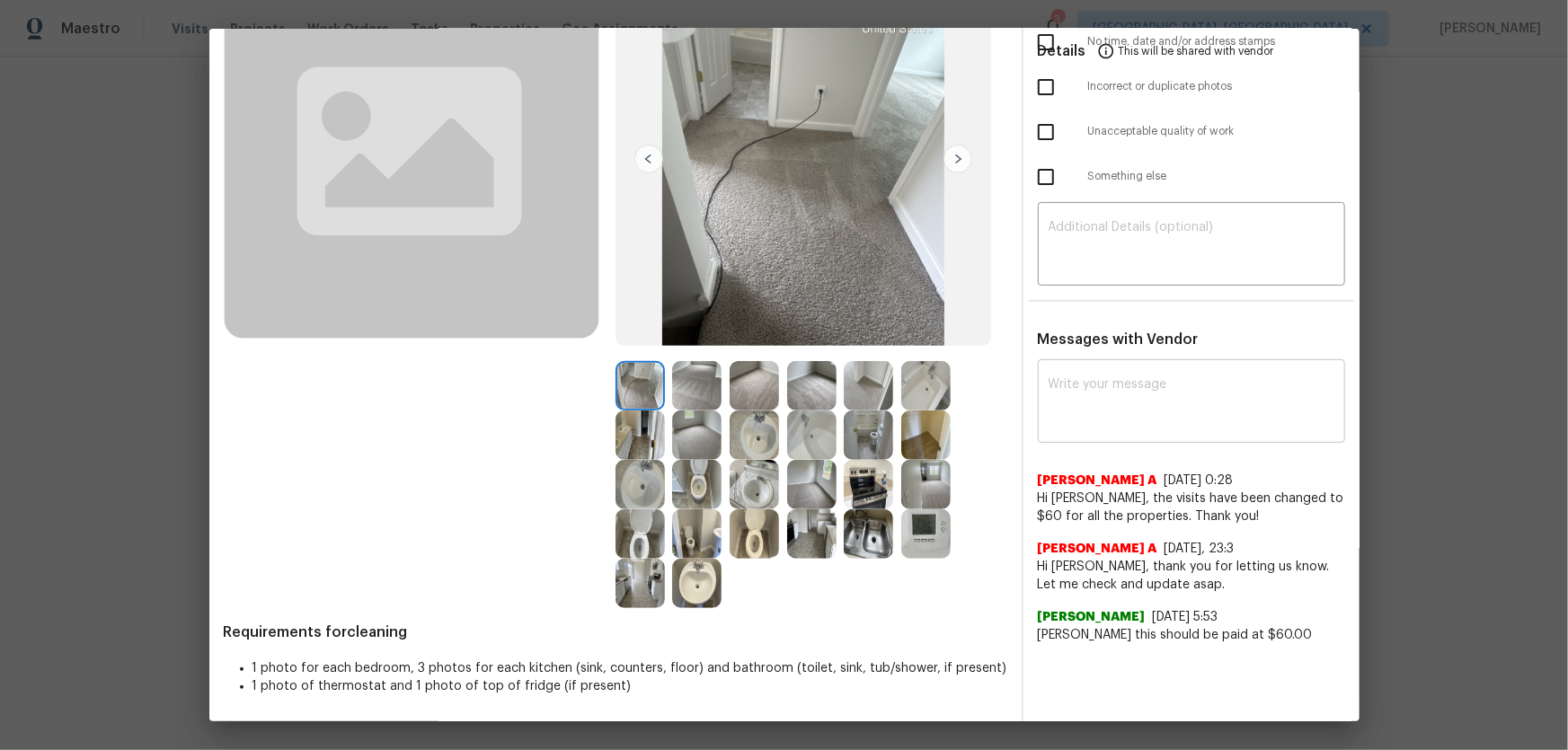
click at [1163, 386] on textarea at bounding box center [1192, 403] width 286 height 50
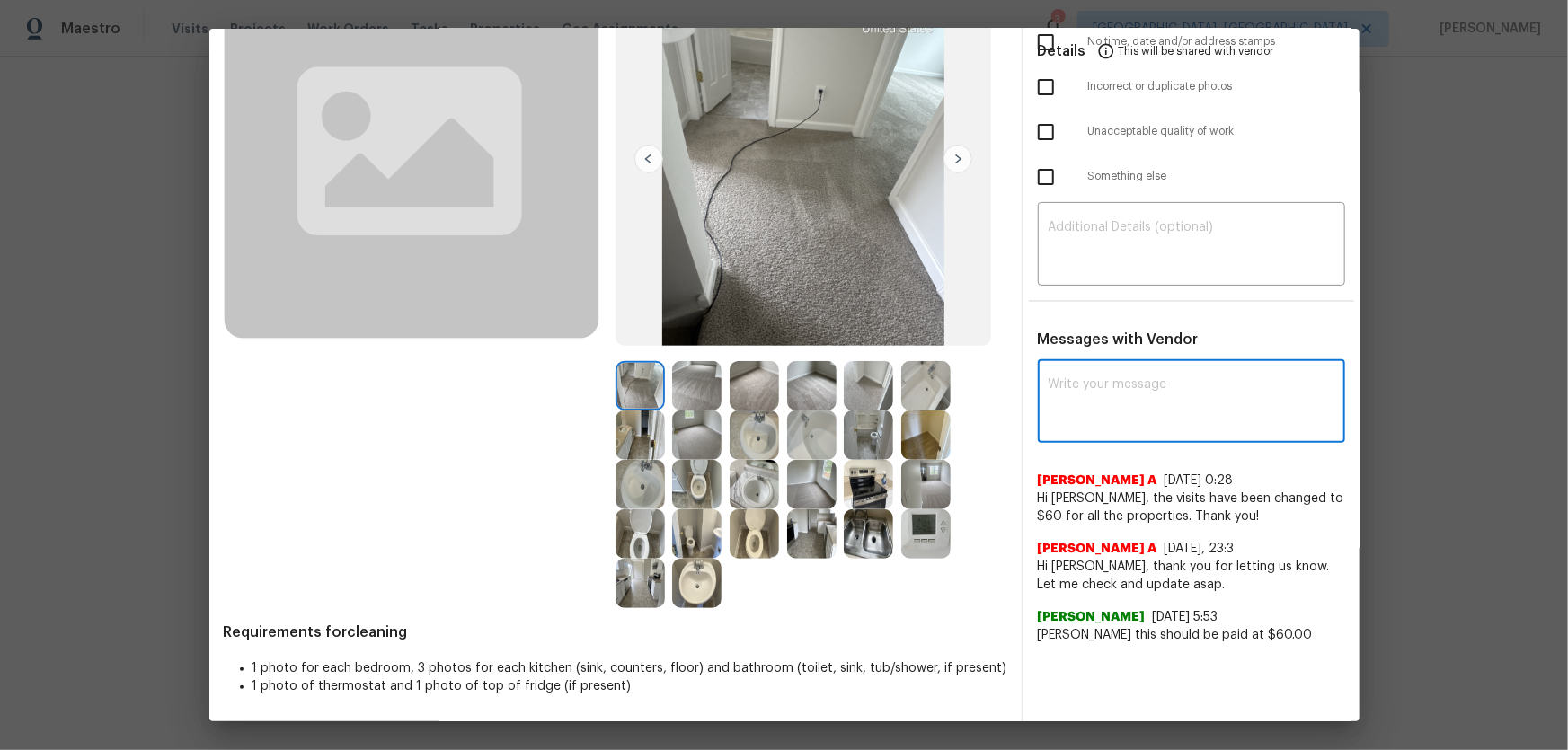
paste textarea "Maintenance Audit Team: Hello! After further review, the visit([DATE]) has been…"
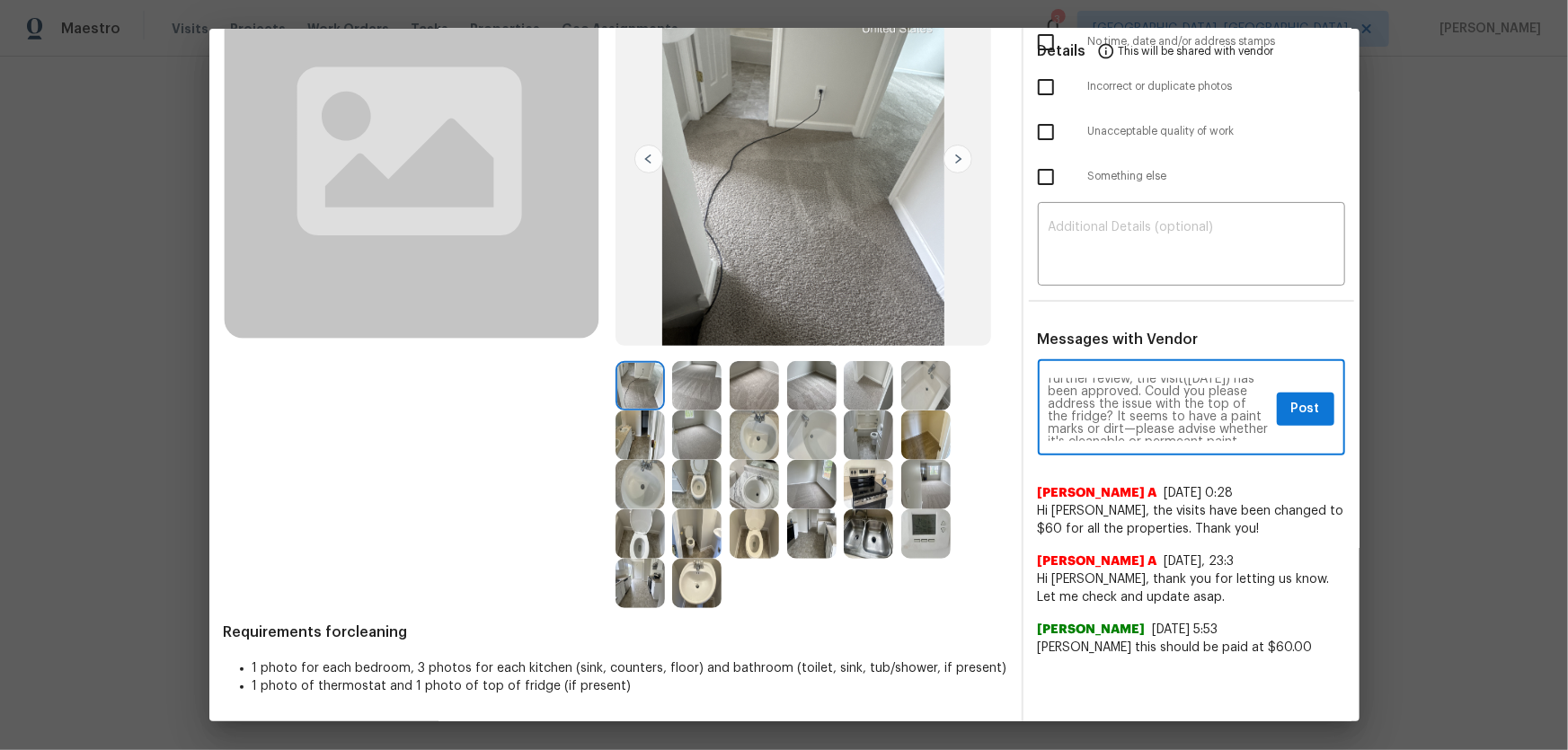
scroll to position [0, 0]
click at [1103, 405] on textarea "Maintenance Audit Team: Hello! After further review, the visit([DATE]) has been…" at bounding box center [1159, 409] width 221 height 63
click at [1083, 409] on textarea "Maintenance Audit Team: Hello! After further review, the visit([DATE]) has been…" at bounding box center [1159, 409] width 221 height 63
drag, startPoint x: 1097, startPoint y: 412, endPoint x: 1191, endPoint y: 399, distance: 94.9
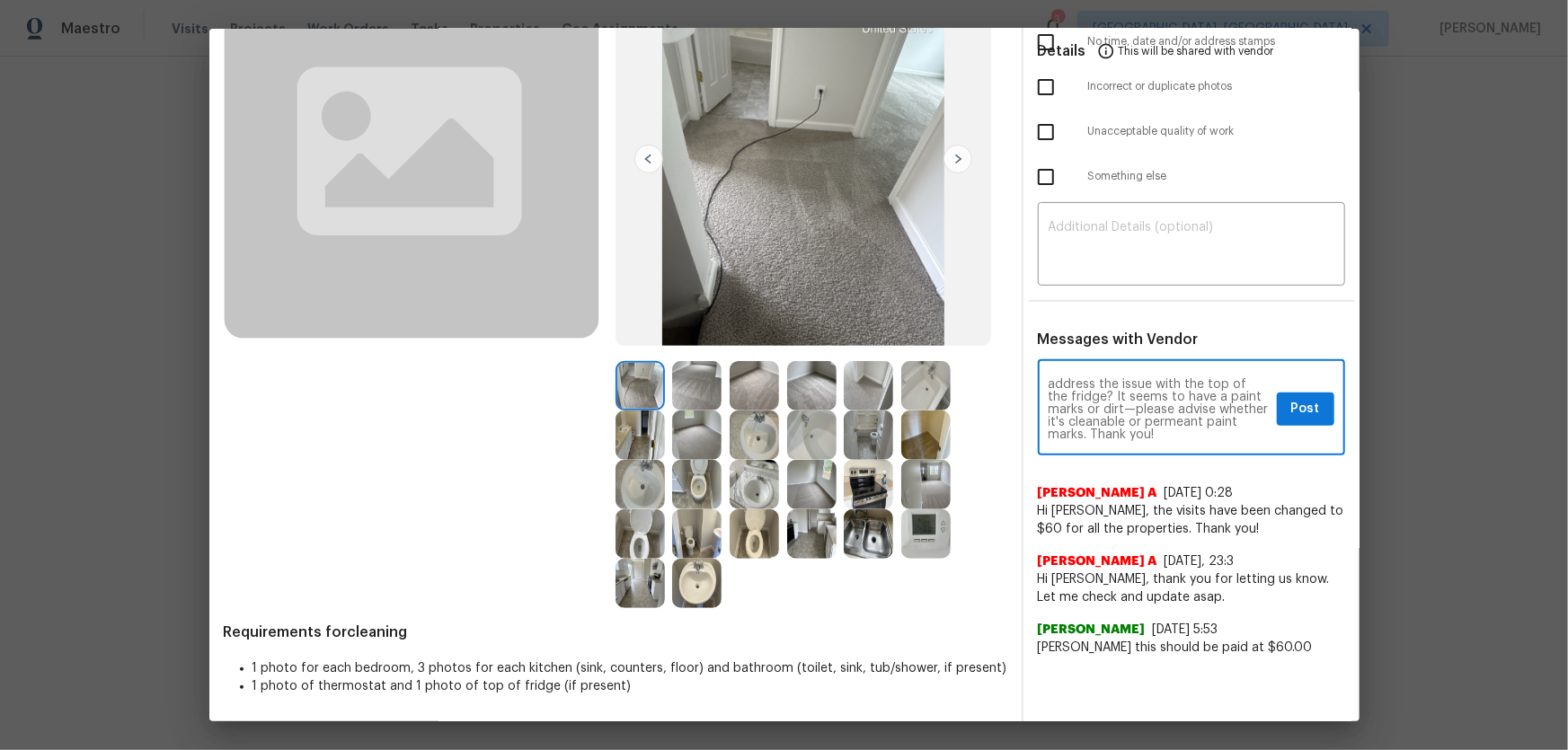
click at [1191, 399] on textarea "Maintenance Audit Team: Hello! After further review, the visit([DATE]) has been…" at bounding box center [1159, 409] width 221 height 63
click at [1098, 398] on textarea "Maintenance Audit Team: Hello! After further review, the visit([DATE]) has been…" at bounding box center [1159, 409] width 221 height 63
click at [1172, 411] on textarea "Maintenance Audit Team: Hello! After further review, the visit([DATE]) has been…" at bounding box center [1159, 409] width 221 height 63
type textarea "Maintenance Audit Team: Hello! After further review, the visit([DATE]) has been…"
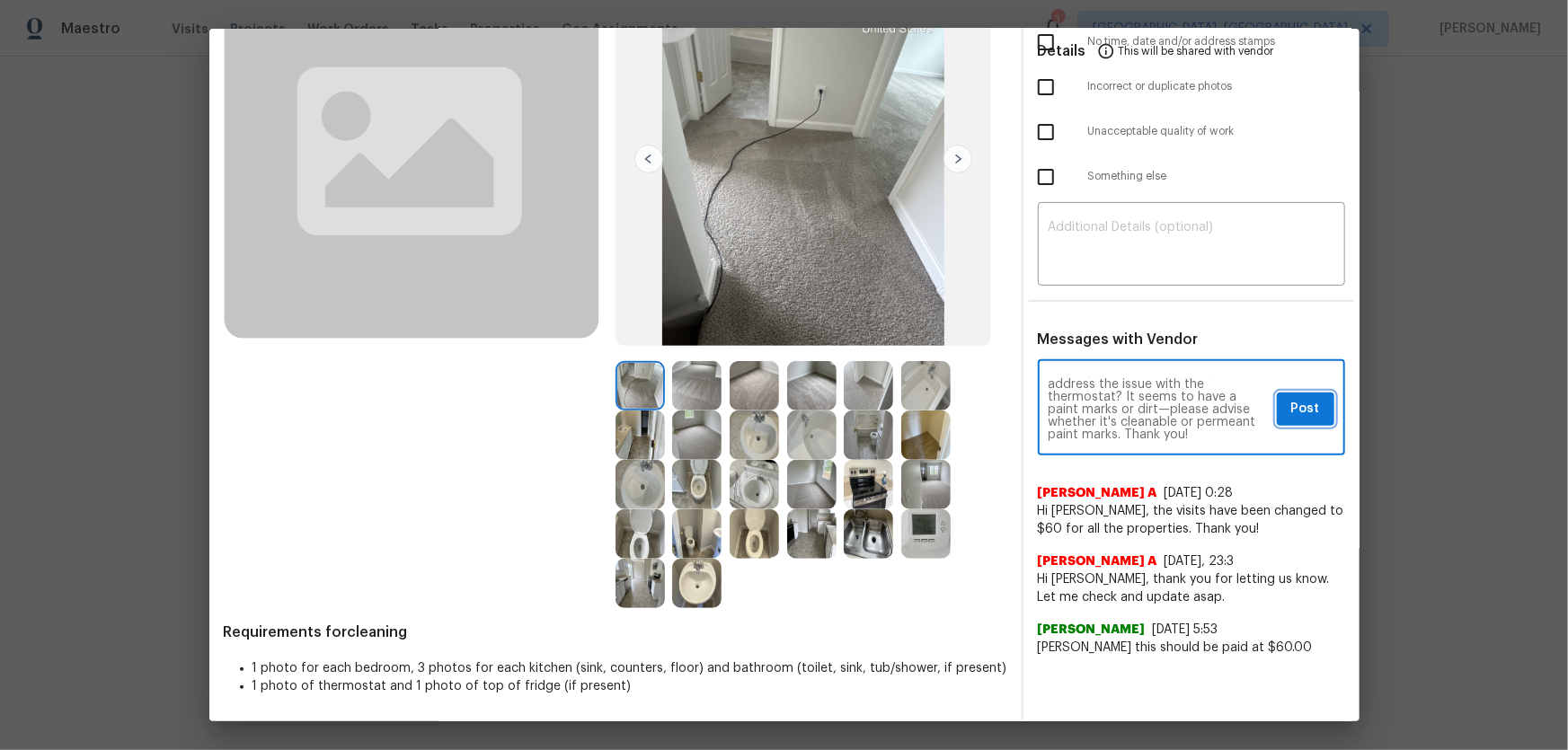
click at [1292, 410] on span "Post" at bounding box center [1305, 409] width 28 height 23
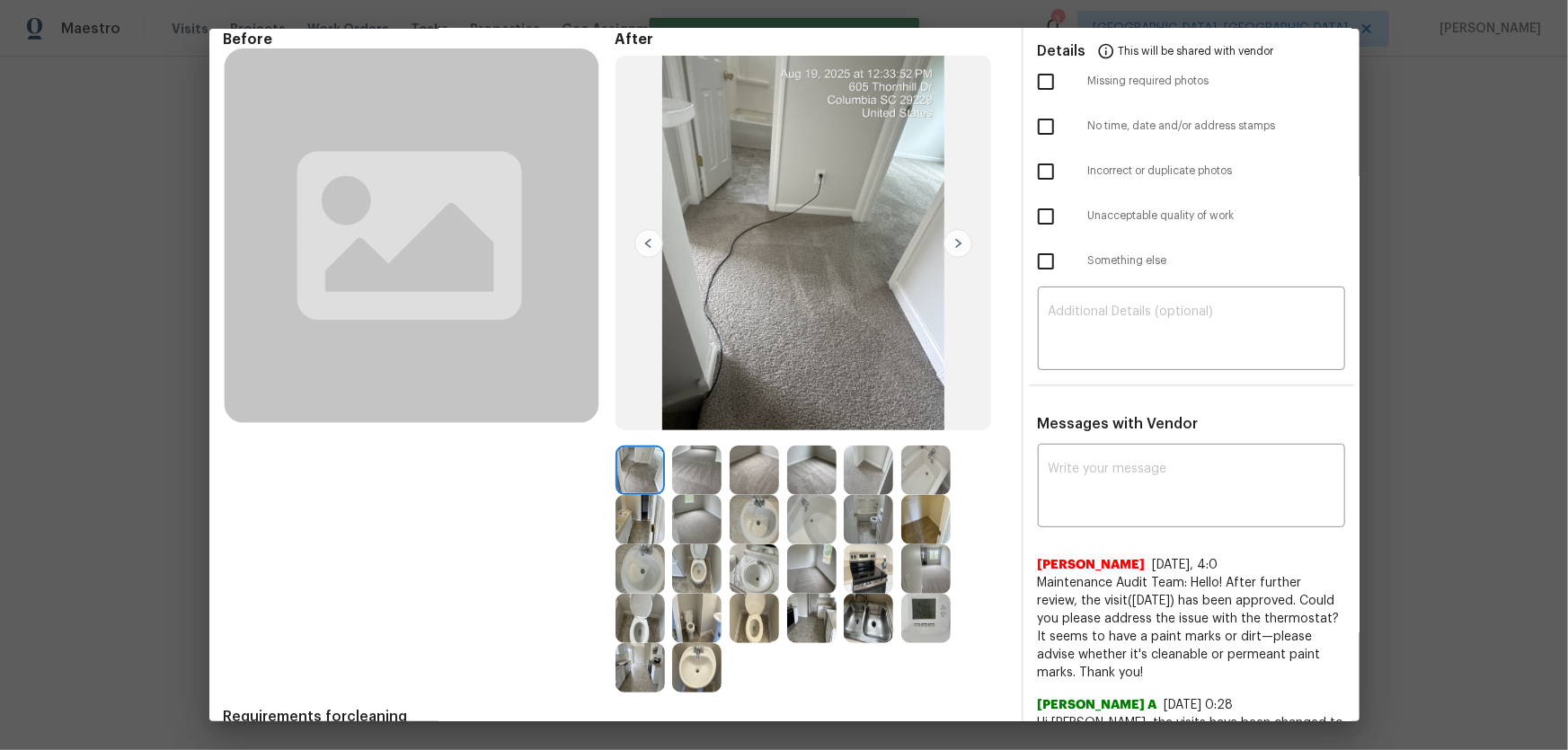
scroll to position [0, 0]
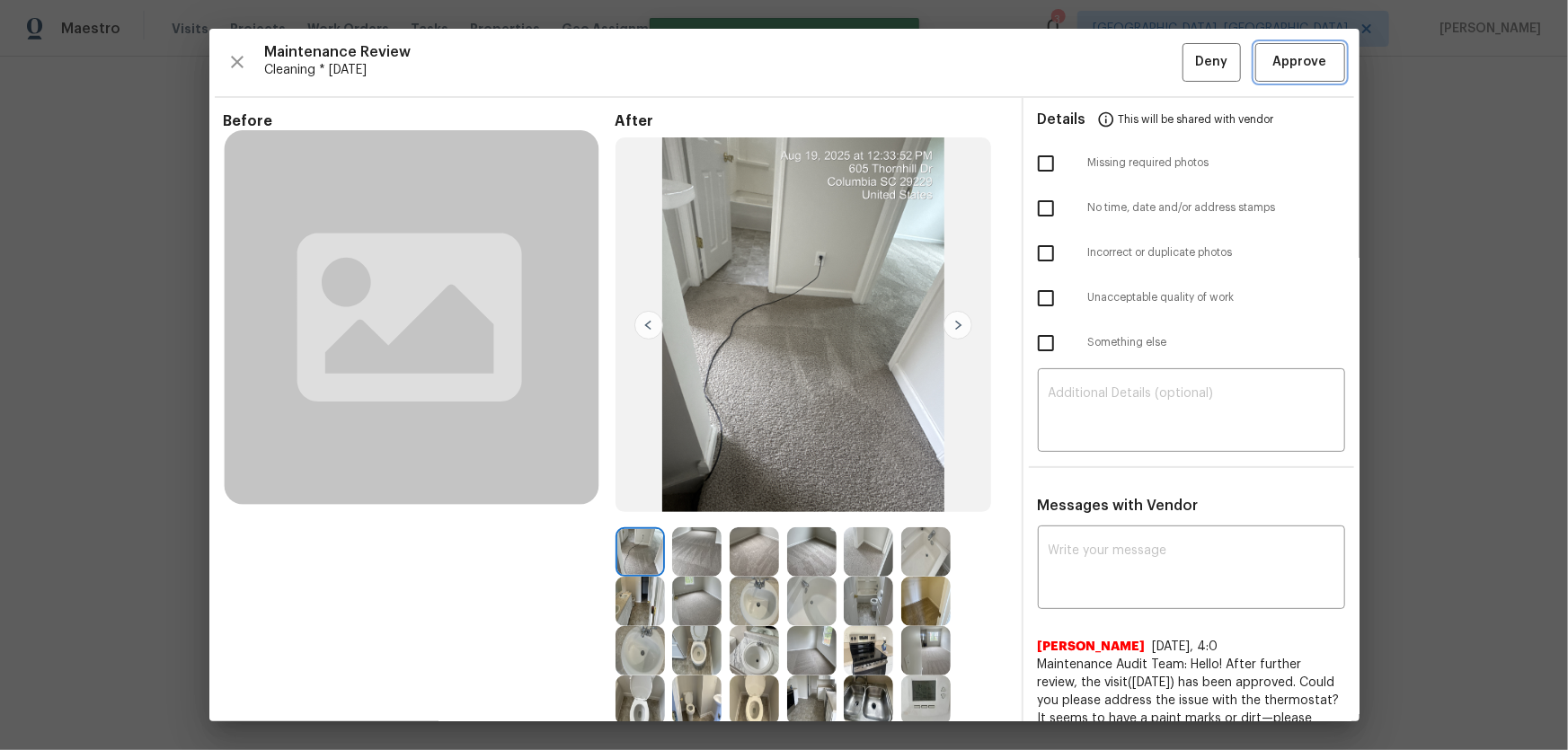
click at [1280, 71] on span "Approve" at bounding box center [1300, 62] width 54 height 23
